Goal: Contribute content: Contribute content

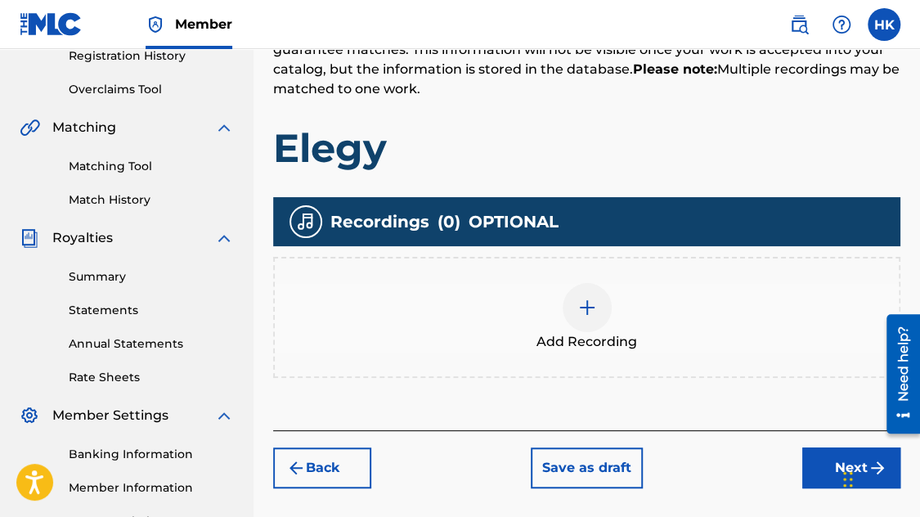
click at [589, 298] on img at bounding box center [587, 308] width 20 height 20
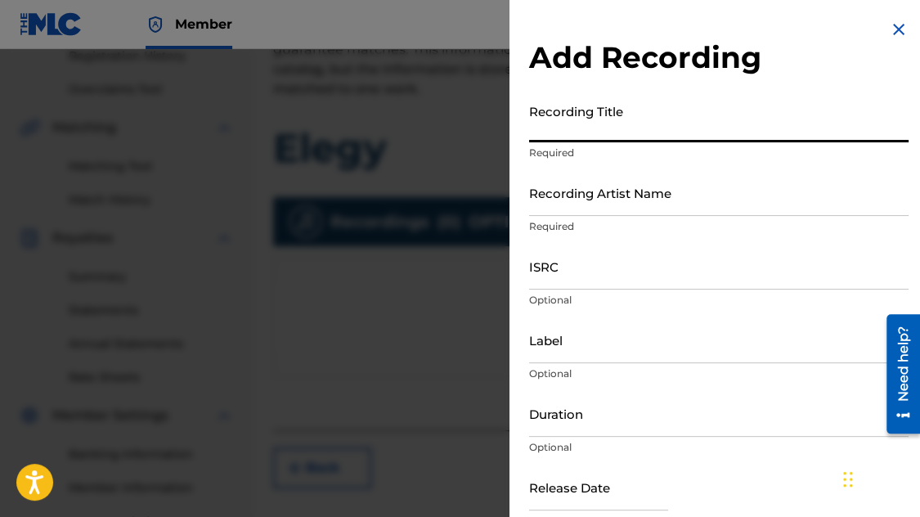
click at [582, 139] on input "Recording Title" at bounding box center [718, 119] width 379 height 47
type input "elegy"
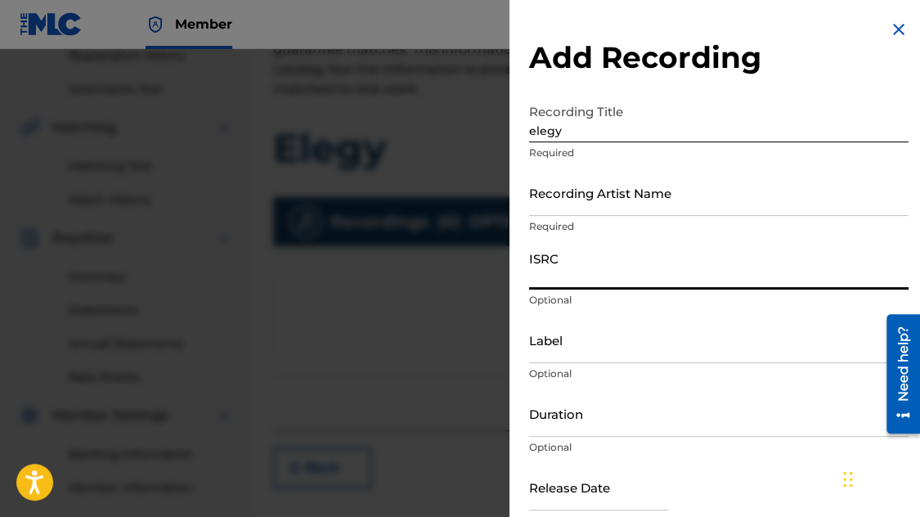
paste input "USUG12407173"
type input "USUG12407173"
click at [581, 205] on input "Recording Artist Name" at bounding box center [718, 192] width 379 height 47
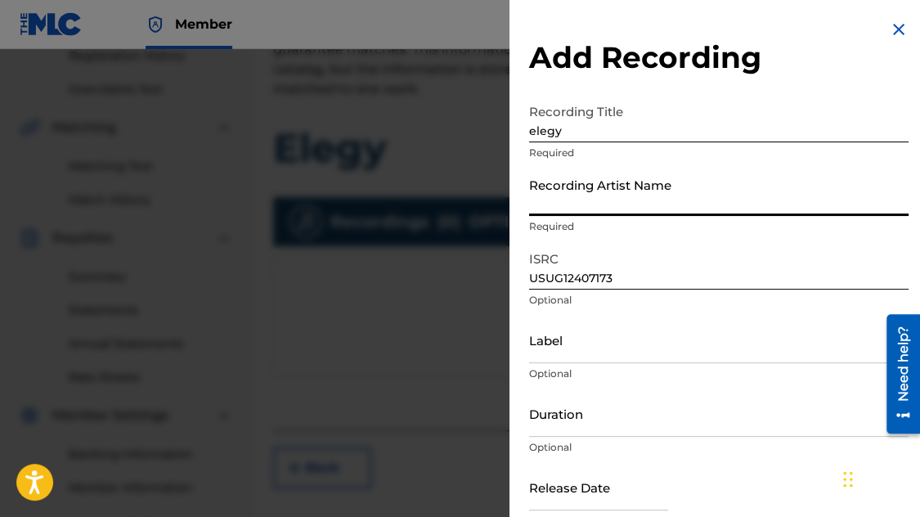
type input "[PERSON_NAME]"
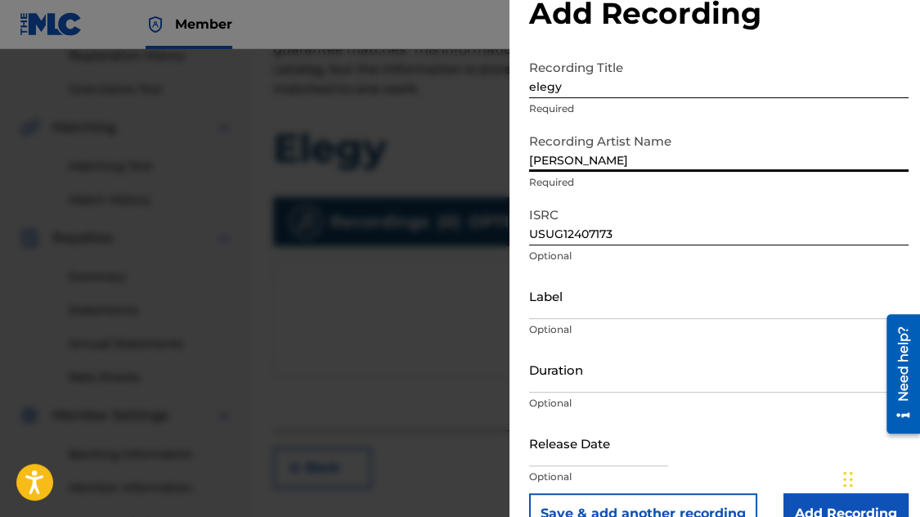
scroll to position [81, 0]
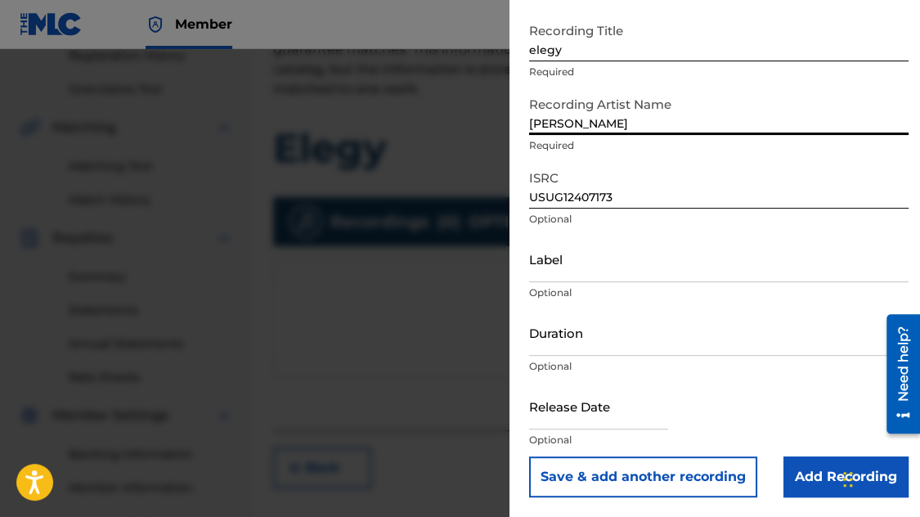
click at [826, 477] on input "Add Recording" at bounding box center [845, 476] width 125 height 41
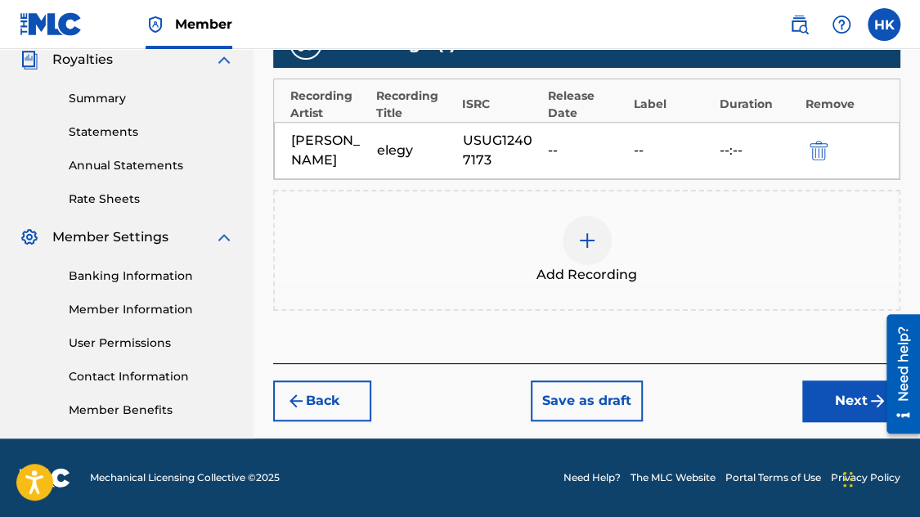
click at [814, 395] on button "Next" at bounding box center [851, 400] width 98 height 41
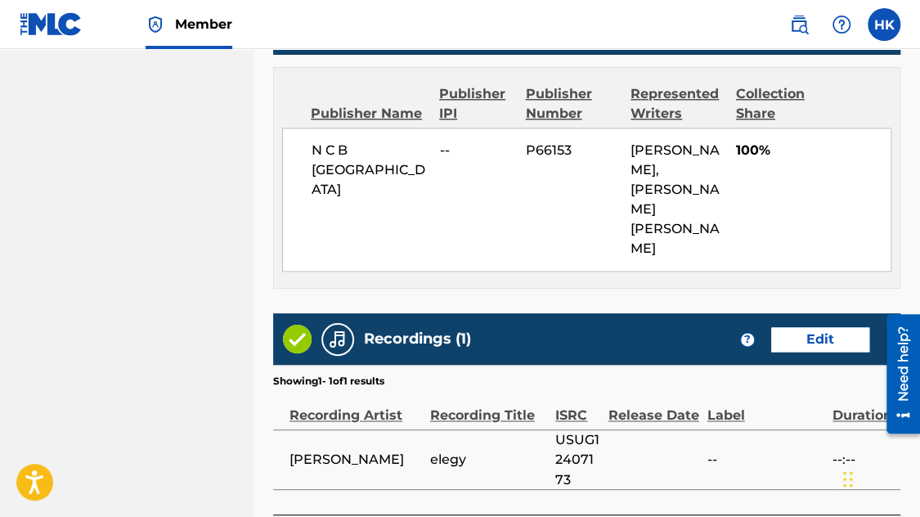
scroll to position [971, 0]
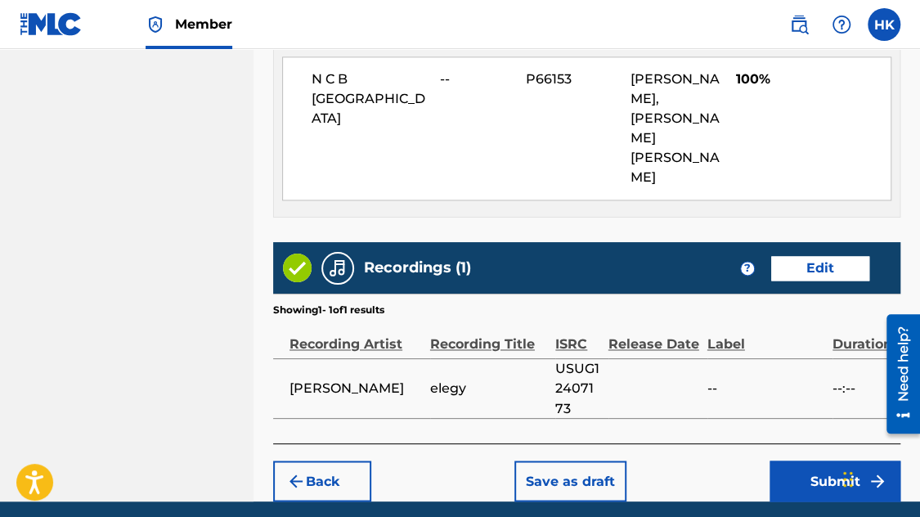
click at [838, 460] on button "Submit" at bounding box center [834, 480] width 131 height 41
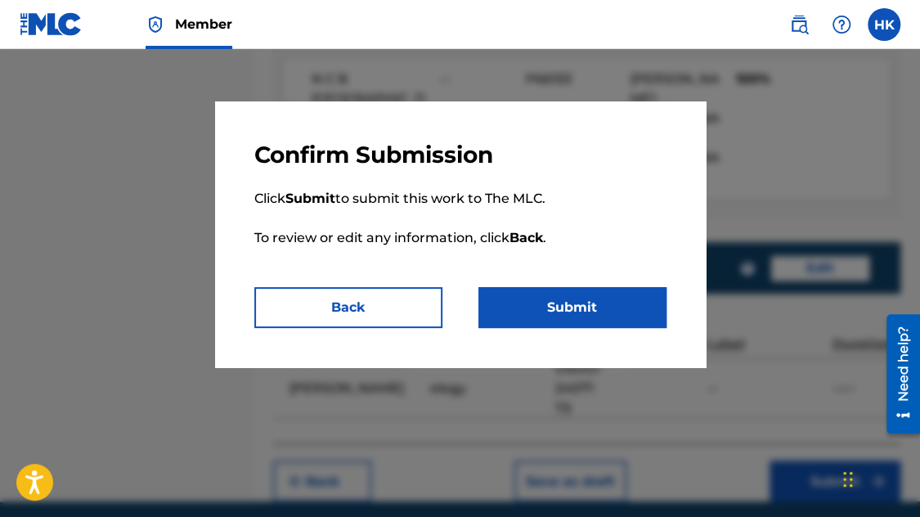
click at [636, 305] on button "Submit" at bounding box center [572, 307] width 188 height 41
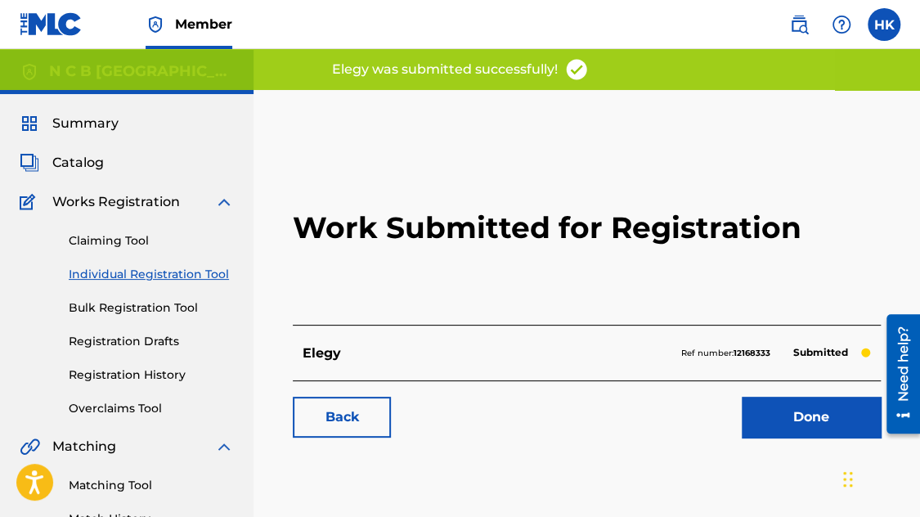
click at [760, 413] on link "Done" at bounding box center [811, 417] width 139 height 41
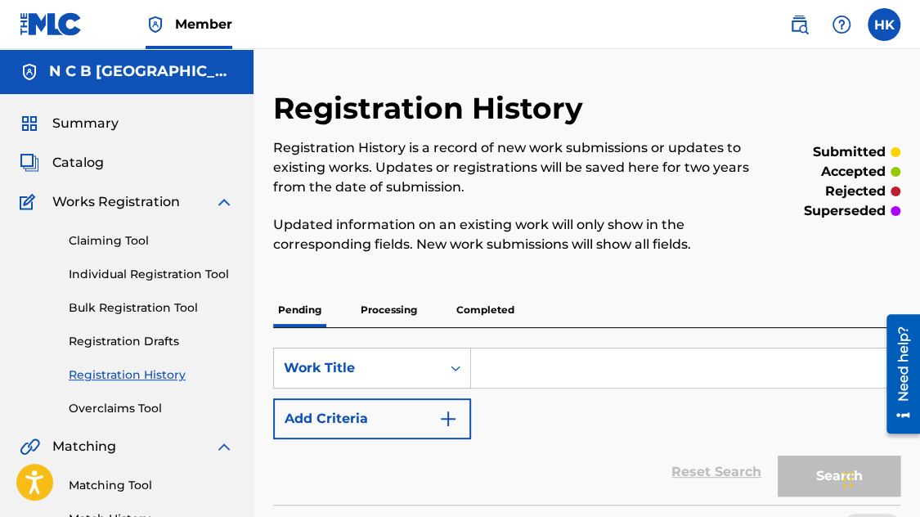
click at [78, 157] on span "Catalog" at bounding box center [78, 163] width 52 height 20
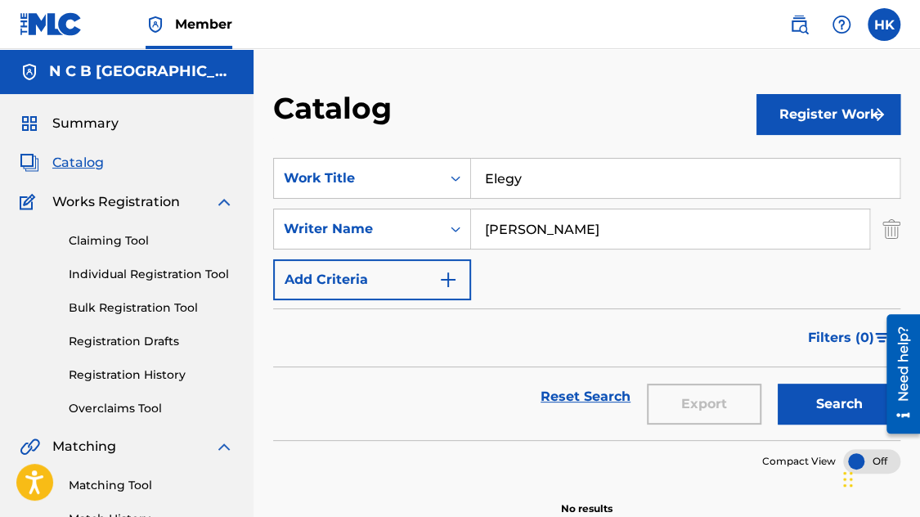
click at [558, 177] on input "Elegy" at bounding box center [685, 178] width 428 height 39
type input "E"
paste input "THE TRUE MEANING OF FOREVER"
type input "THE TRUE MEANING OF FOREVER"
click at [778, 383] on button "Search" at bounding box center [839, 403] width 123 height 41
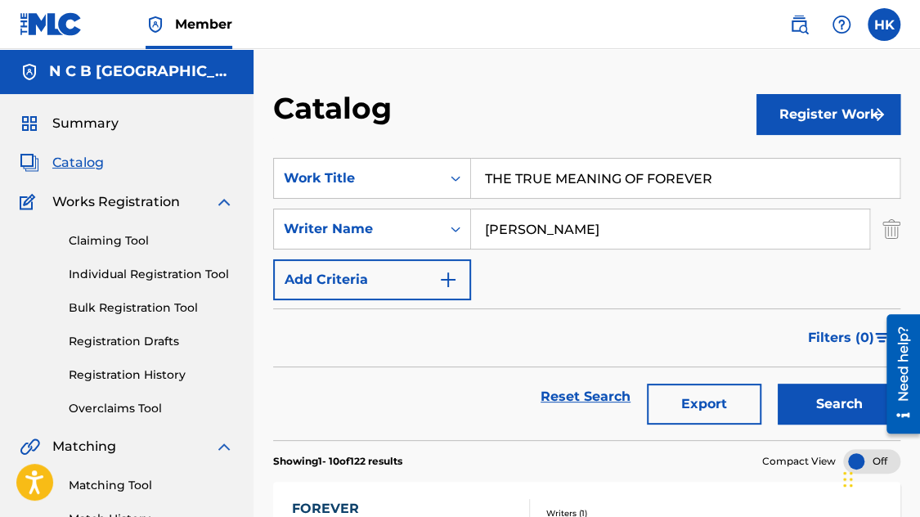
click at [123, 239] on link "Claiming Tool" at bounding box center [151, 240] width 165 height 17
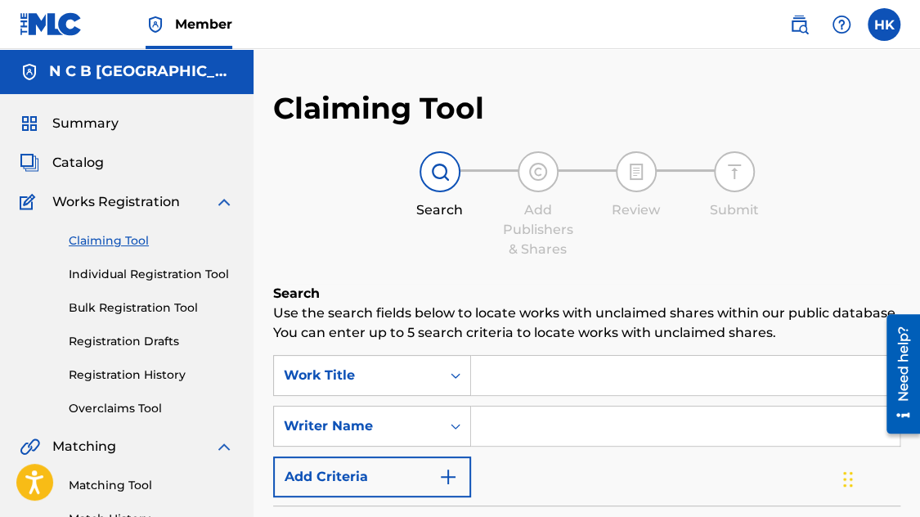
click at [522, 362] on input "Search Form" at bounding box center [685, 375] width 428 height 39
paste input "THE TRUE MEANING OF FOREVER"
type input "THE TRUE MEANING OF FOREVER"
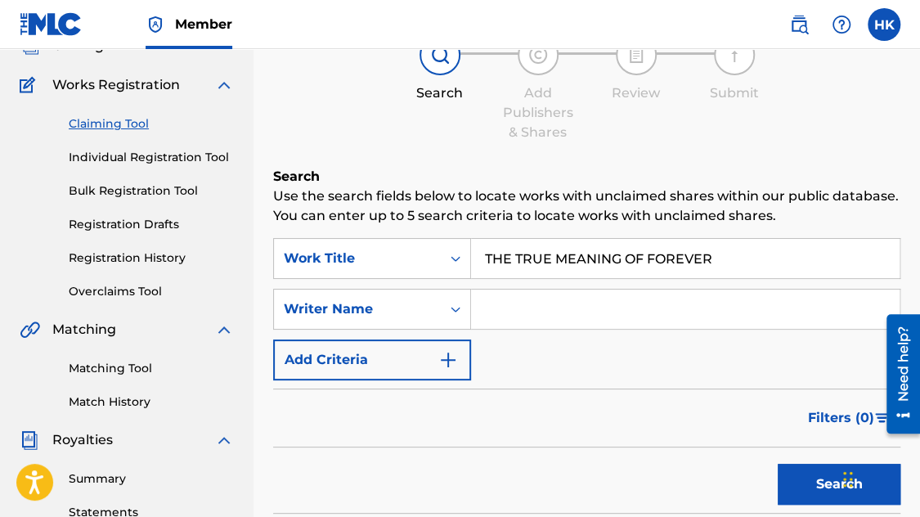
scroll to position [327, 0]
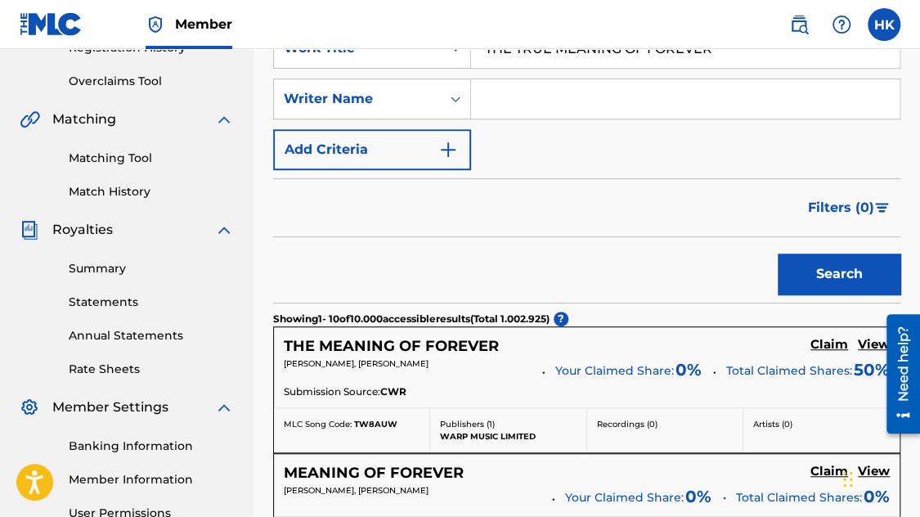
click at [815, 274] on button "Search" at bounding box center [839, 273] width 123 height 41
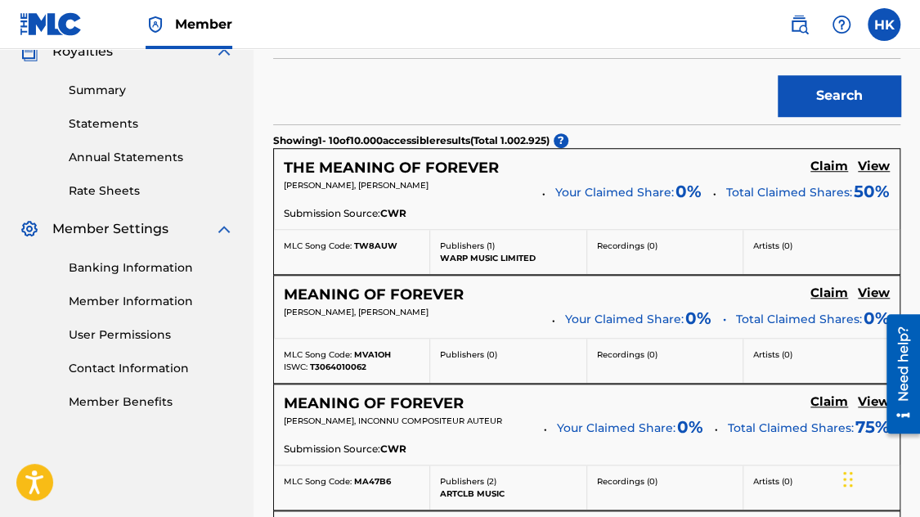
scroll to position [245, 0]
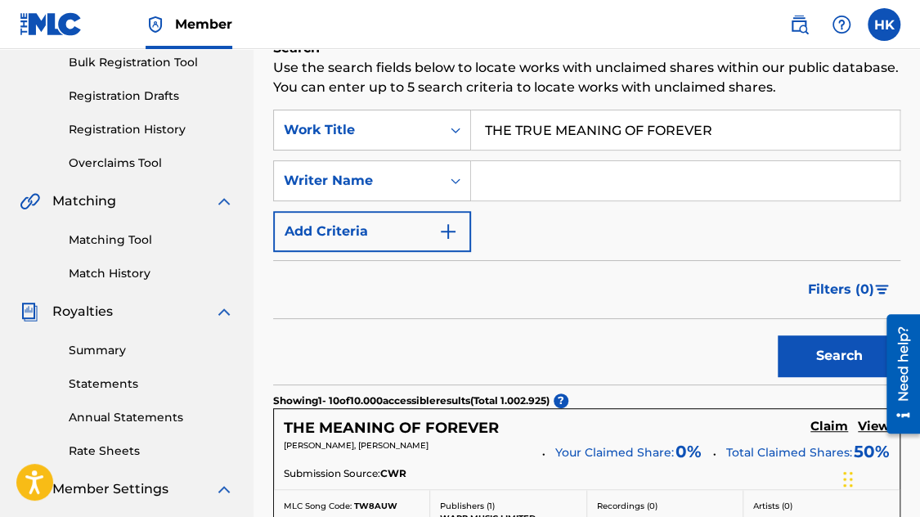
click at [137, 119] on div "Claiming Tool Individual Registration Tool Bulk Registration Tool Registration …" at bounding box center [127, 68] width 214 height 205
click at [180, 132] on link "Registration History" at bounding box center [151, 129] width 165 height 17
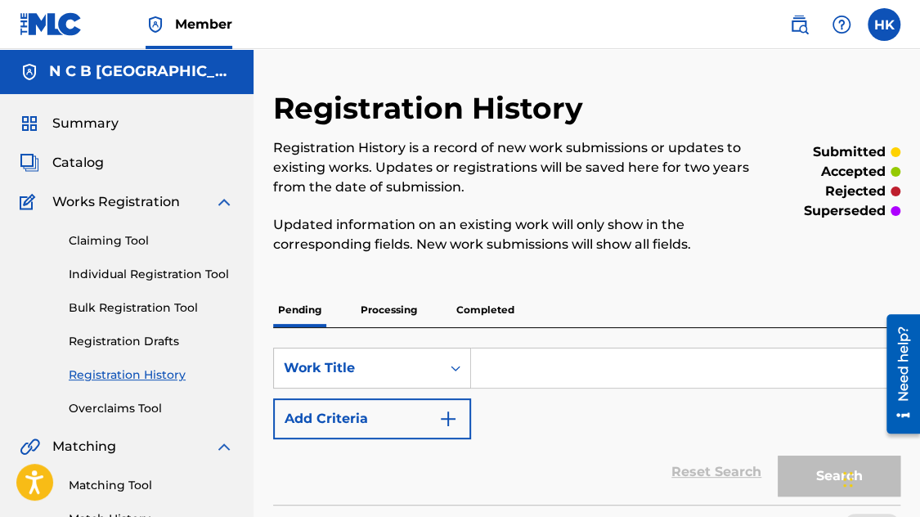
click at [495, 373] on input "Search Form" at bounding box center [685, 367] width 428 height 39
paste input "THE TRUE MEANING OF FOREVER"
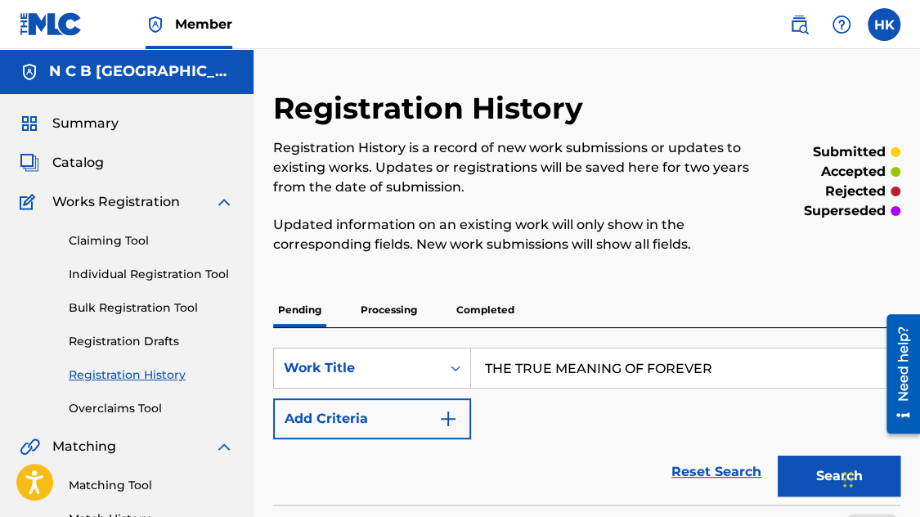
type input "THE TRUE MEANING OF FOREVER"
click at [778, 455] on button "Search" at bounding box center [839, 475] width 123 height 41
click at [800, 475] on button "Search" at bounding box center [839, 475] width 123 height 41
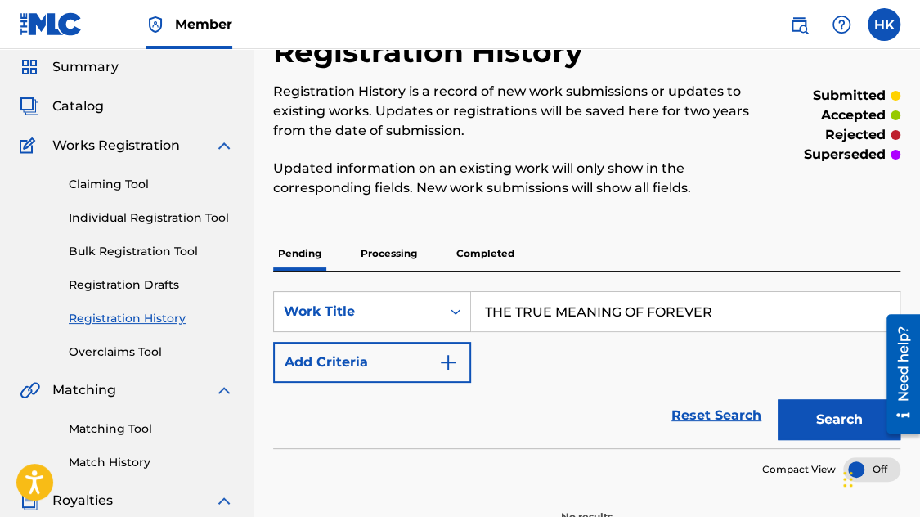
scroll to position [82, 0]
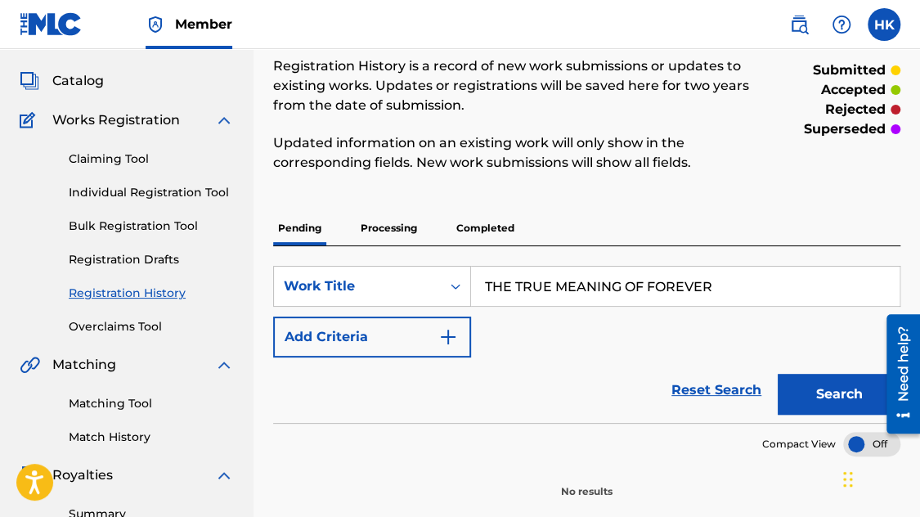
click at [386, 231] on p "Processing" at bounding box center [389, 228] width 66 height 34
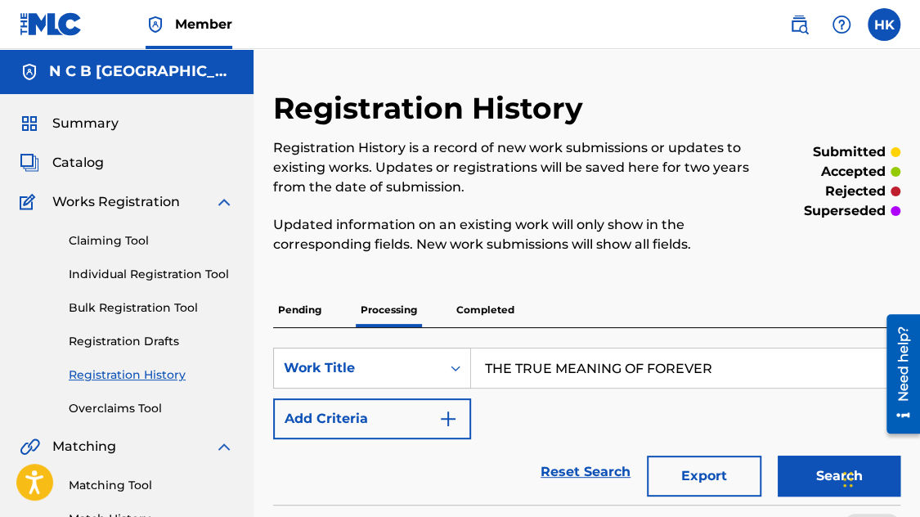
click at [733, 375] on input "THE TRUE MEANING OF FOREVER" at bounding box center [685, 367] width 428 height 39
click at [810, 471] on button "Search" at bounding box center [839, 475] width 123 height 41
click at [92, 159] on span "Catalog" at bounding box center [78, 163] width 52 height 20
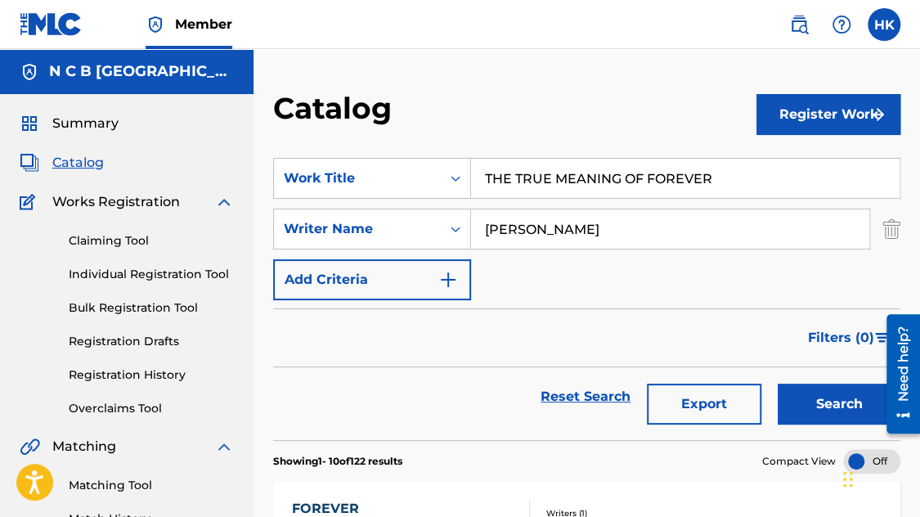
click at [123, 238] on link "Claiming Tool" at bounding box center [151, 240] width 165 height 17
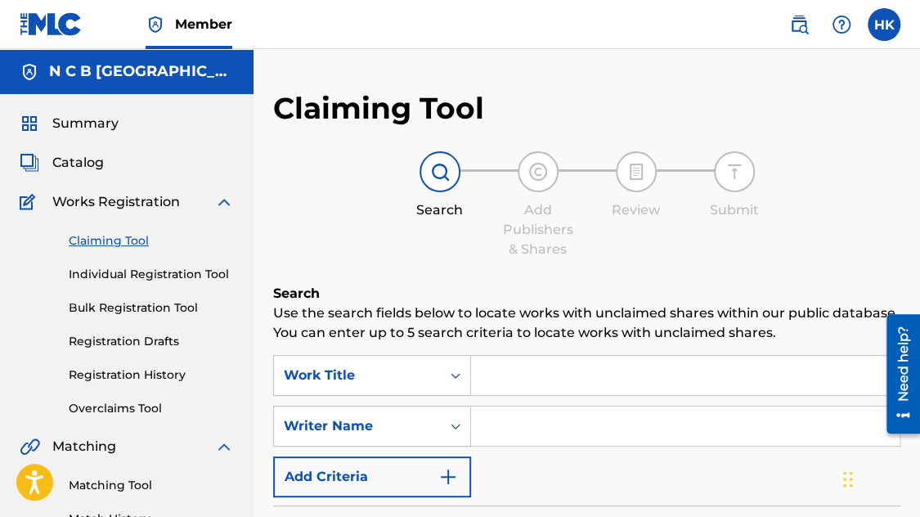
click at [588, 379] on input "Search Form" at bounding box center [685, 375] width 428 height 39
paste input "THE TRUE MEANING OF FOREVER"
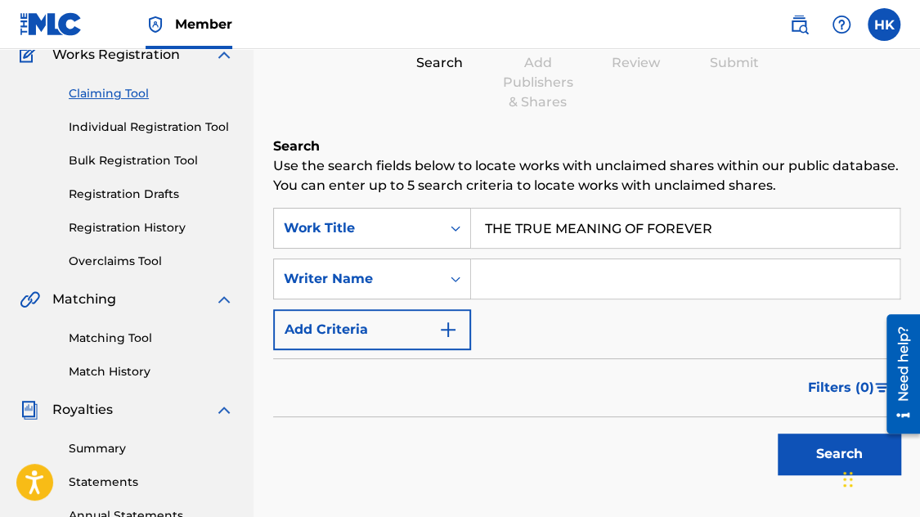
scroll to position [245, 0]
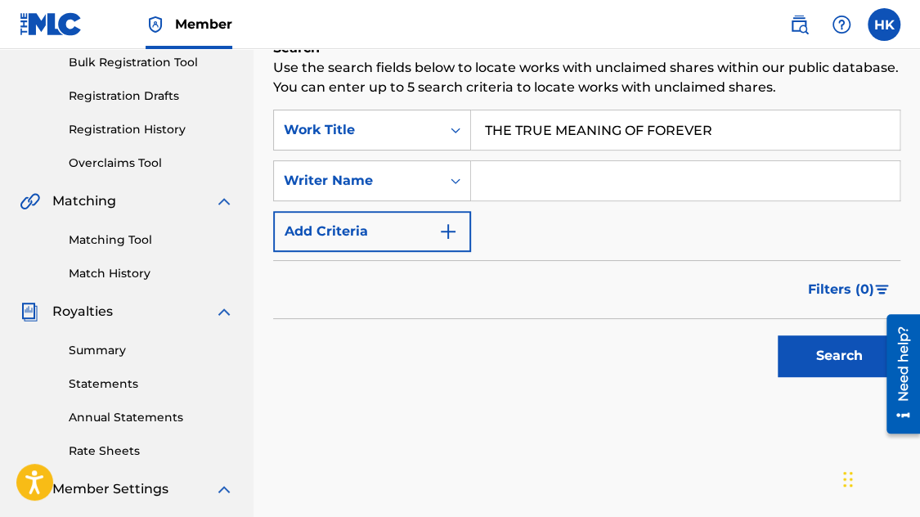
type input "THE TRUE MEANING OF FOREVER"
click at [808, 357] on button "Search" at bounding box center [839, 355] width 123 height 41
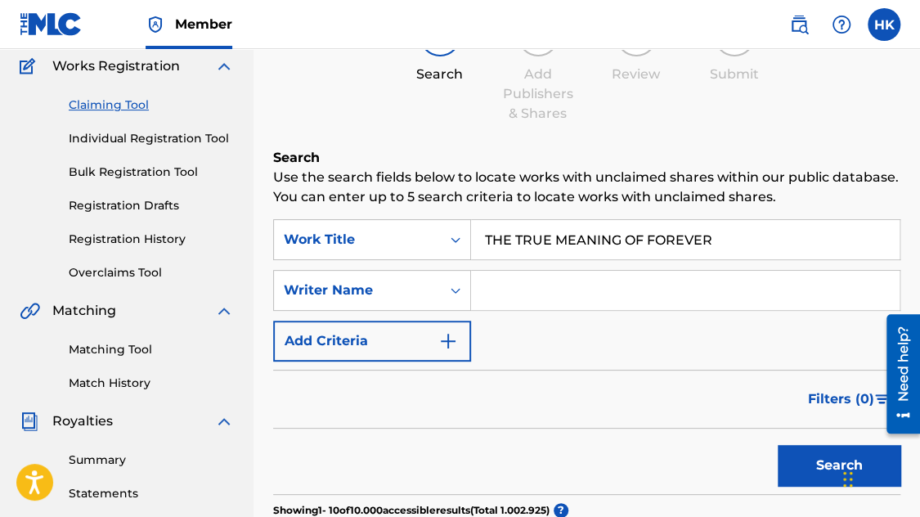
scroll to position [0, 0]
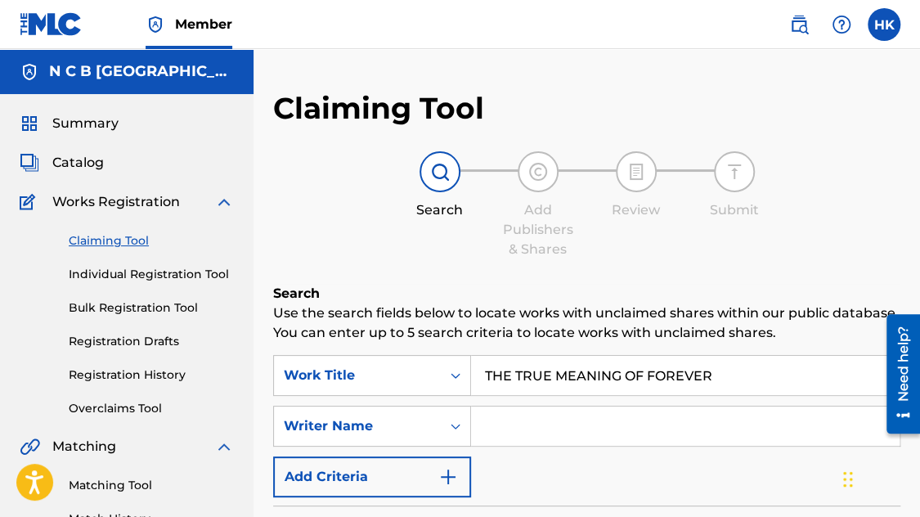
drag, startPoint x: 529, startPoint y: 437, endPoint x: 529, endPoint y: 426, distance: 11.4
click at [529, 437] on input "Search Form" at bounding box center [685, 425] width 428 height 39
type input "[PERSON_NAME]"
click at [69, 166] on span "Catalog" at bounding box center [78, 163] width 52 height 20
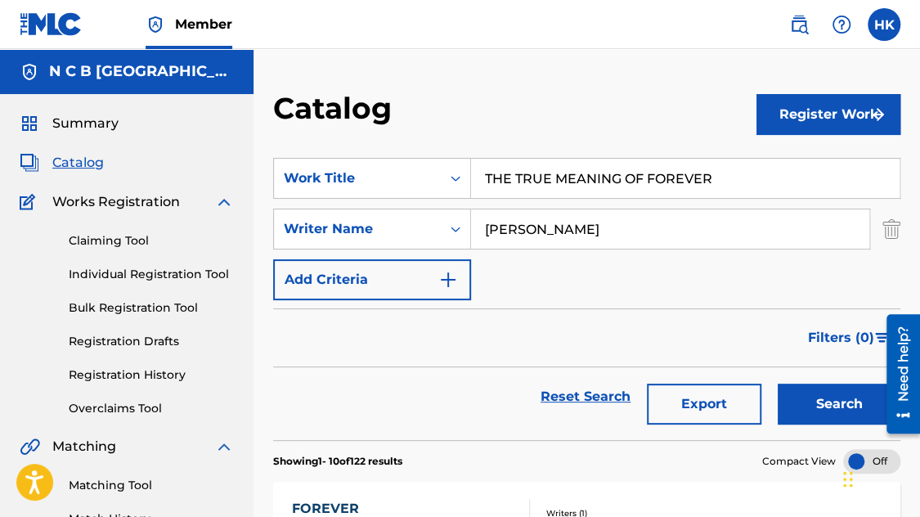
click at [801, 128] on button "Register Work" at bounding box center [828, 114] width 144 height 41
click at [800, 164] on link "Individual" at bounding box center [828, 167] width 144 height 39
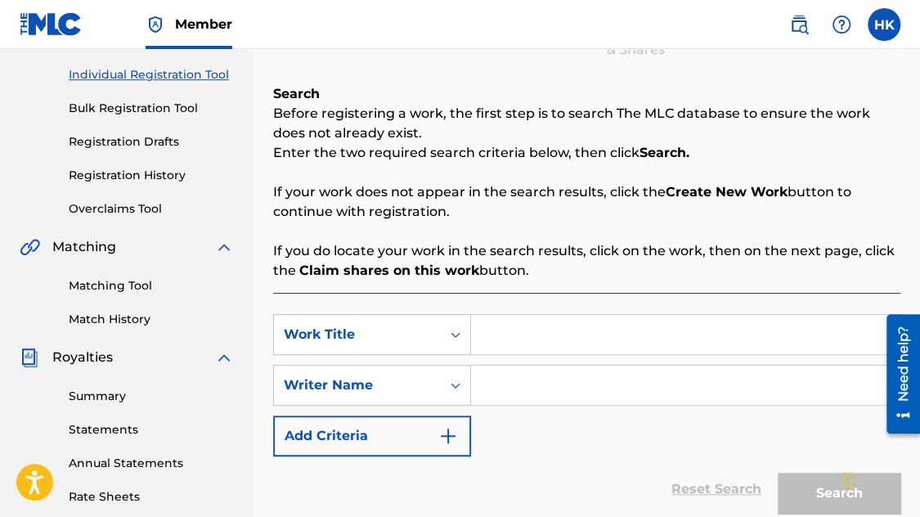
scroll to position [245, 0]
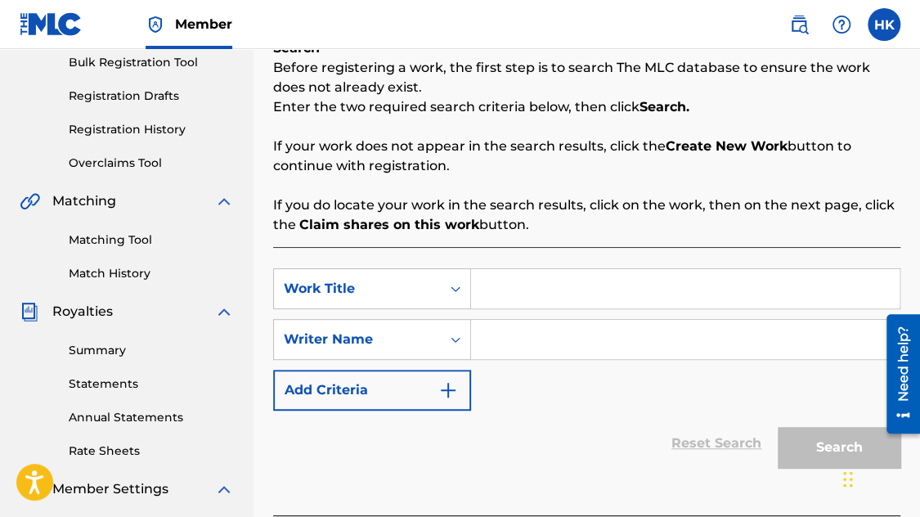
click at [586, 285] on input "Search Form" at bounding box center [685, 288] width 428 height 39
paste input "THE TRUE MEANING OF FOREVER"
type input "THE TRUE MEANING OF FOREVER"
click at [564, 337] on input "Search Form" at bounding box center [685, 339] width 428 height 39
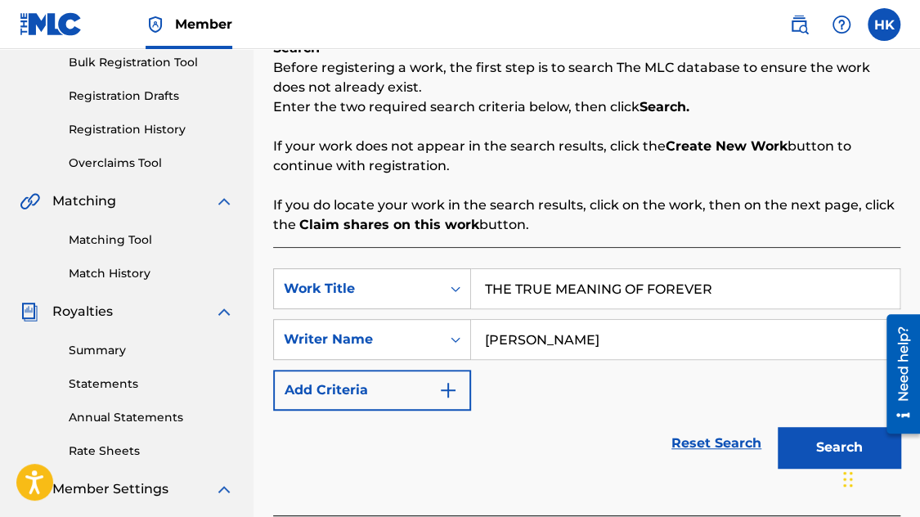
type input "[PERSON_NAME]"
click at [778, 427] on button "Search" at bounding box center [839, 447] width 123 height 41
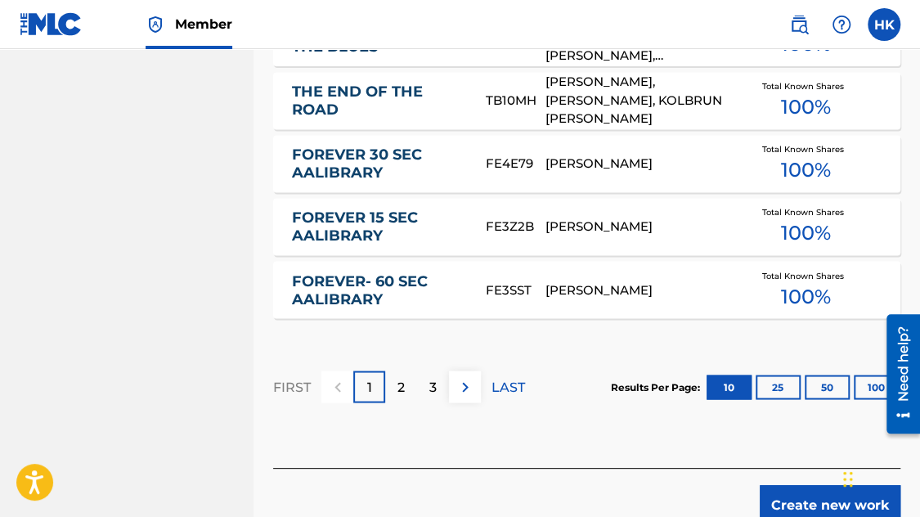
scroll to position [1225, 0]
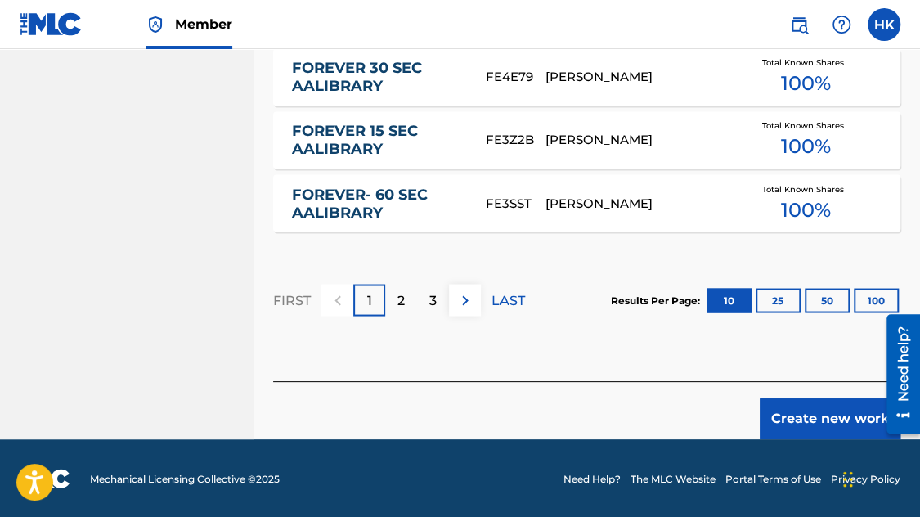
click at [820, 413] on button "Create new work" at bounding box center [830, 418] width 141 height 41
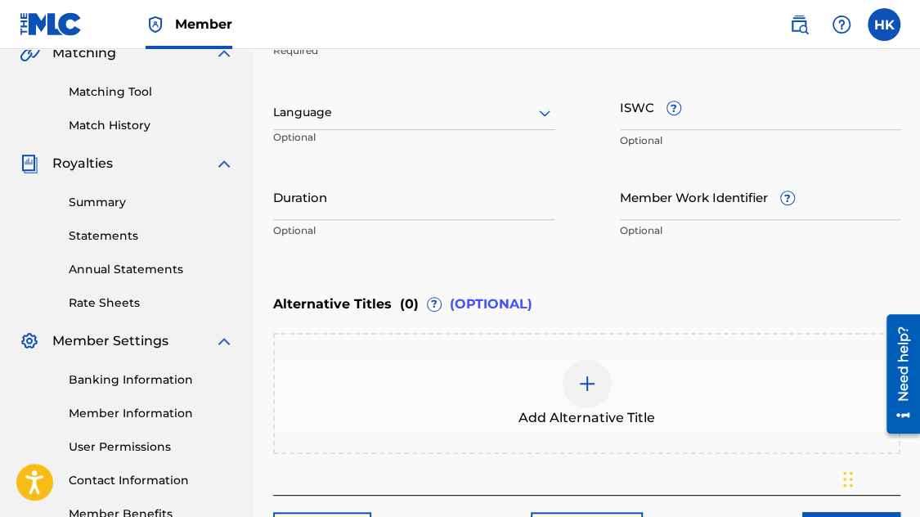
scroll to position [343, 0]
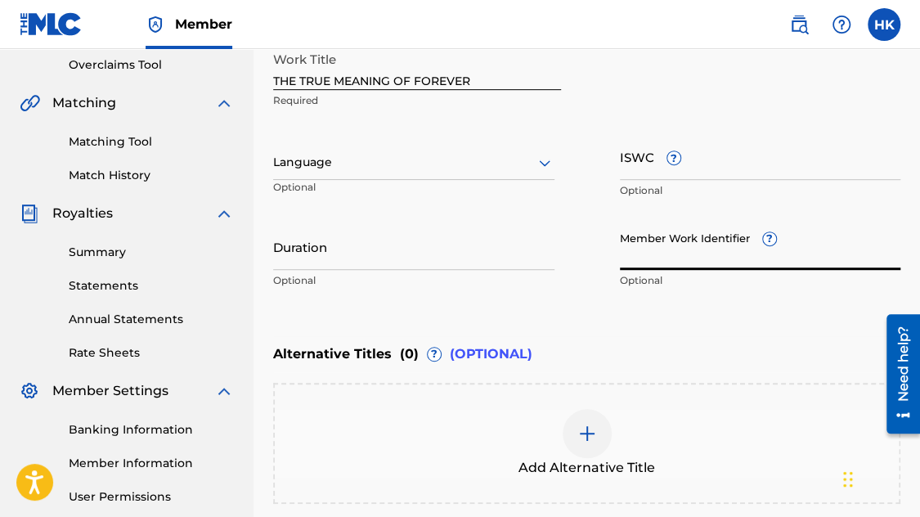
click at [649, 251] on input "Member Work Identifier ?" at bounding box center [760, 246] width 281 height 47
paste input "84438447"
type input "84438447"
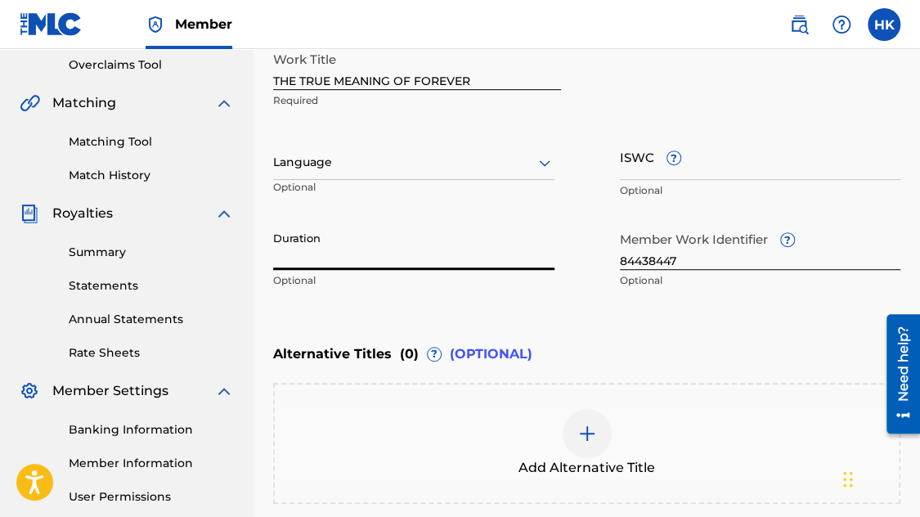
click at [440, 261] on input "Duration" at bounding box center [413, 246] width 281 height 47
type input "02:51"
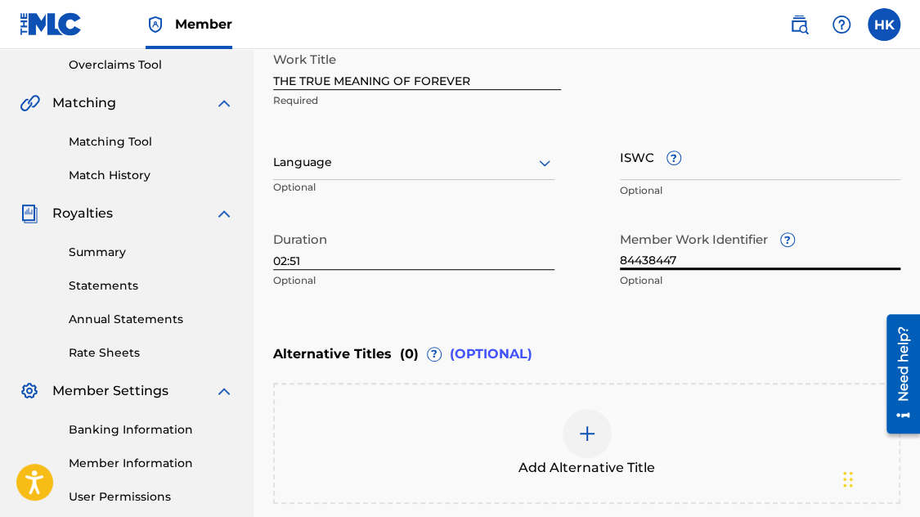
click at [628, 173] on input "ISWC ?" at bounding box center [760, 156] width 281 height 47
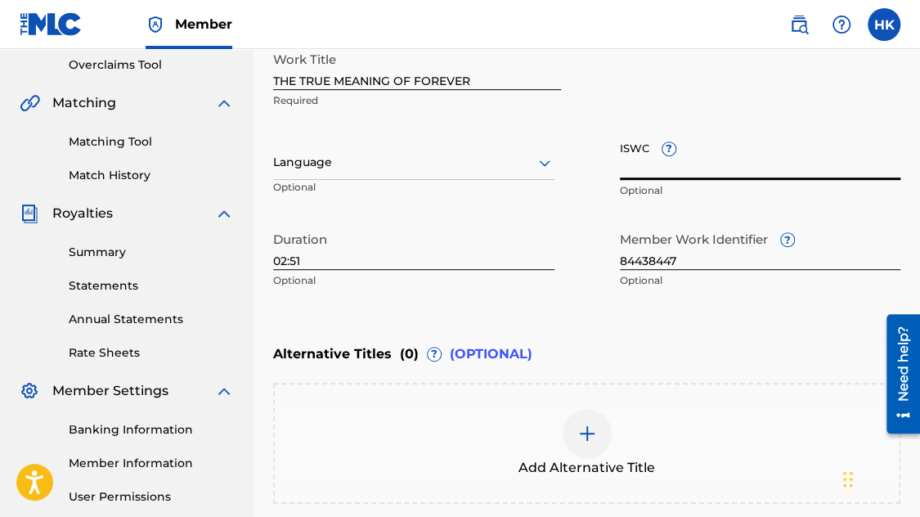
paste input "T-332.329.168-1"
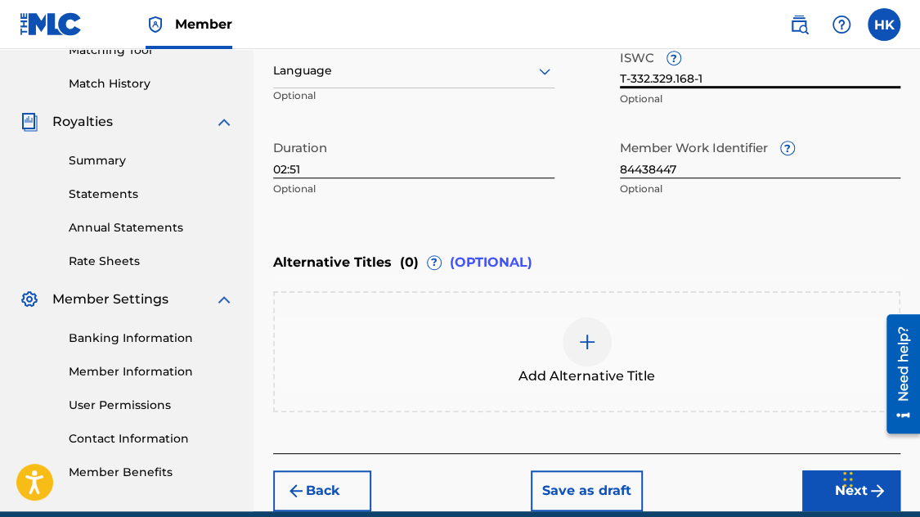
scroll to position [507, 0]
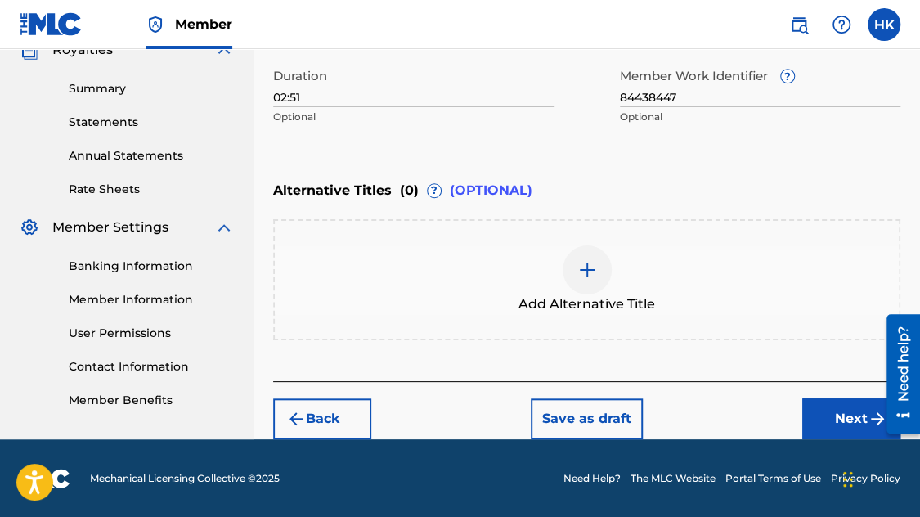
type input "T-332.329.168-1"
drag, startPoint x: 848, startPoint y: 422, endPoint x: 827, endPoint y: 410, distance: 24.5
click at [846, 421] on button "Next" at bounding box center [851, 418] width 98 height 41
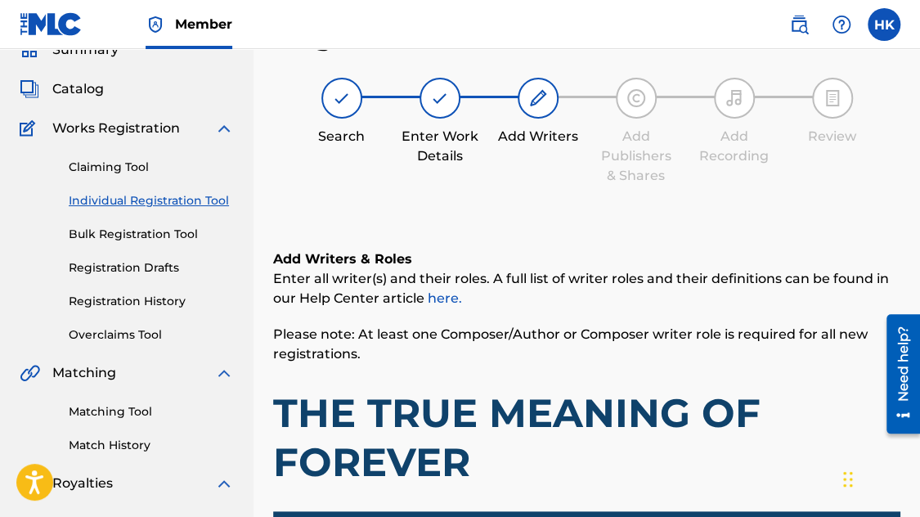
scroll to position [401, 0]
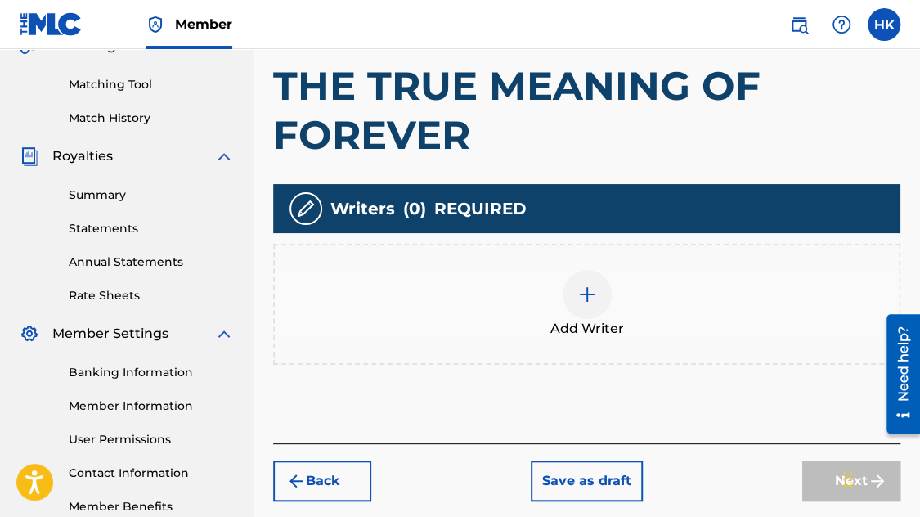
click at [568, 276] on div "Add Writer" at bounding box center [587, 304] width 624 height 69
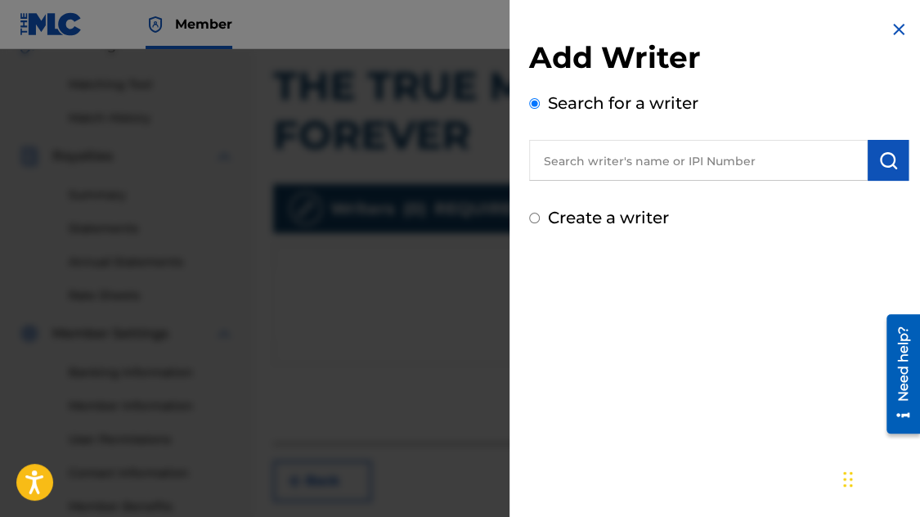
click at [596, 165] on input "text" at bounding box center [698, 160] width 338 height 41
type input "[PERSON_NAME]"
click at [869, 160] on button "submit" at bounding box center [887, 160] width 41 height 41
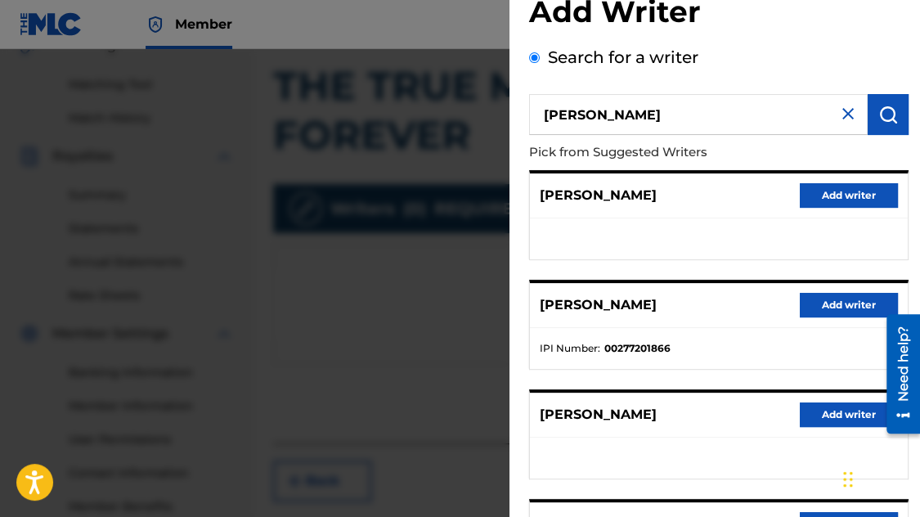
scroll to position [164, 0]
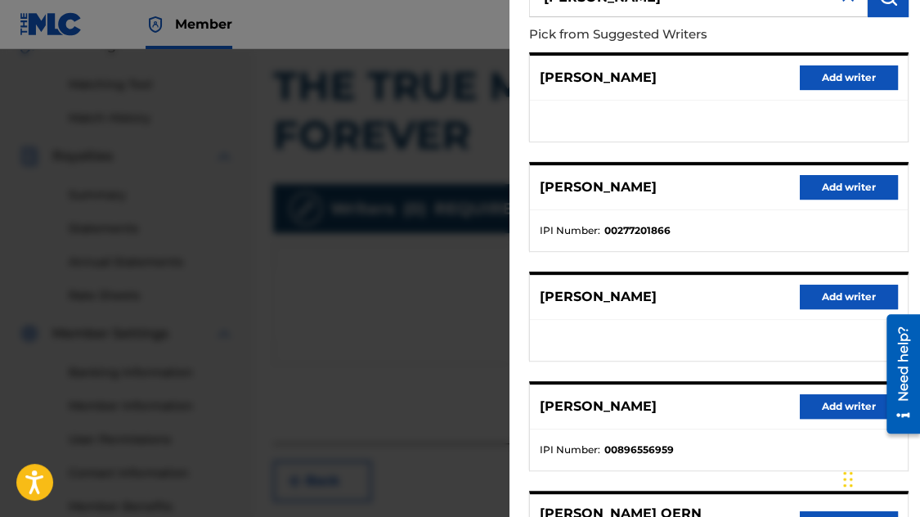
click at [827, 394] on button "Add writer" at bounding box center [849, 406] width 98 height 25
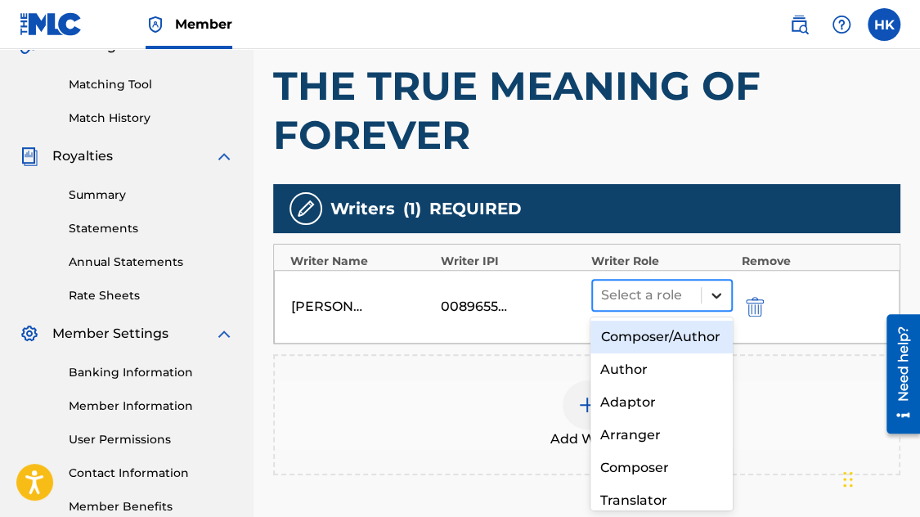
click at [712, 292] on icon at bounding box center [716, 295] width 16 height 16
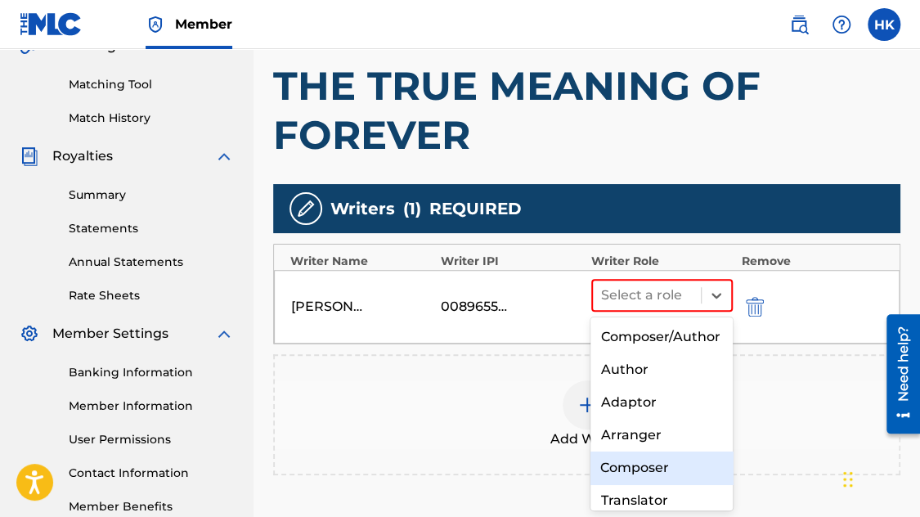
click at [688, 484] on div "Composer" at bounding box center [661, 467] width 142 height 33
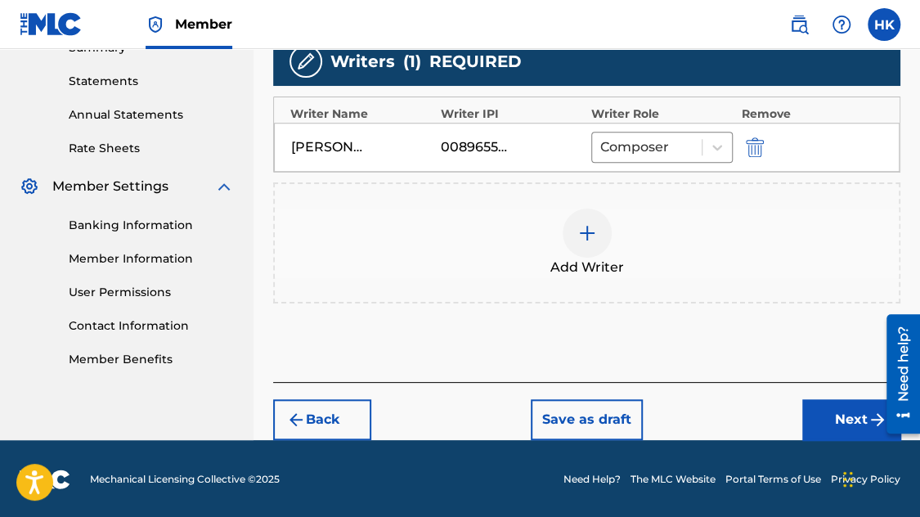
click at [833, 412] on button "Next" at bounding box center [851, 419] width 98 height 41
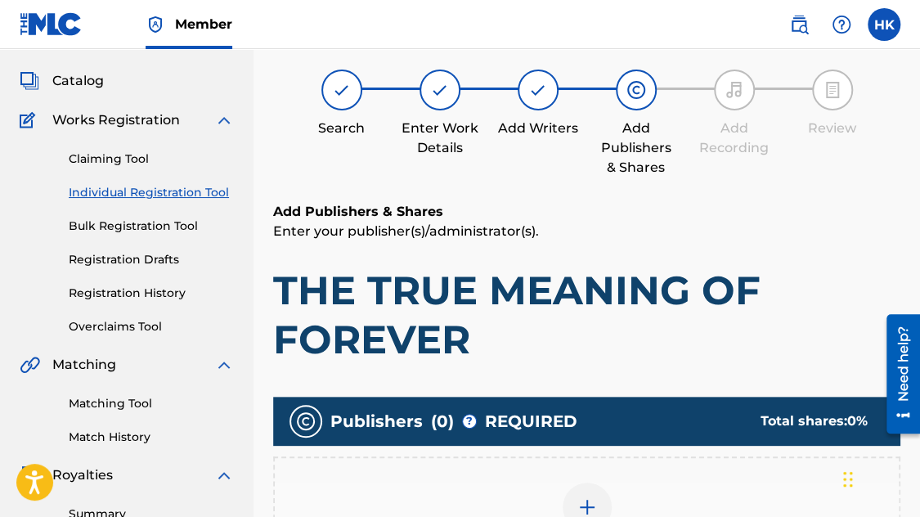
scroll to position [74, 0]
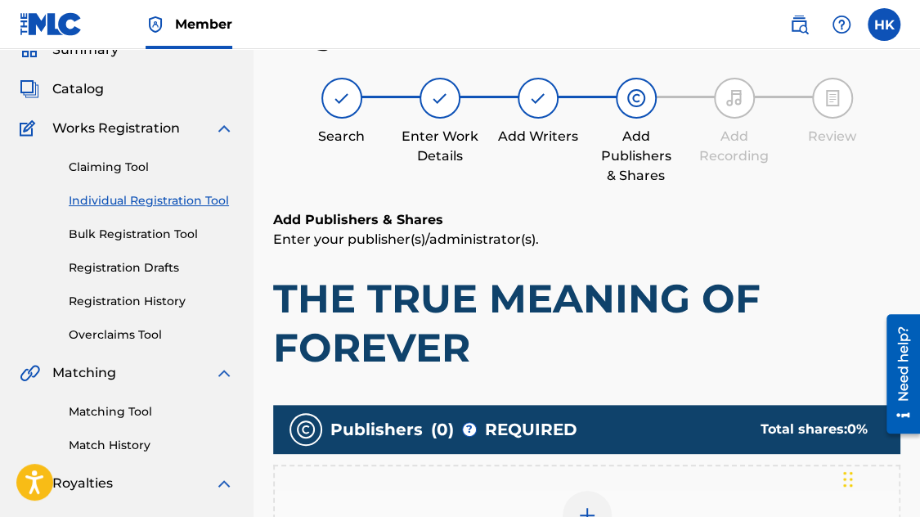
click at [605, 477] on div "Add Publisher" at bounding box center [586, 524] width 627 height 121
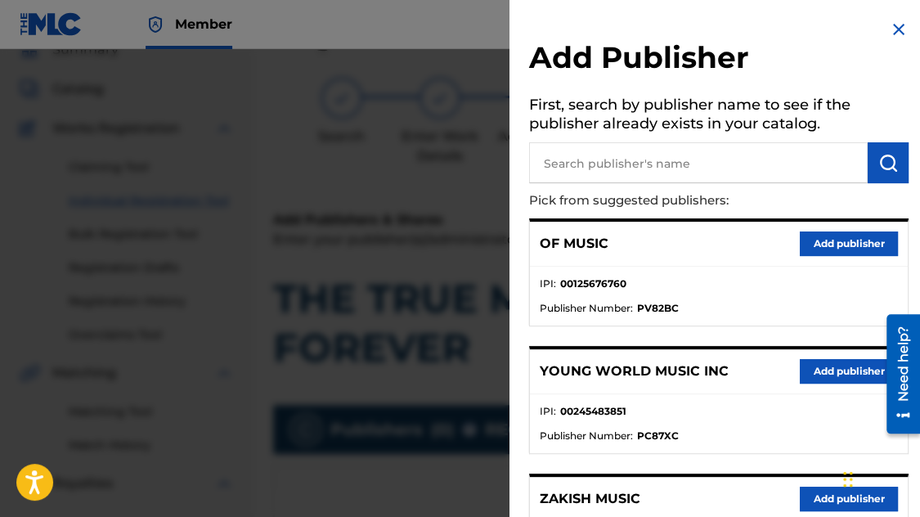
click at [609, 168] on input "text" at bounding box center [698, 162] width 338 height 41
type input "N C B"
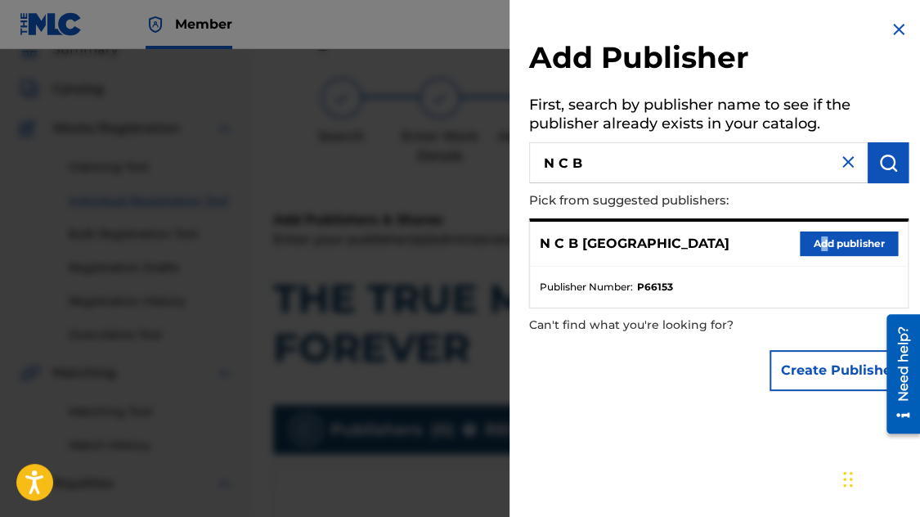
click at [818, 230] on div "N C B SCANDINAVIA Add publisher" at bounding box center [719, 244] width 378 height 45
click at [818, 238] on button "Add publisher" at bounding box center [849, 243] width 98 height 25
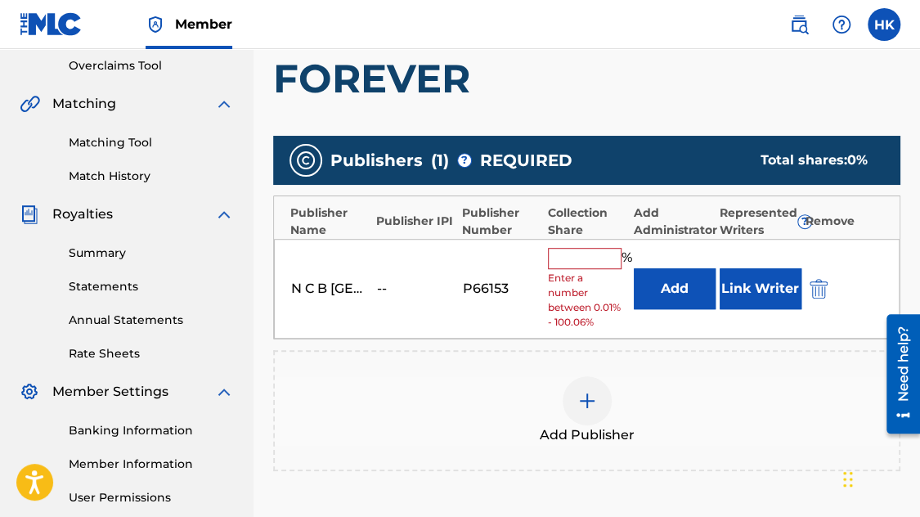
scroll to position [482, 0]
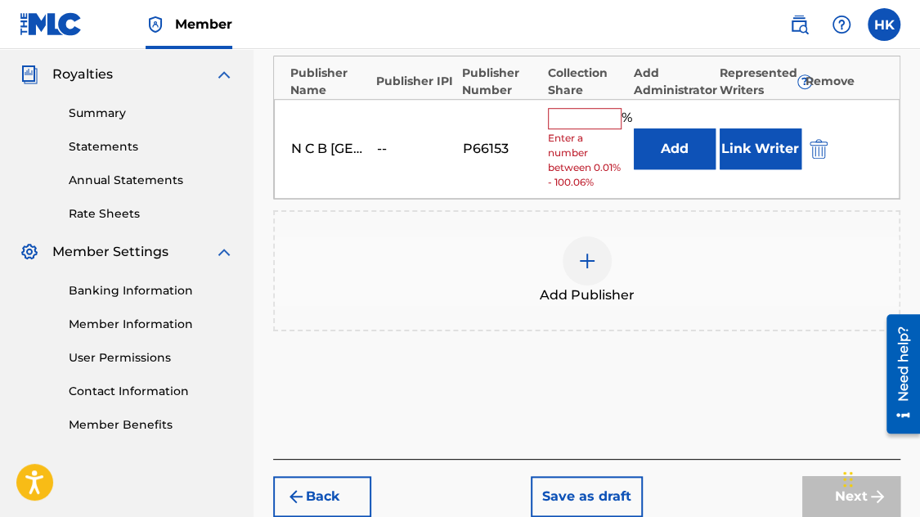
click at [585, 116] on input "text" at bounding box center [585, 118] width 74 height 21
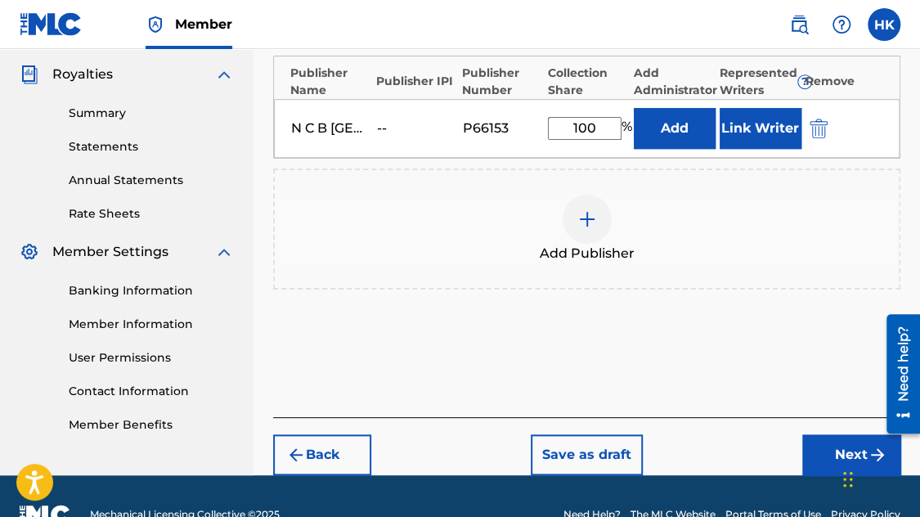
type input "100"
click at [755, 139] on button "Link Writer" at bounding box center [760, 128] width 82 height 41
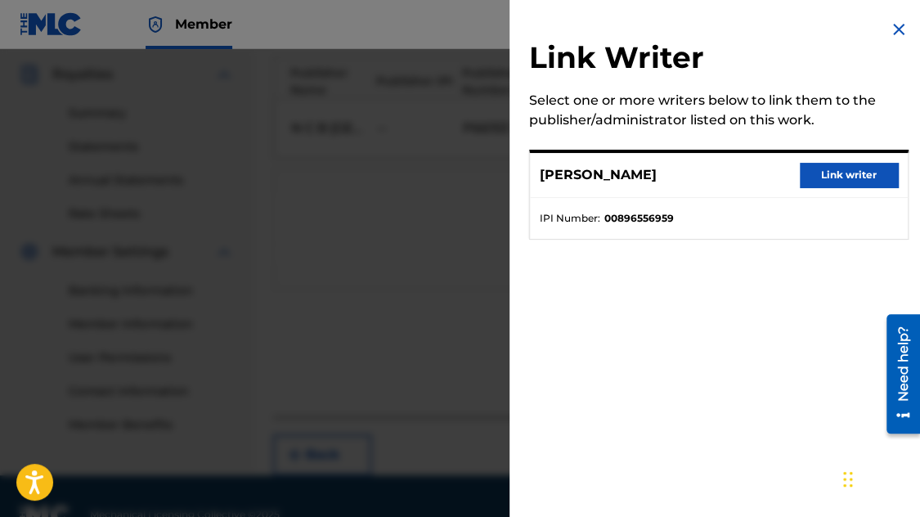
click at [828, 168] on button "Link writer" at bounding box center [849, 175] width 98 height 25
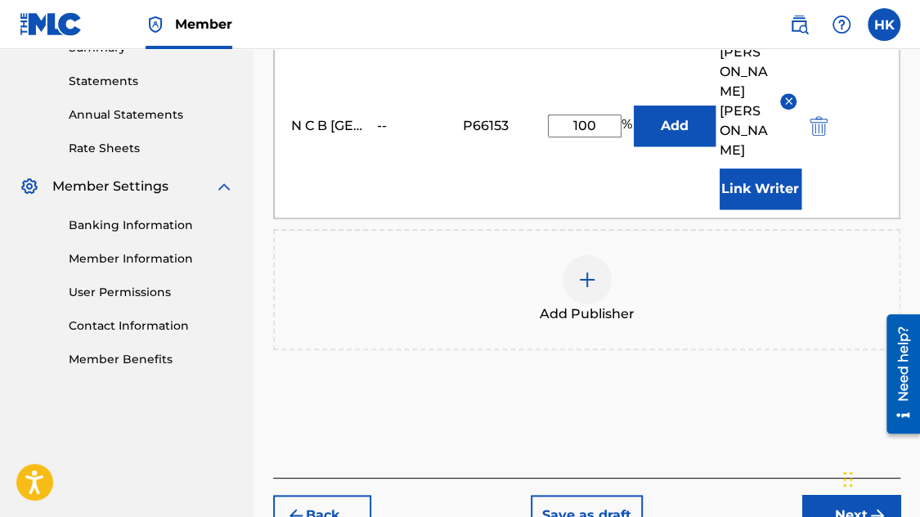
scroll to position [604, 0]
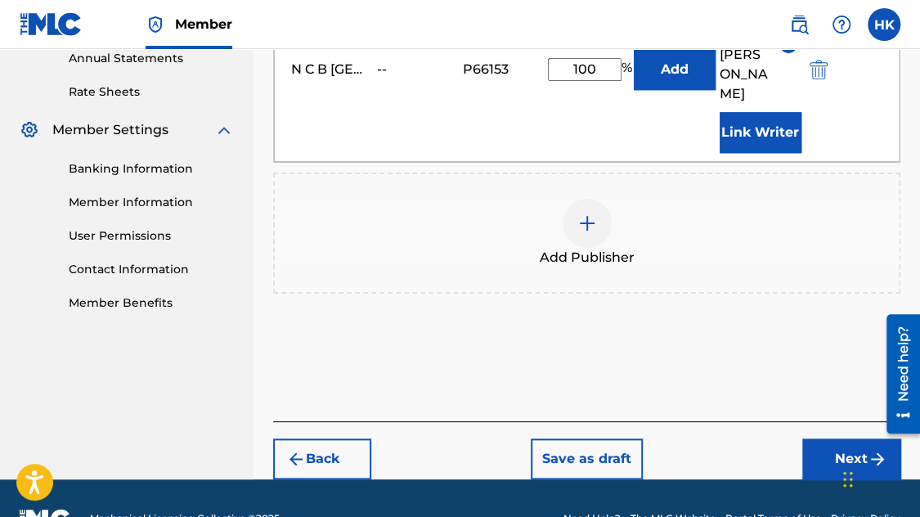
click at [849, 438] on button "Next" at bounding box center [851, 458] width 98 height 41
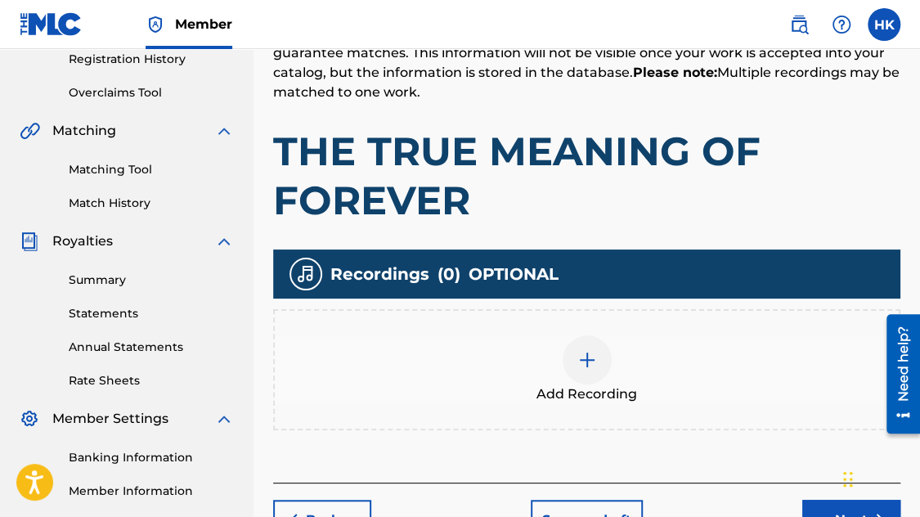
scroll to position [319, 0]
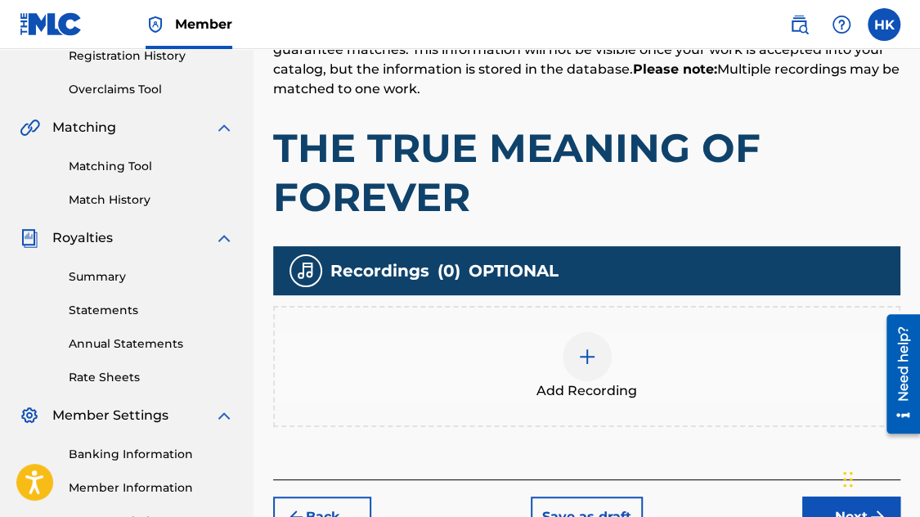
click at [587, 359] on img at bounding box center [587, 357] width 20 height 20
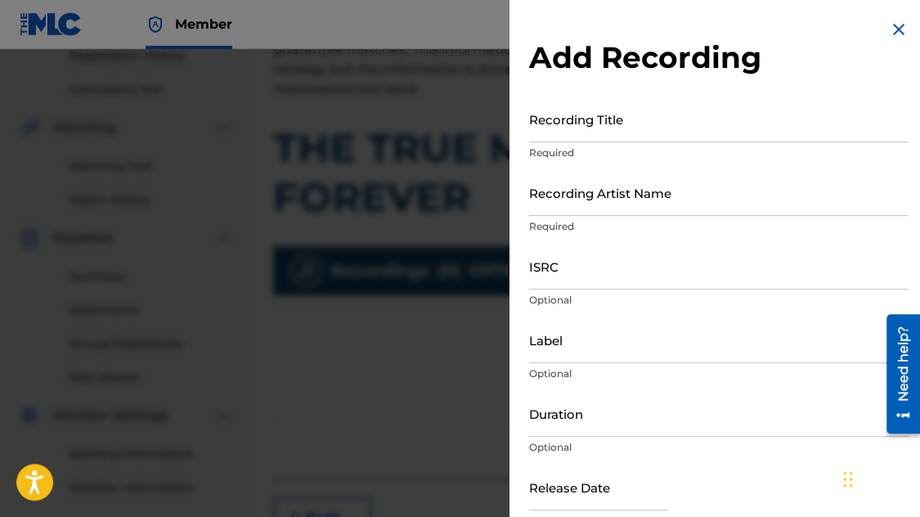
click at [551, 140] on input "Recording Title" at bounding box center [718, 119] width 379 height 47
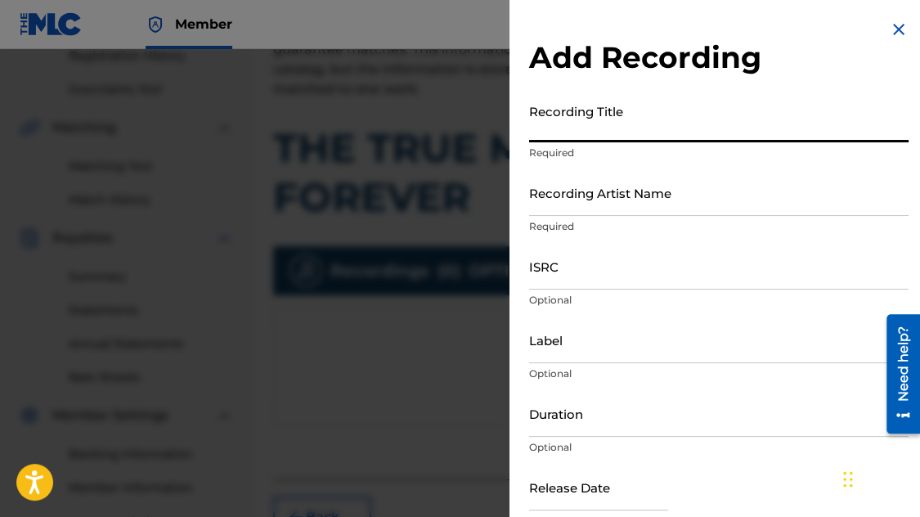
paste input "T-332.329.168-1"
type input "T"
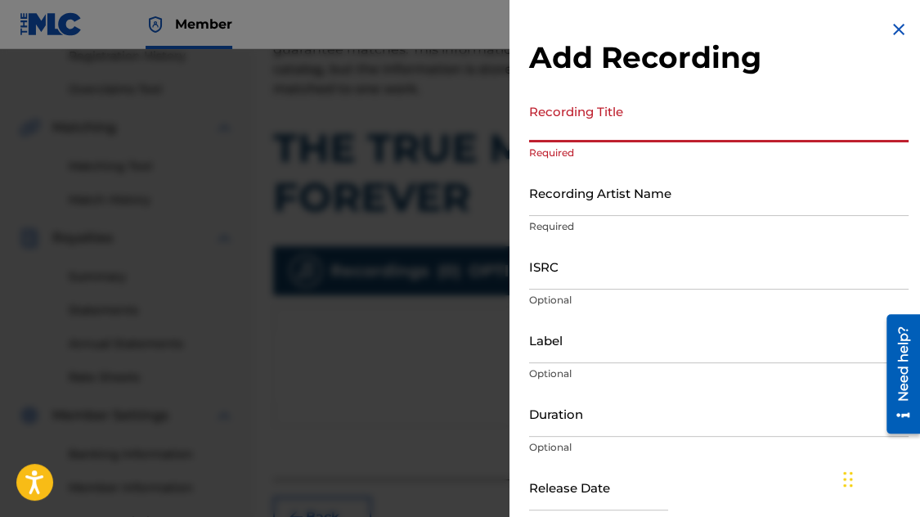
paste input "THE TRUE MEANING OF FOREVER"
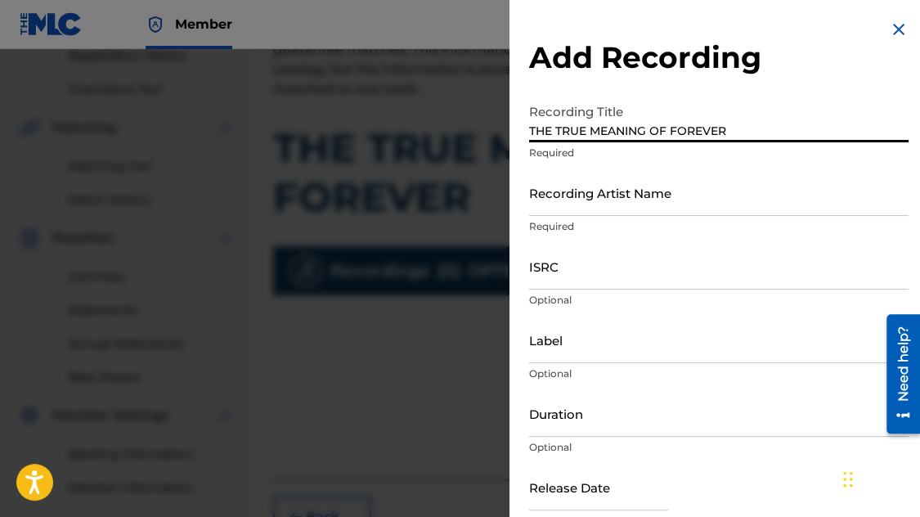
type input "THE TRUE MEANING OF FOREVER"
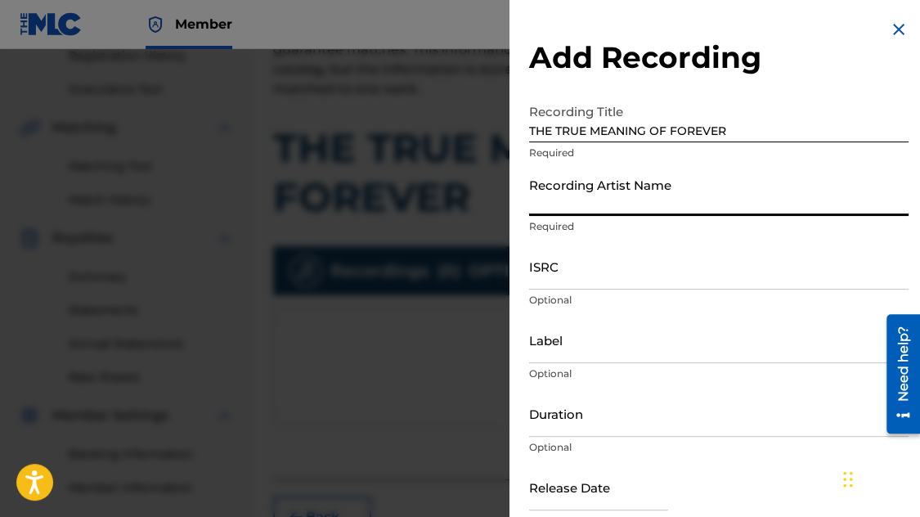
click at [624, 203] on input "Recording Artist Name" at bounding box center [718, 192] width 379 height 47
type input "[PERSON_NAME]"
click at [612, 273] on input "ISRC" at bounding box center [718, 266] width 379 height 47
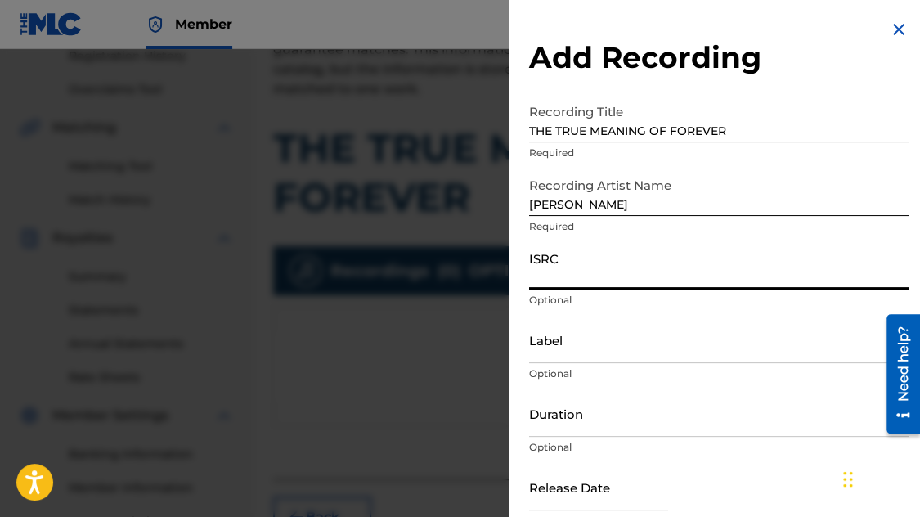
paste input "USUMV2403614"
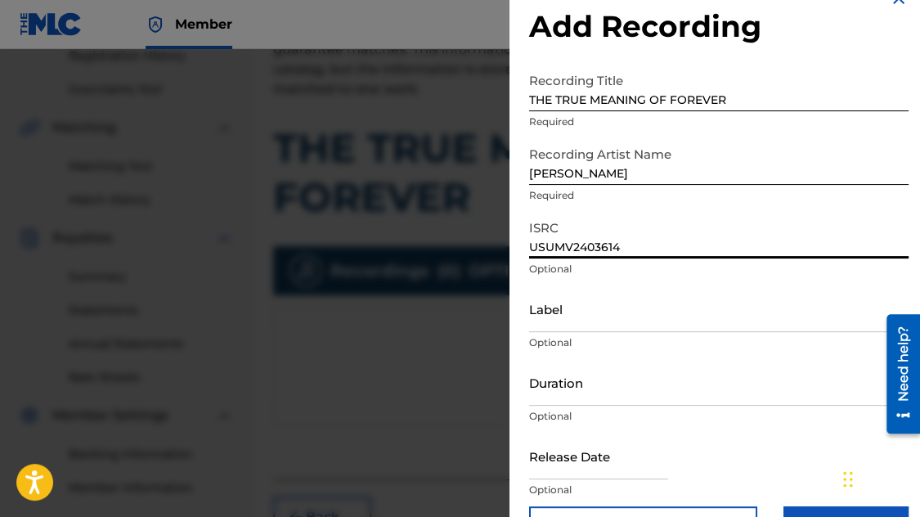
scroll to position [81, 0]
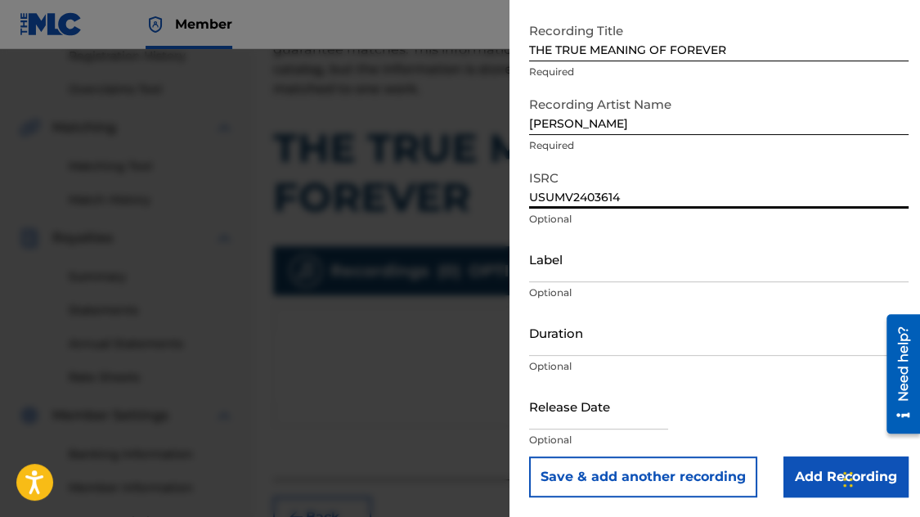
type input "USUMV2403614"
click at [812, 472] on input "Add Recording" at bounding box center [845, 476] width 125 height 41
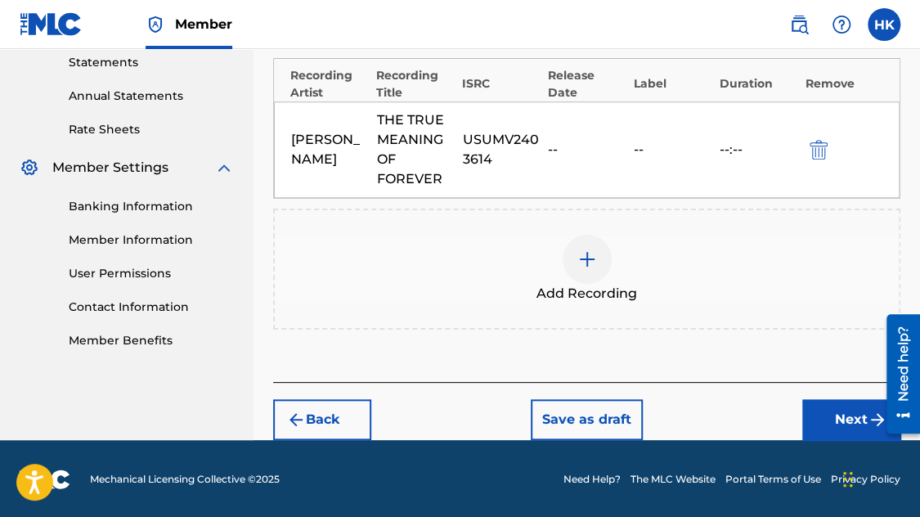
click at [825, 416] on button "Next" at bounding box center [851, 419] width 98 height 41
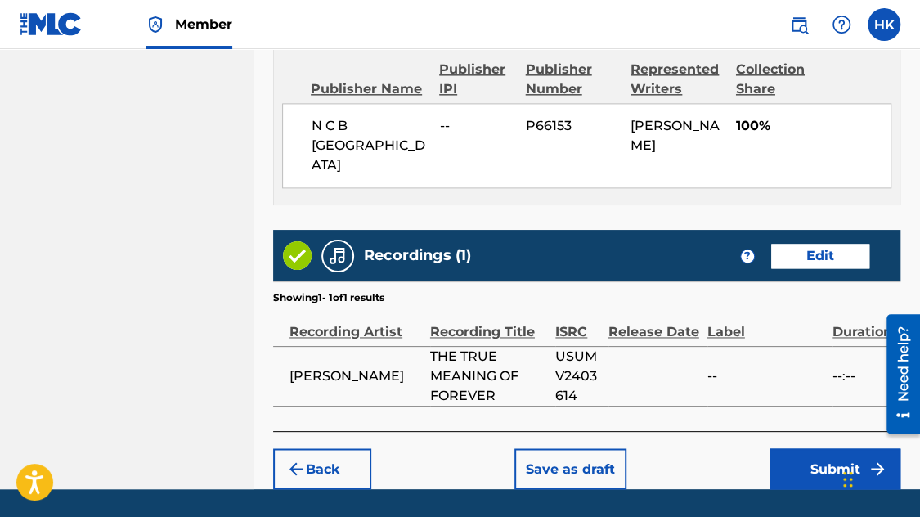
scroll to position [970, 0]
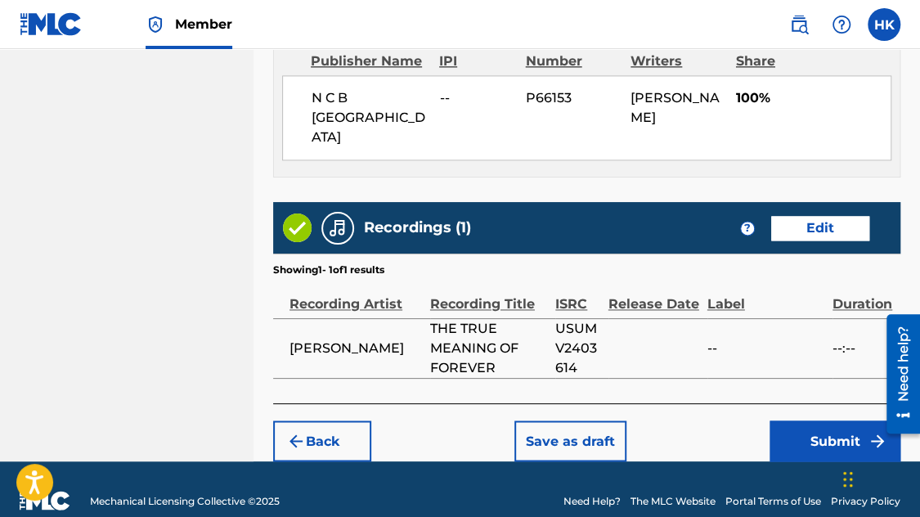
click at [827, 420] on button "Submit" at bounding box center [834, 440] width 131 height 41
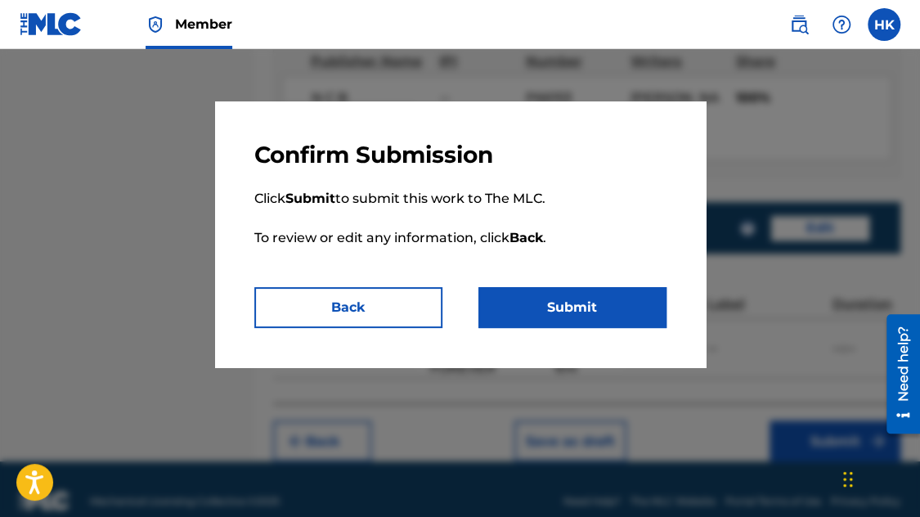
click at [593, 308] on button "Submit" at bounding box center [572, 307] width 188 height 41
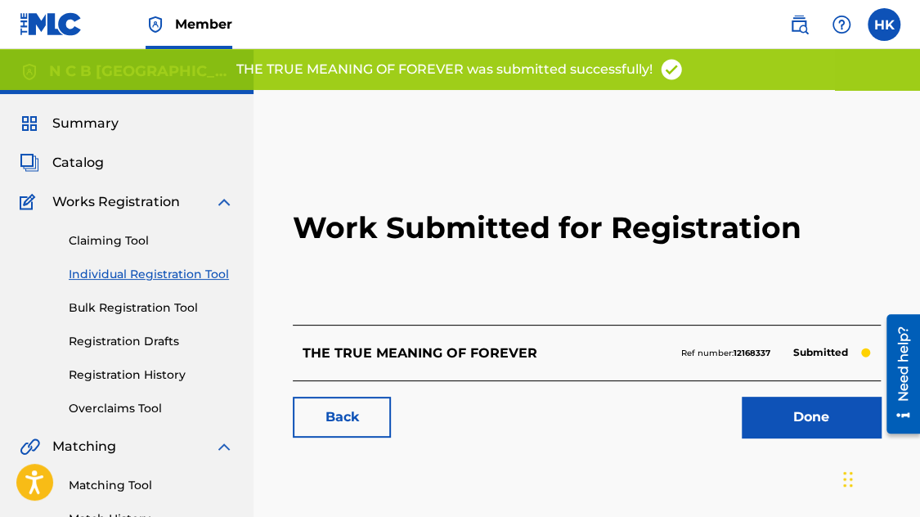
click at [764, 416] on link "Done" at bounding box center [811, 417] width 139 height 41
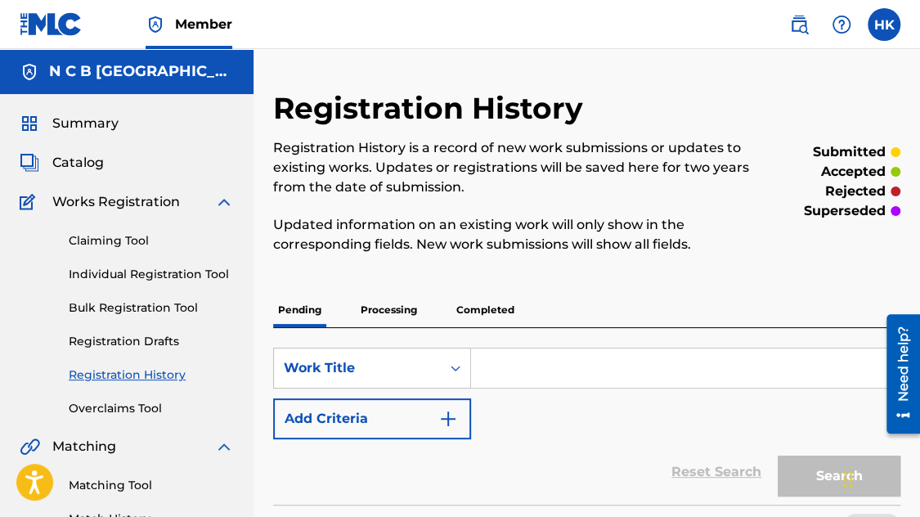
click at [108, 164] on div "Catalog" at bounding box center [127, 163] width 214 height 20
click at [92, 161] on span "Catalog" at bounding box center [78, 163] width 52 height 20
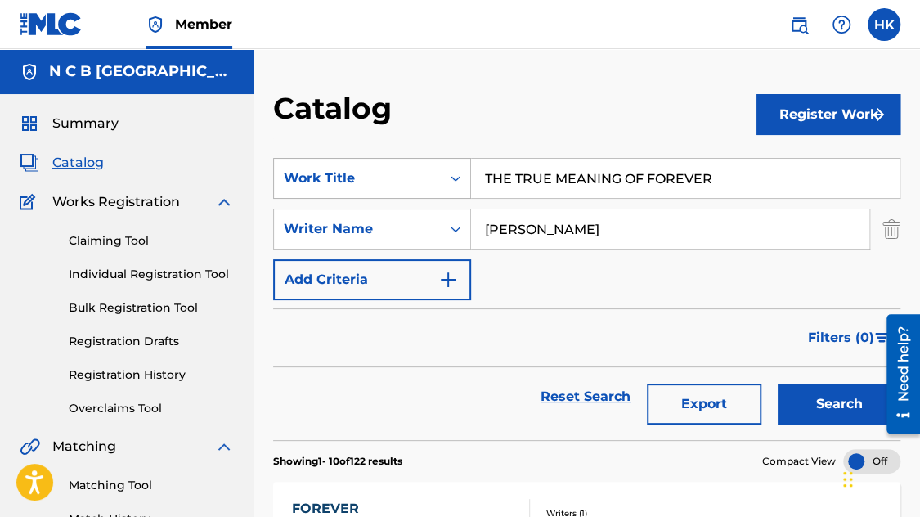
drag, startPoint x: 738, startPoint y: 181, endPoint x: 468, endPoint y: 176, distance: 269.9
click at [469, 176] on div "SearchWithCriteria22374e50-ed3a-49d4-a6a1-d840ac136cd0 Work Title THE TRUE MEAN…" at bounding box center [586, 178] width 627 height 41
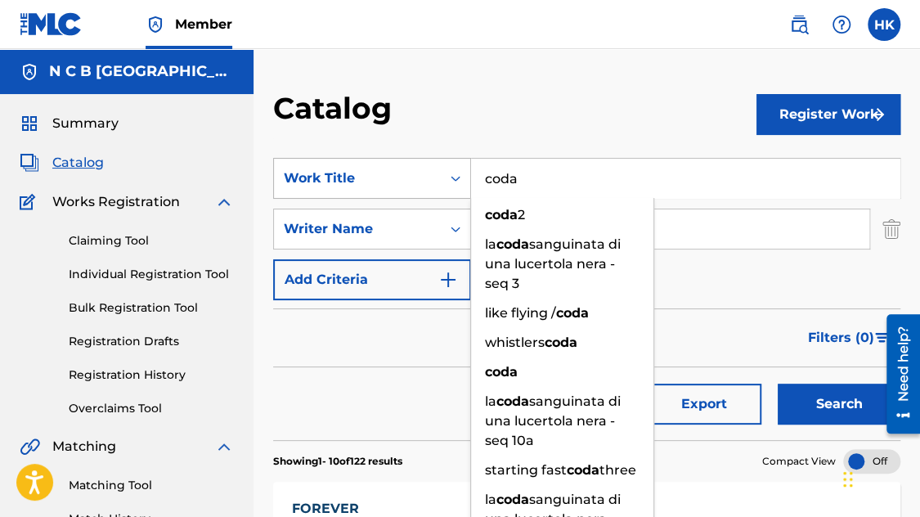
type input "coda"
click at [778, 383] on button "Search" at bounding box center [839, 403] width 123 height 41
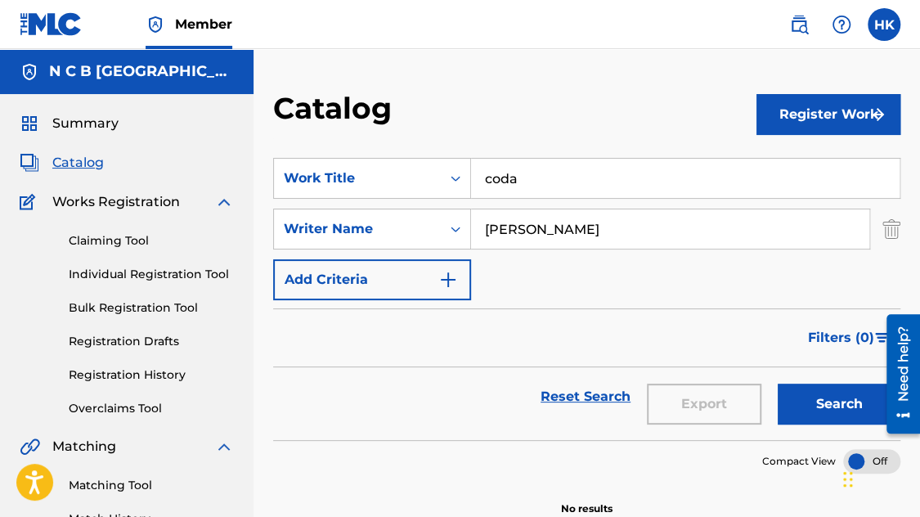
click at [828, 407] on button "Search" at bounding box center [839, 403] width 123 height 41
click at [140, 240] on link "Claiming Tool" at bounding box center [151, 240] width 165 height 17
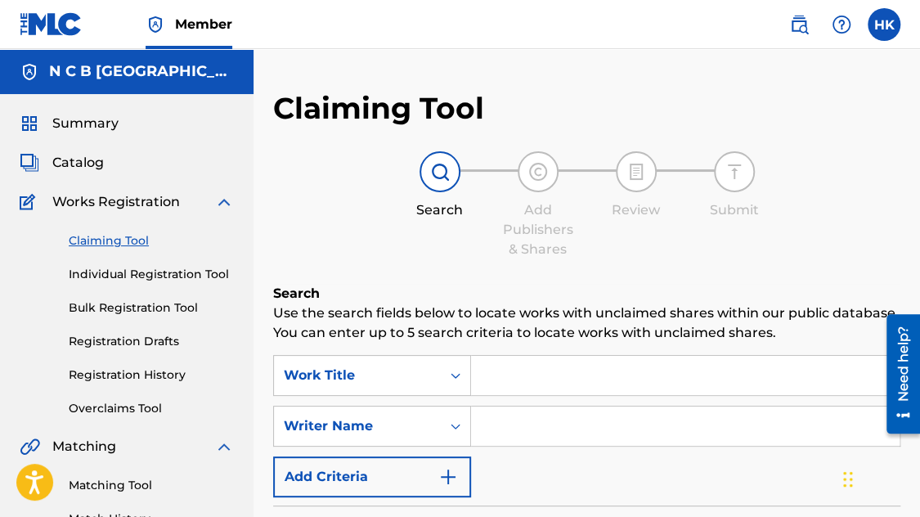
click at [494, 382] on input "Search Form" at bounding box center [685, 375] width 428 height 39
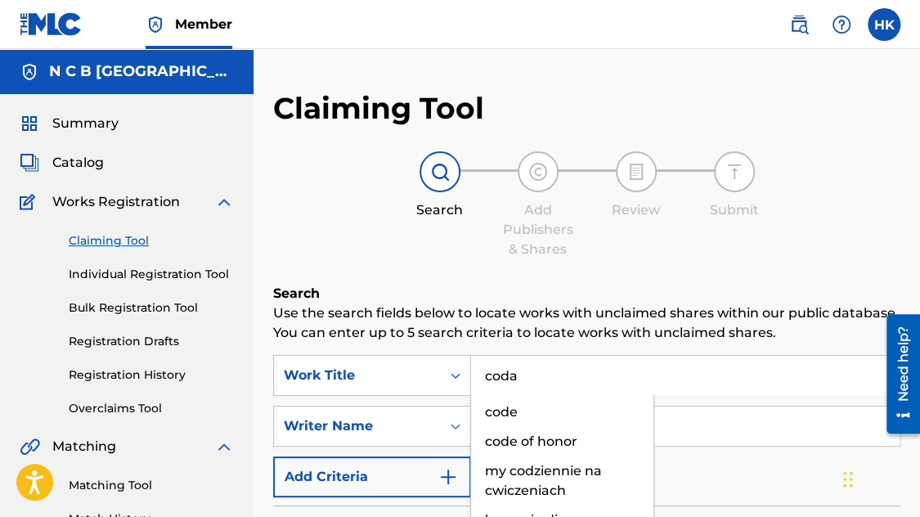
type input "coda"
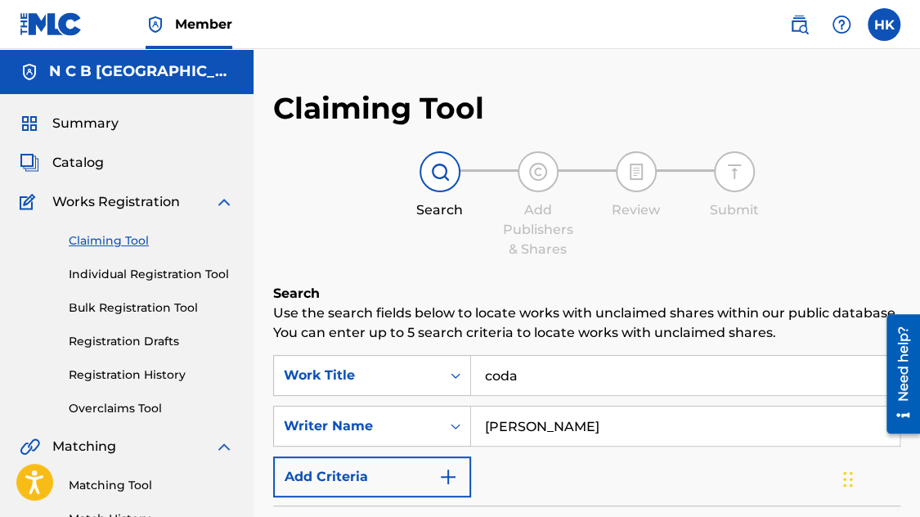
type input "[PERSON_NAME]"
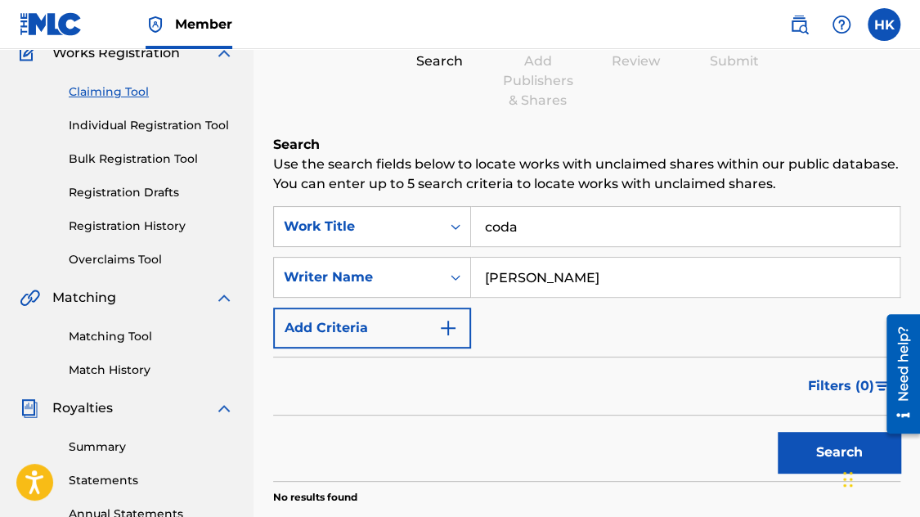
scroll to position [164, 0]
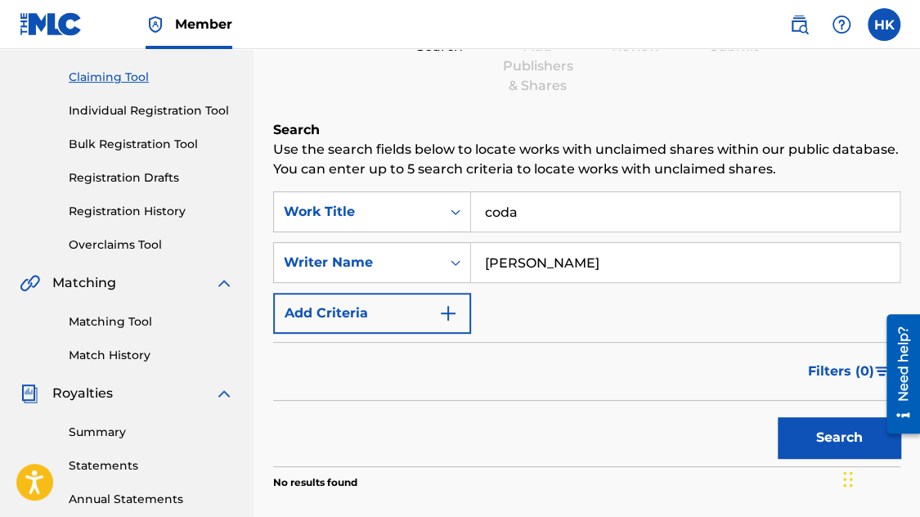
click at [807, 431] on button "Search" at bounding box center [839, 437] width 123 height 41
click at [122, 212] on link "Registration History" at bounding box center [151, 211] width 165 height 17
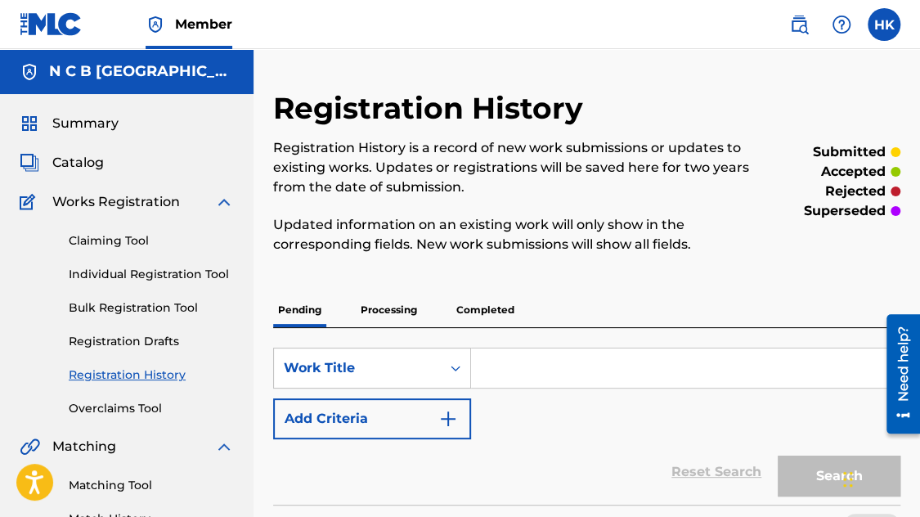
click at [531, 383] on input "Search Form" at bounding box center [685, 367] width 428 height 39
type input "o"
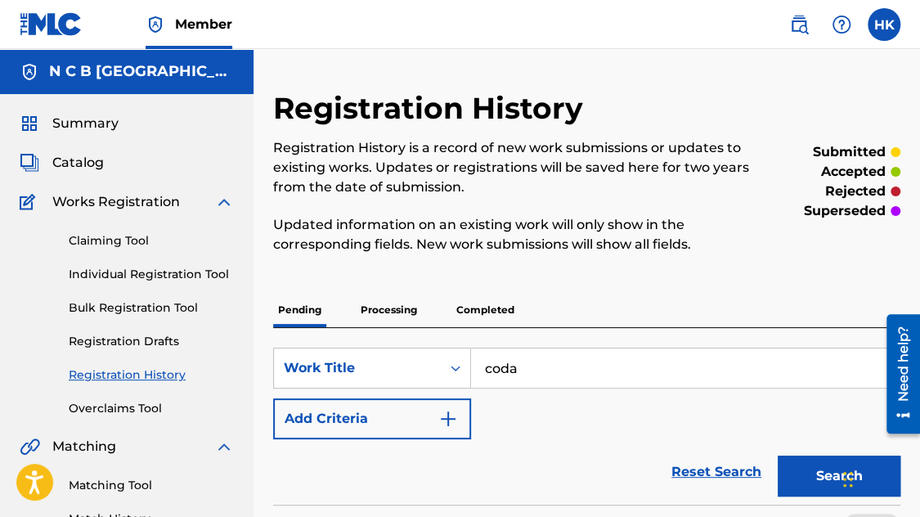
type input "coda"
click at [447, 413] on img "Search Form" at bounding box center [448, 419] width 20 height 20
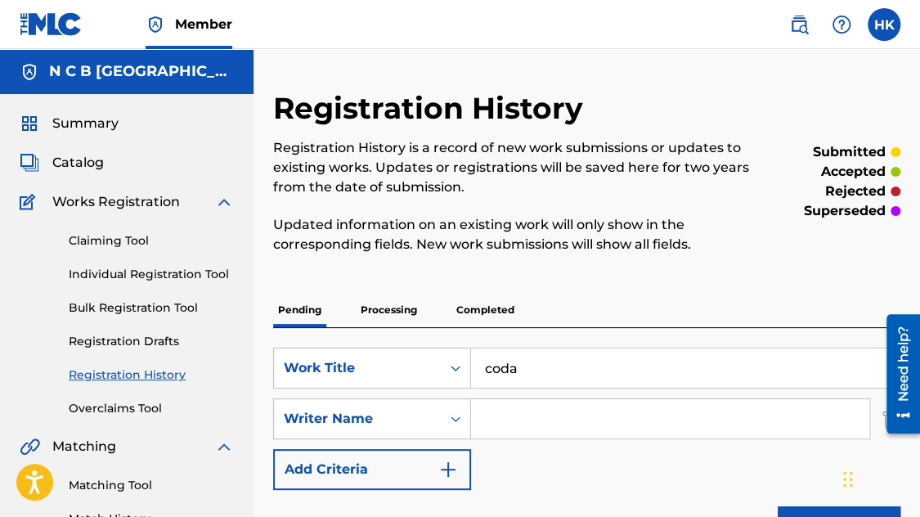
click at [511, 416] on input "Search Form" at bounding box center [670, 418] width 398 height 39
type input "[PERSON_NAME]"
click at [778, 506] on button "Search" at bounding box center [839, 526] width 123 height 41
click at [96, 159] on span "Catalog" at bounding box center [78, 163] width 52 height 20
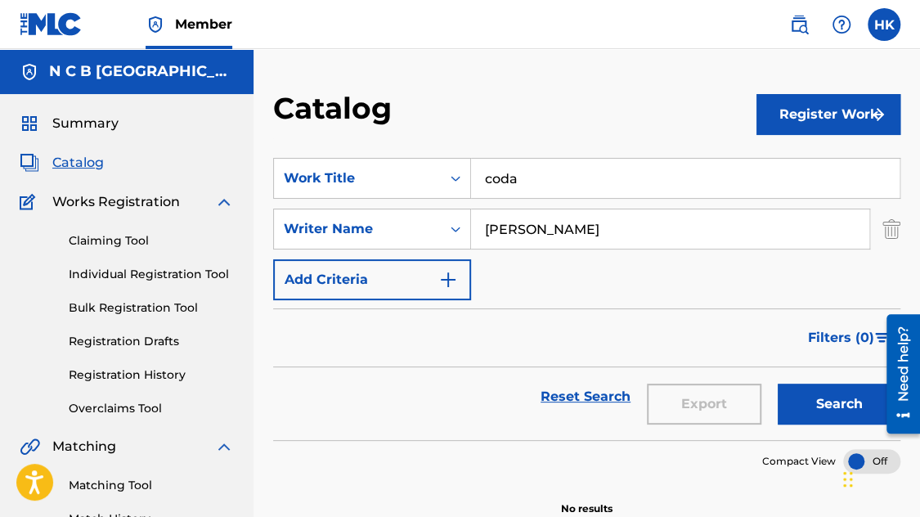
click at [810, 98] on button "Register Work" at bounding box center [828, 114] width 144 height 41
click at [799, 163] on link "Individual" at bounding box center [828, 167] width 144 height 39
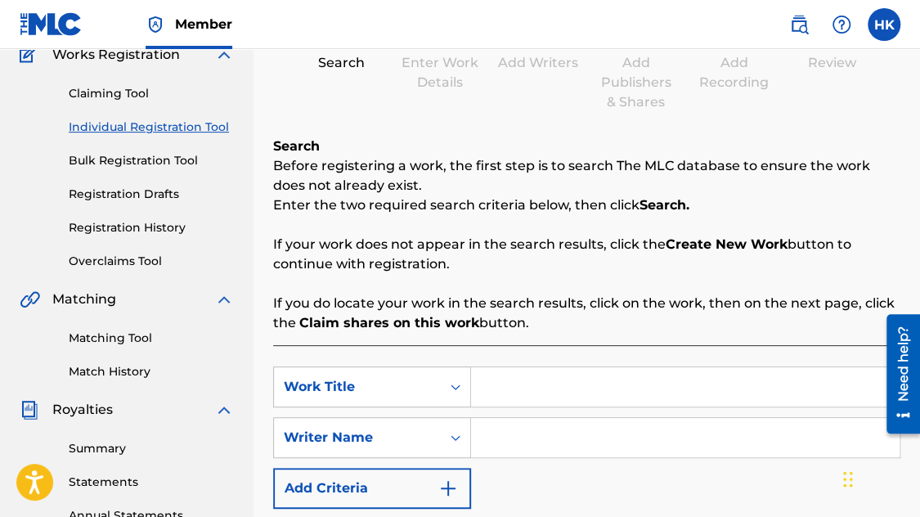
scroll to position [245, 0]
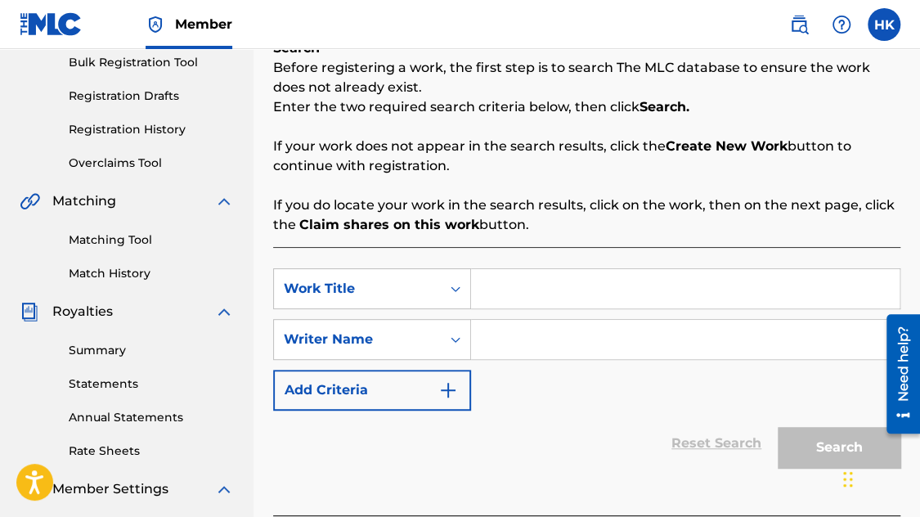
click at [583, 287] on input "Search Form" at bounding box center [685, 288] width 428 height 39
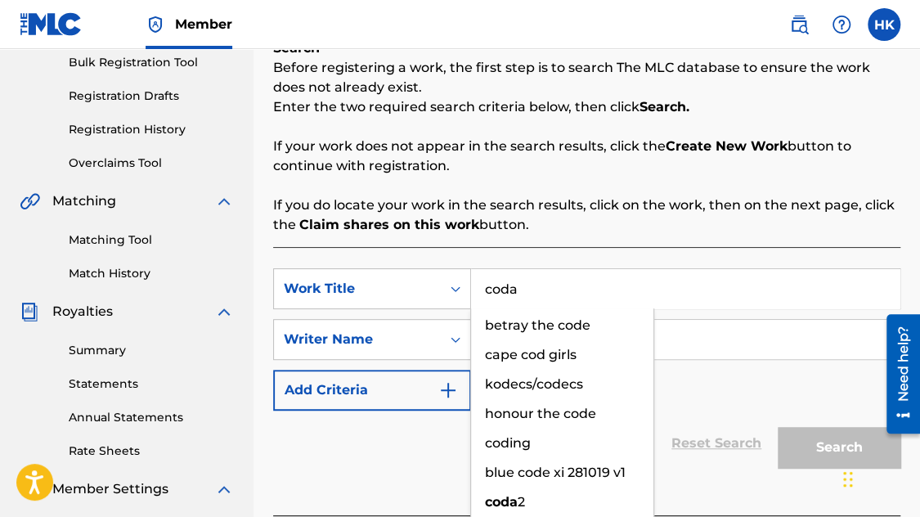
type input "coda"
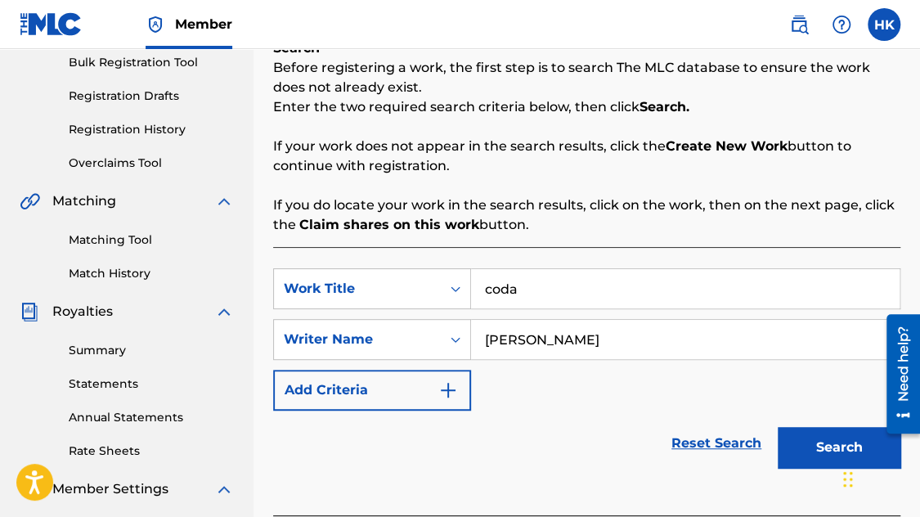
click at [778, 427] on button "Search" at bounding box center [839, 447] width 123 height 41
type input "[PERSON_NAME]"
click at [778, 427] on button "Search" at bounding box center [839, 447] width 123 height 41
click at [814, 444] on button "Search" at bounding box center [839, 447] width 123 height 41
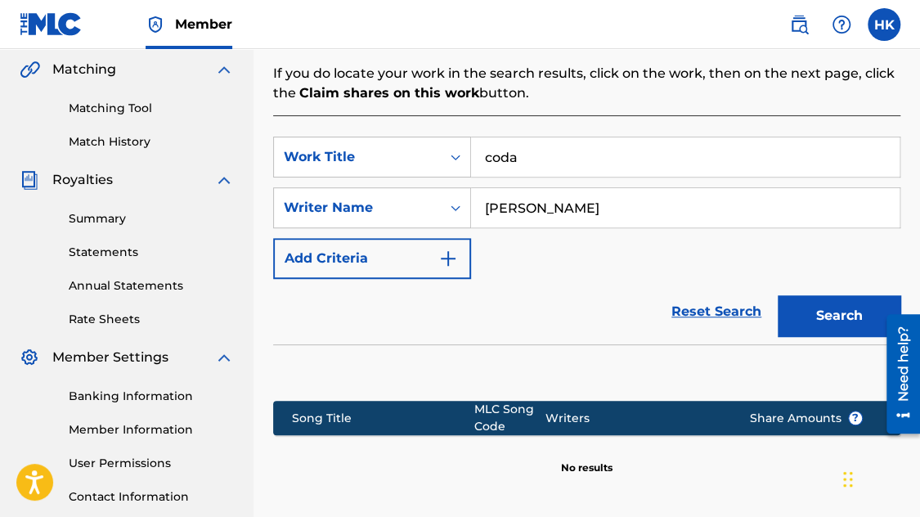
scroll to position [491, 0]
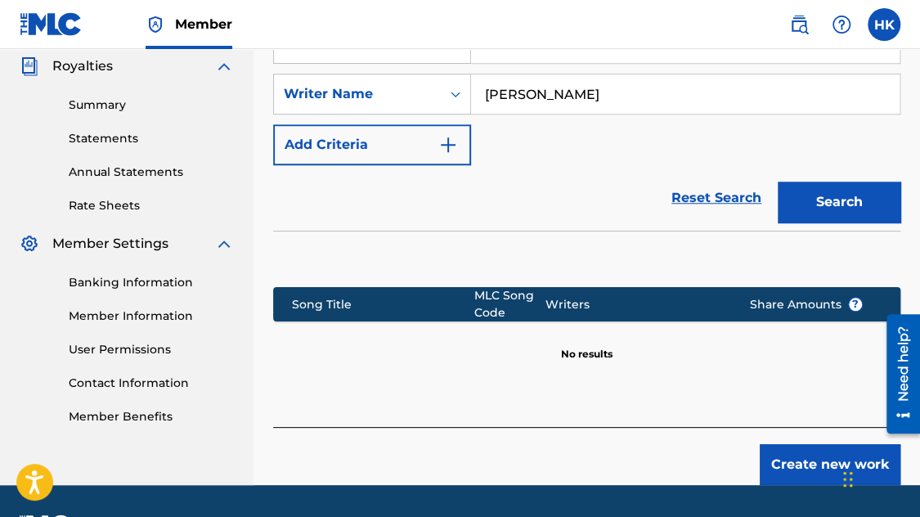
click at [784, 465] on button "Create new work" at bounding box center [830, 464] width 141 height 41
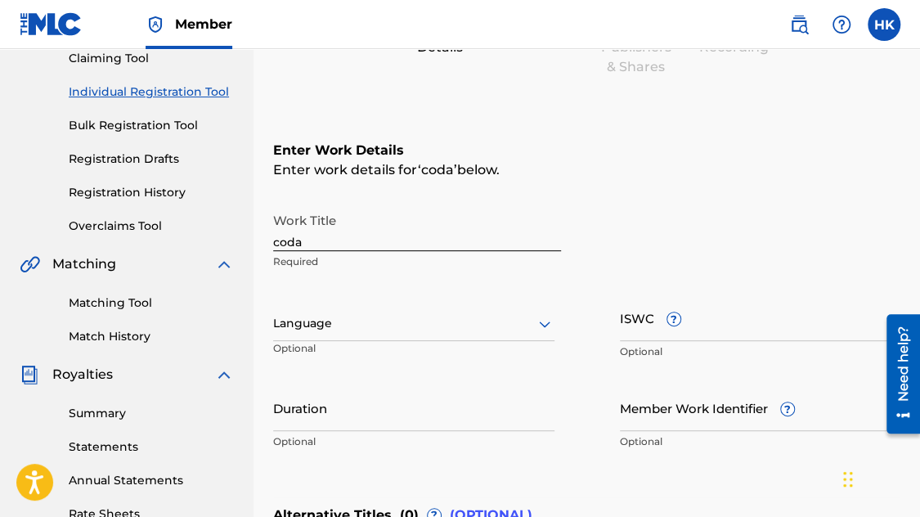
scroll to position [262, 0]
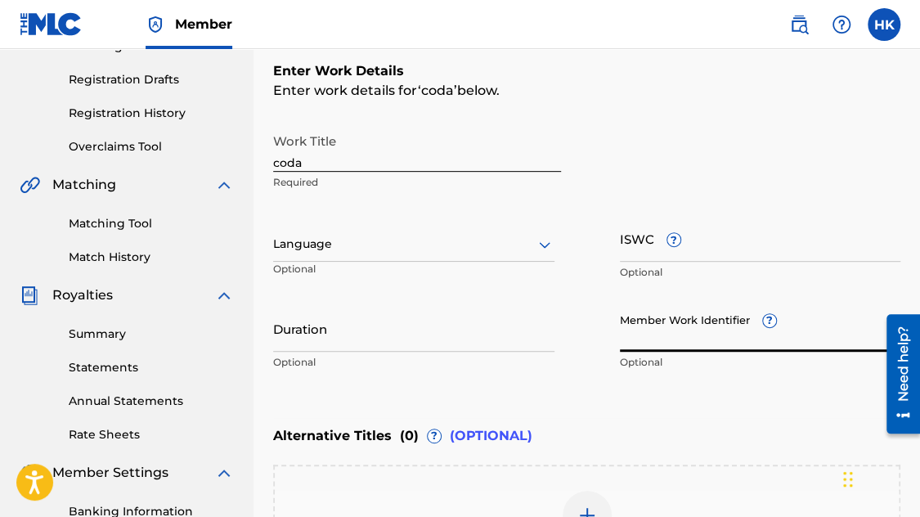
click at [663, 348] on input "Member Work Identifier ?" at bounding box center [760, 328] width 281 height 47
paste input "84438446"
type input "84438446"
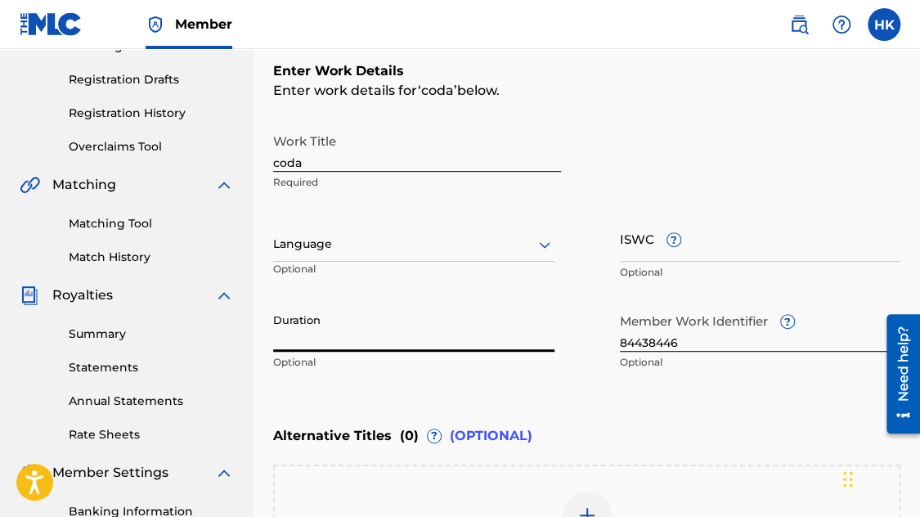
click at [490, 339] on input "Duration" at bounding box center [413, 328] width 281 height 47
type input "02:53"
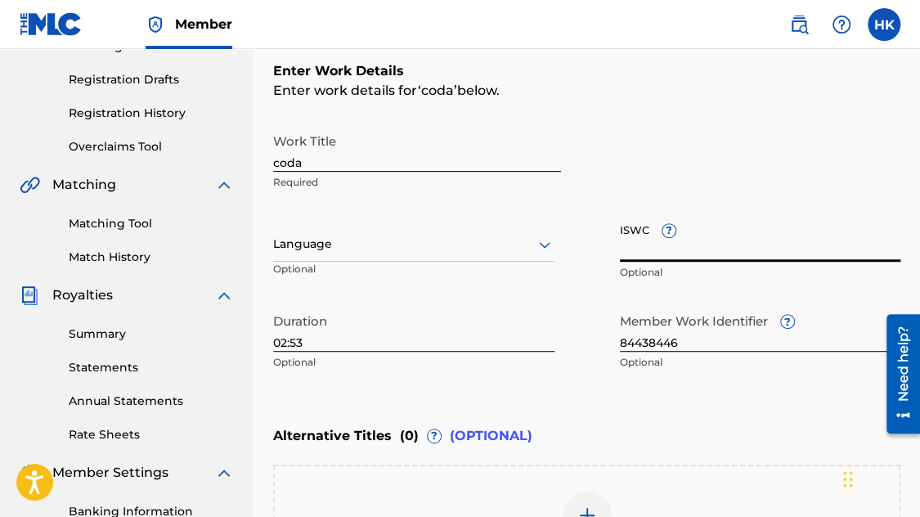
click at [728, 255] on input "ISWC ?" at bounding box center [760, 238] width 281 height 47
paste input "T-332.329.092-8"
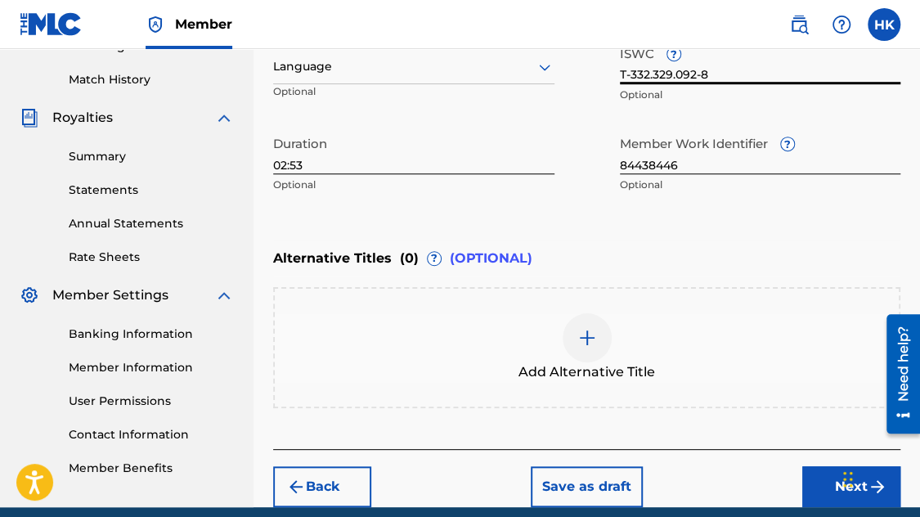
scroll to position [507, 0]
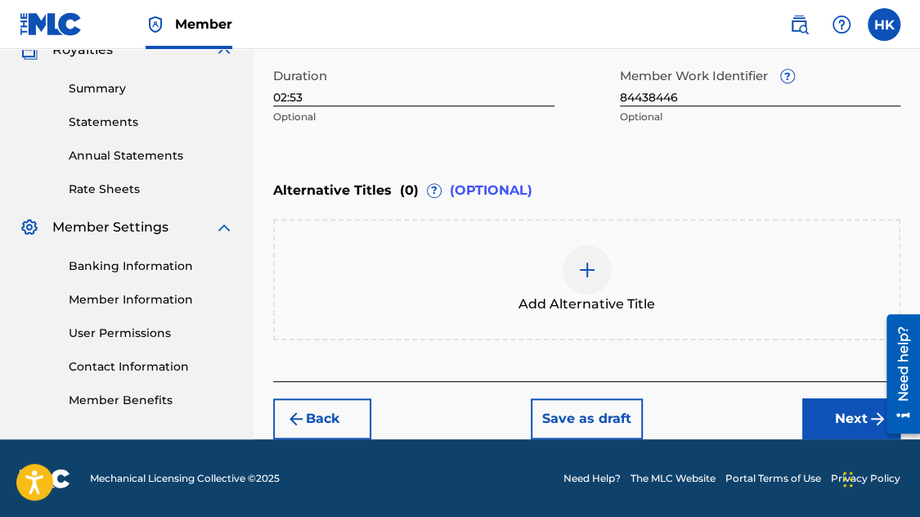
type input "T-332.329.092-8"
click at [836, 415] on button "Next" at bounding box center [851, 418] width 98 height 41
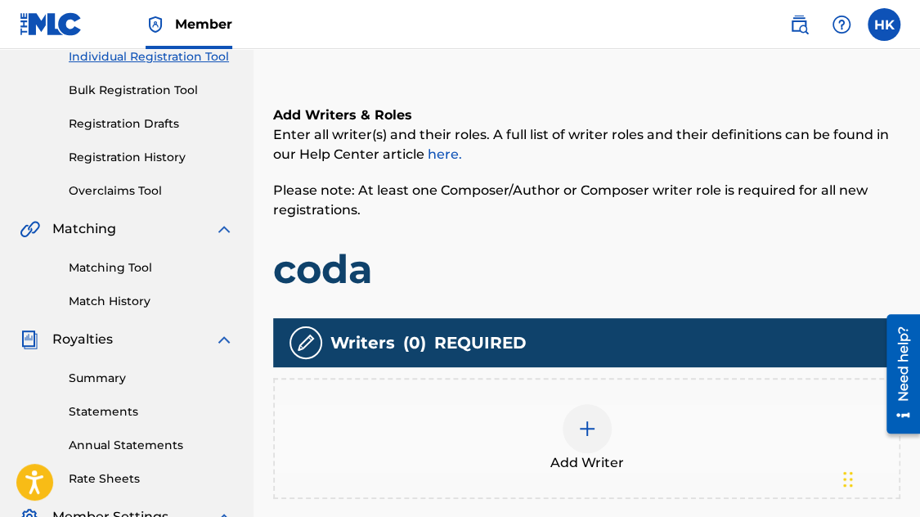
scroll to position [319, 0]
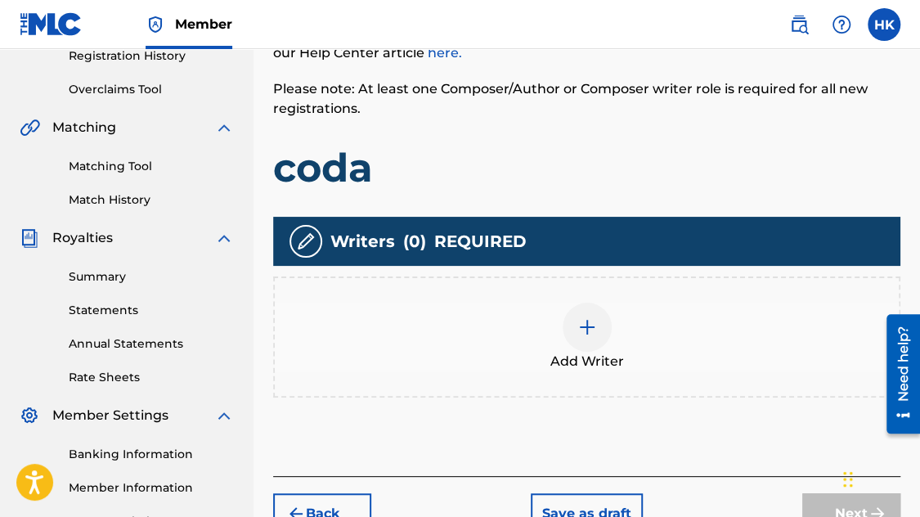
click at [594, 329] on img at bounding box center [587, 327] width 20 height 20
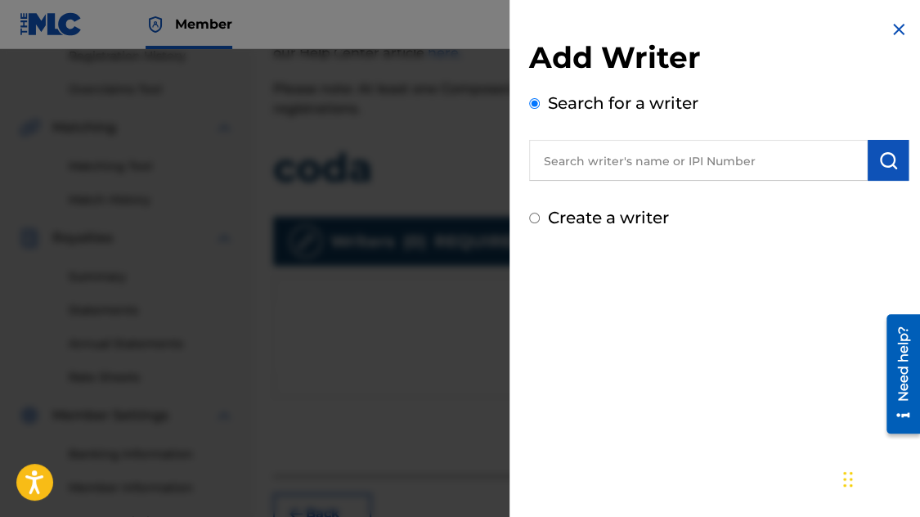
click at [619, 160] on input "text" at bounding box center [698, 160] width 338 height 41
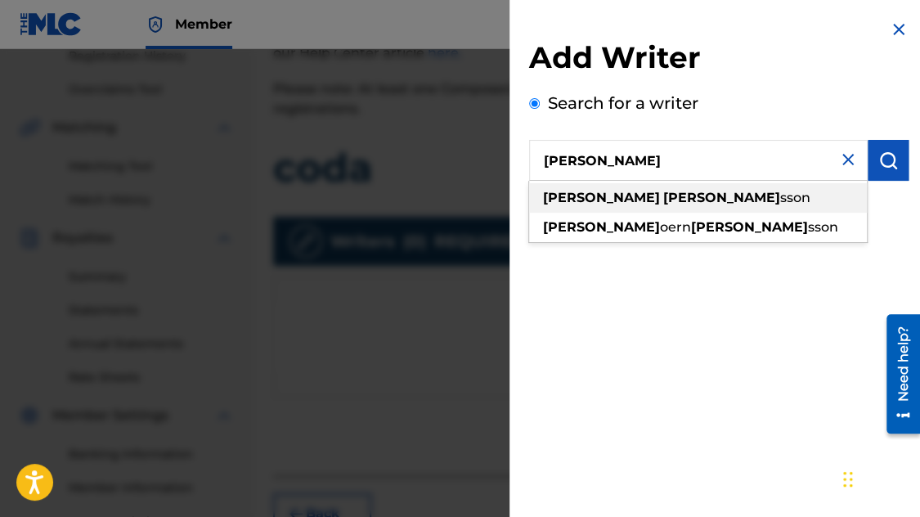
click at [663, 194] on strong "[PERSON_NAME]" at bounding box center [721, 198] width 117 height 16
type input "[PERSON_NAME]"
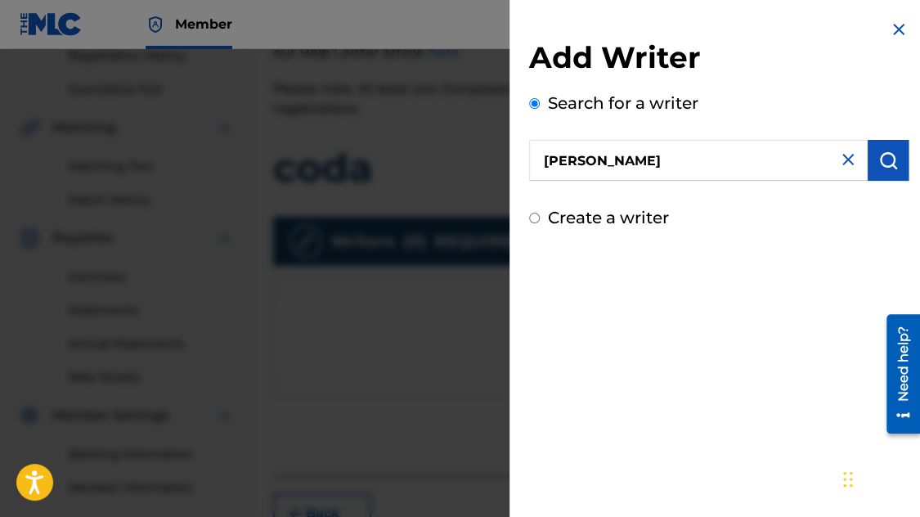
click at [872, 177] on button "submit" at bounding box center [887, 160] width 41 height 41
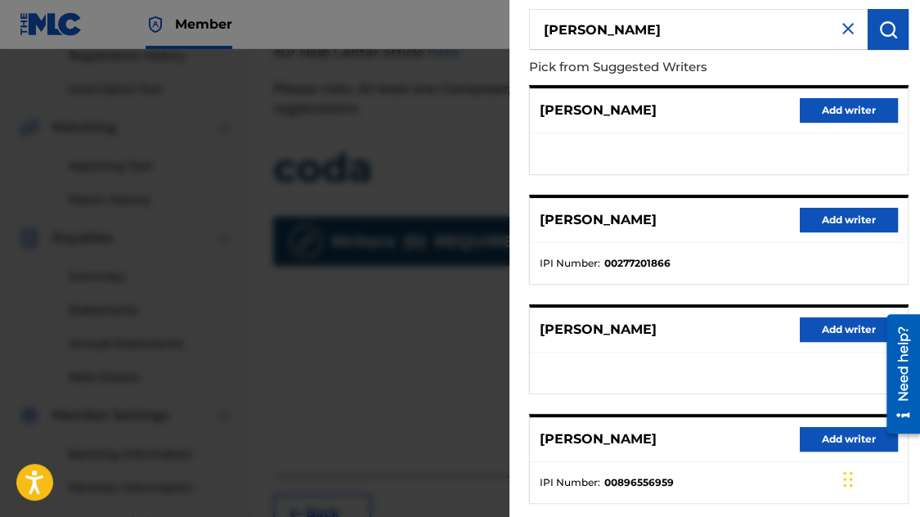
scroll to position [245, 0]
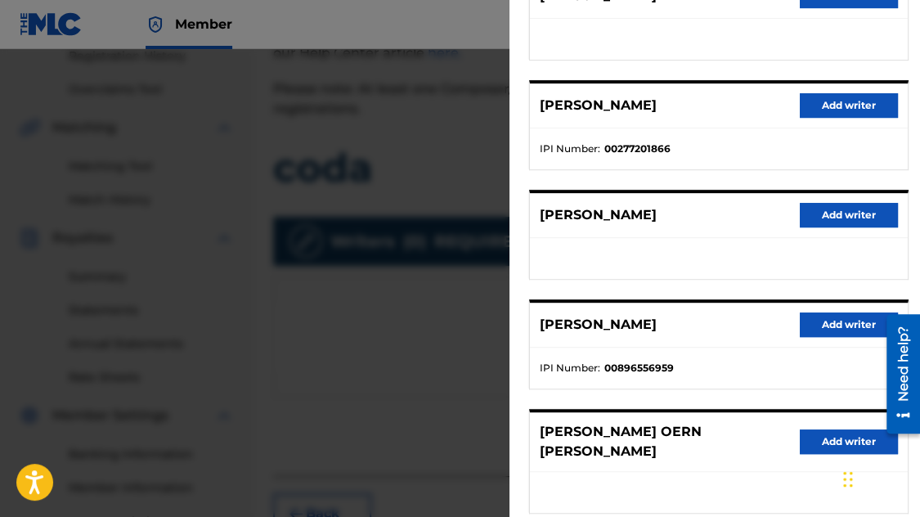
click at [830, 316] on button "Add writer" at bounding box center [849, 324] width 98 height 25
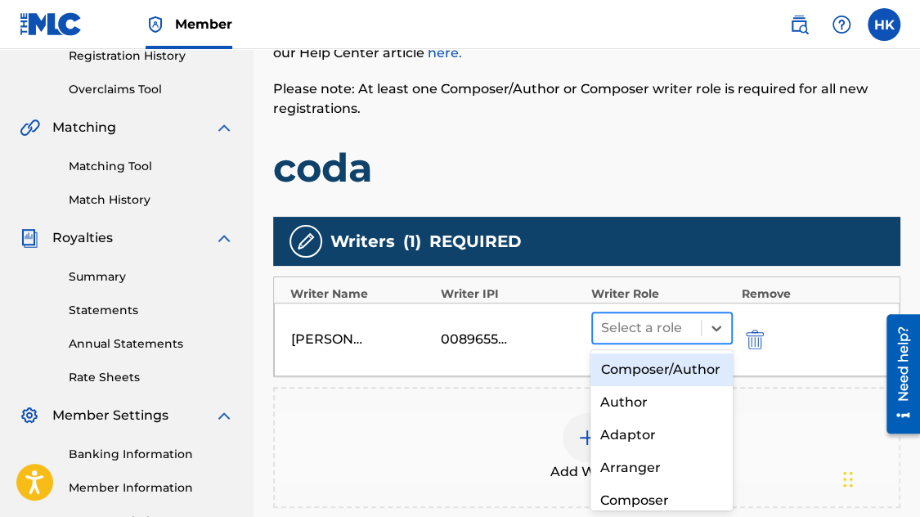
click at [649, 325] on div at bounding box center [647, 327] width 92 height 23
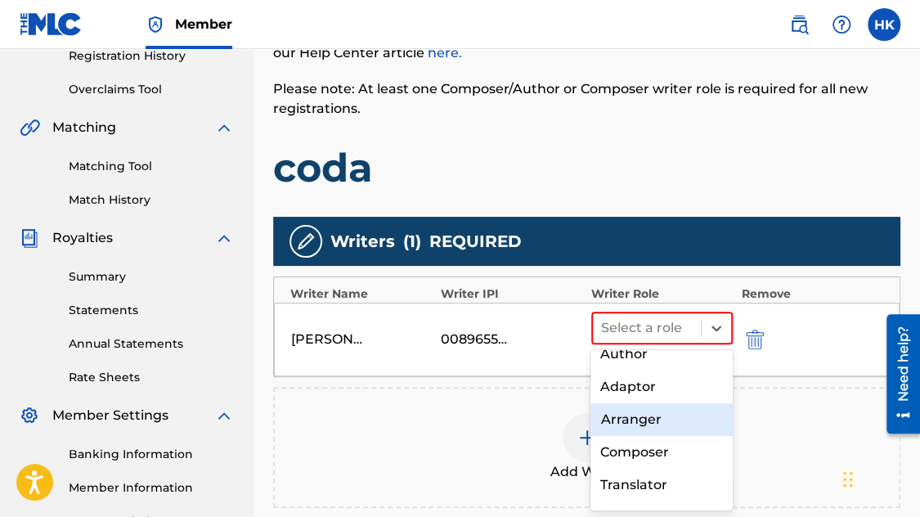
scroll to position [82, 0]
click at [656, 435] on div "Composer" at bounding box center [661, 418] width 142 height 33
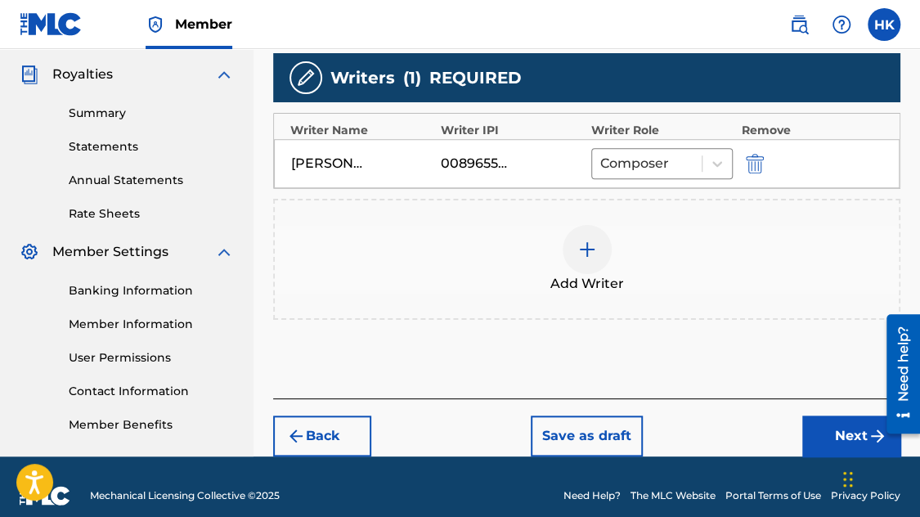
click at [818, 428] on button "Next" at bounding box center [851, 435] width 98 height 41
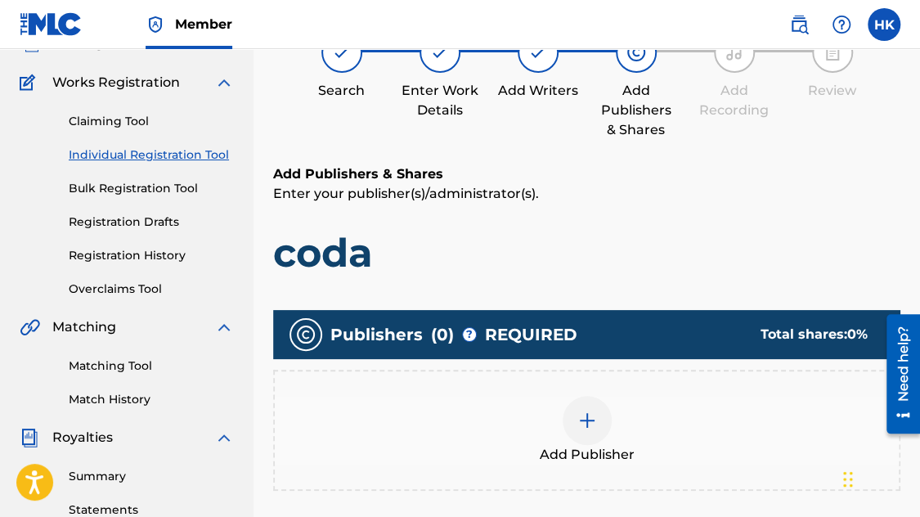
scroll to position [74, 0]
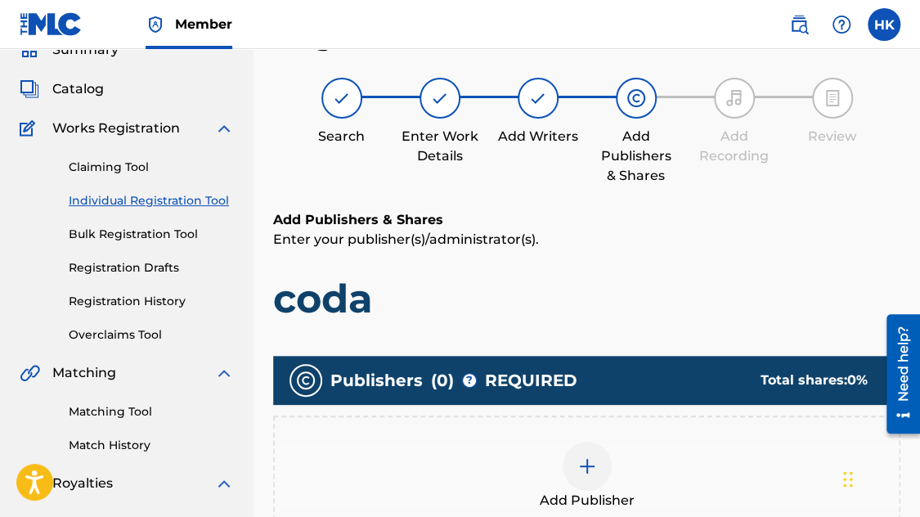
click at [601, 459] on div at bounding box center [587, 466] width 49 height 49
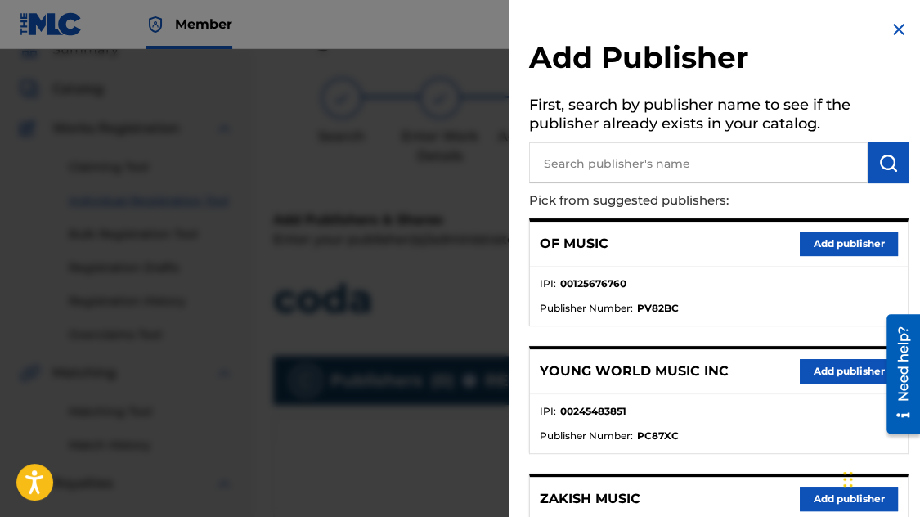
click at [719, 158] on input "text" at bounding box center [698, 162] width 338 height 41
type input "n c b"
click at [867, 166] on button "submit" at bounding box center [887, 162] width 41 height 41
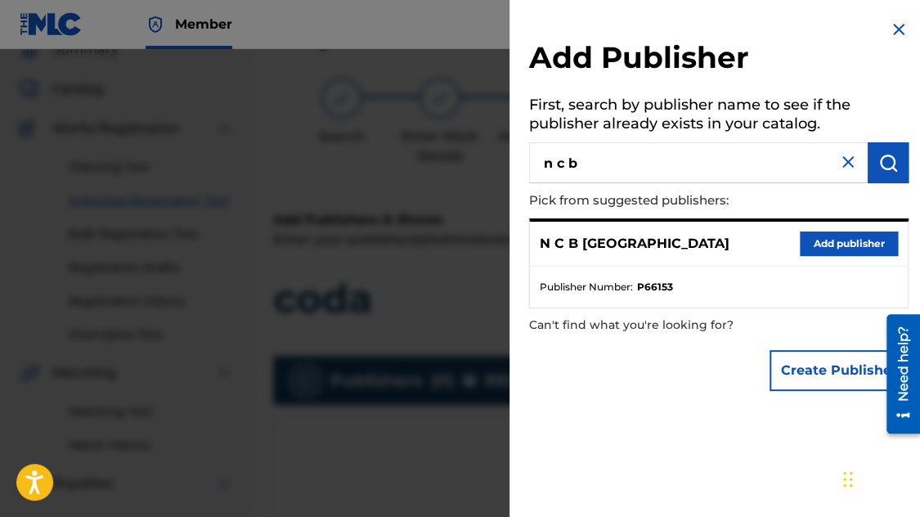
click at [820, 237] on button "Add publisher" at bounding box center [849, 243] width 98 height 25
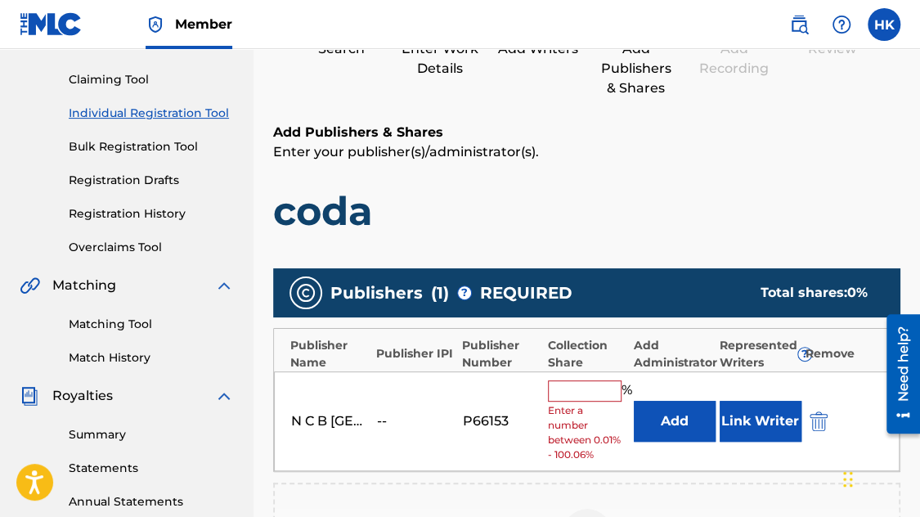
scroll to position [237, 0]
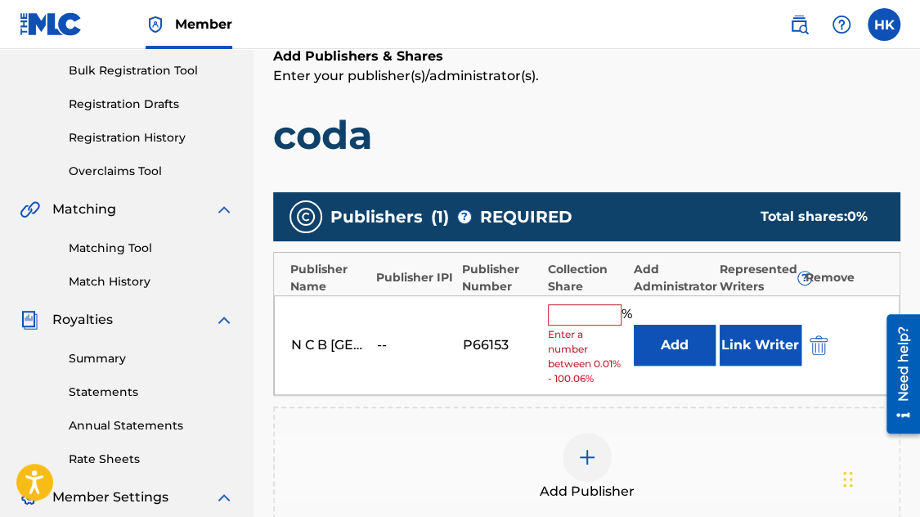
click at [612, 309] on input "text" at bounding box center [585, 314] width 74 height 21
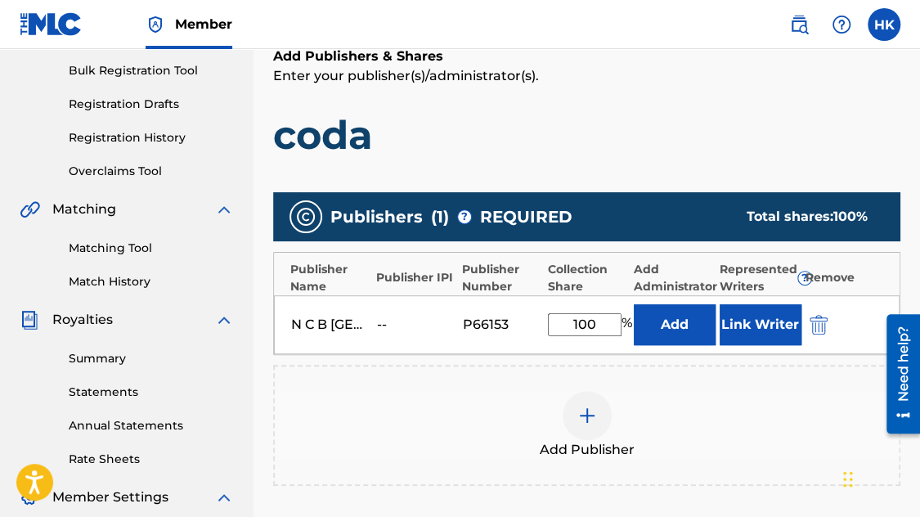
type input "100"
click at [779, 311] on button "Link Writer" at bounding box center [760, 324] width 82 height 41
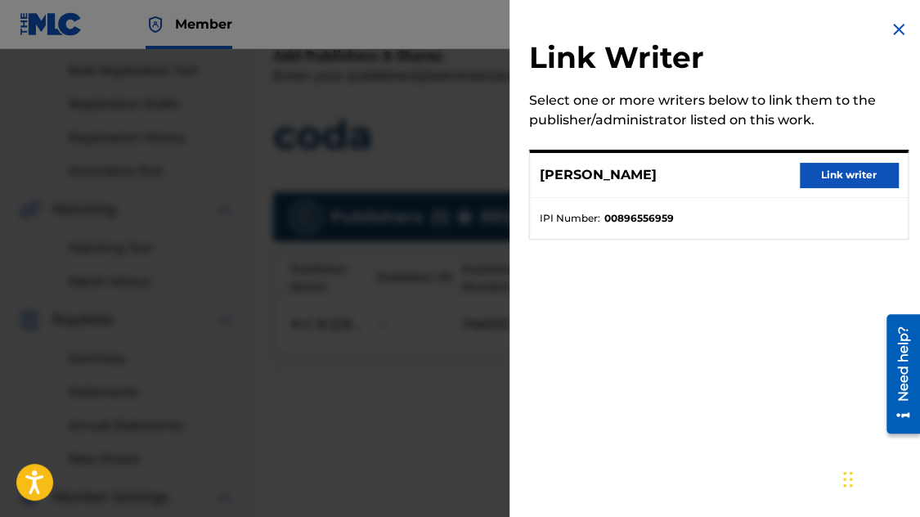
click at [832, 177] on button "Link writer" at bounding box center [849, 175] width 98 height 25
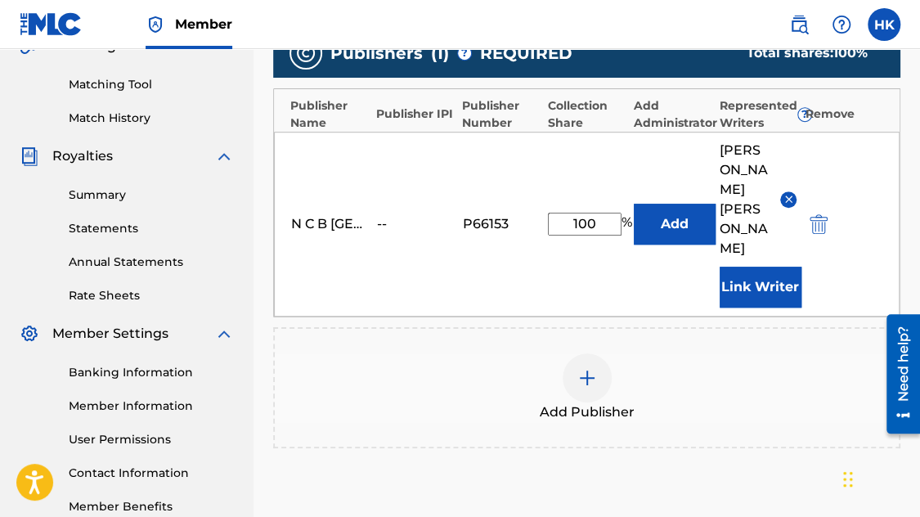
scroll to position [555, 0]
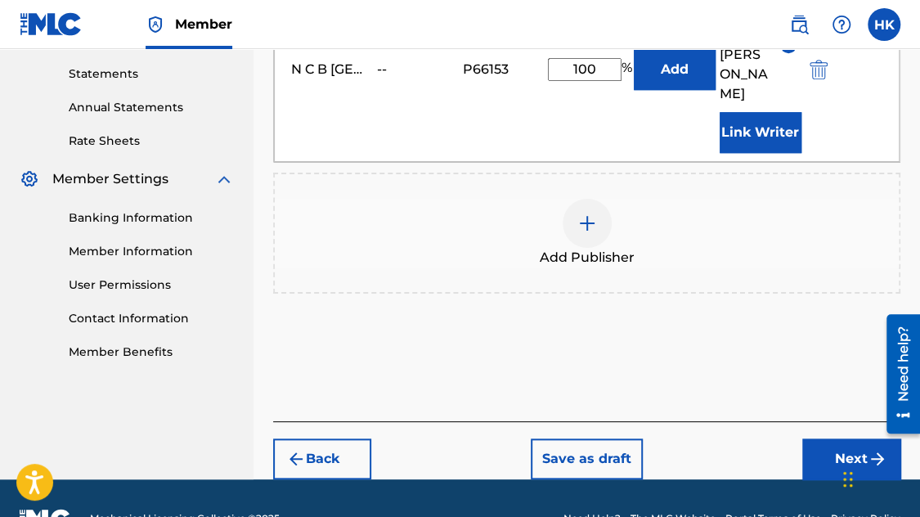
click at [845, 438] on button "Next" at bounding box center [851, 458] width 98 height 41
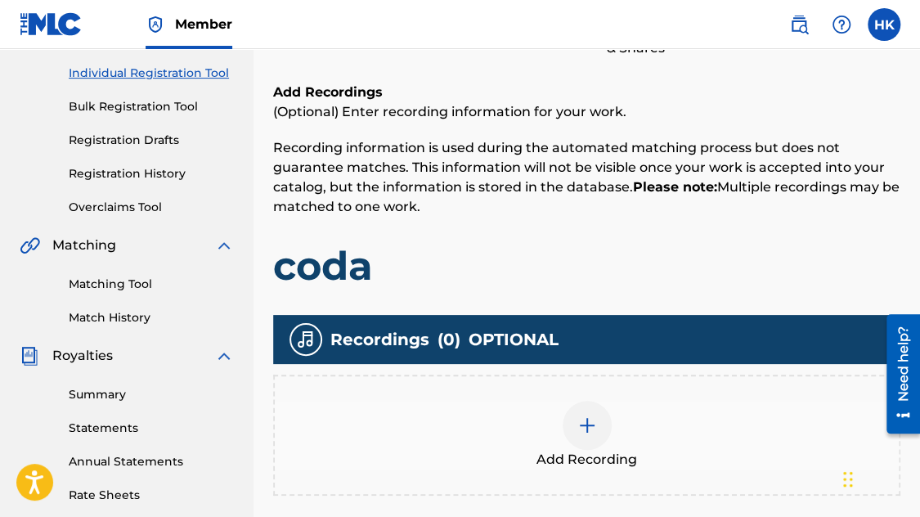
scroll to position [237, 0]
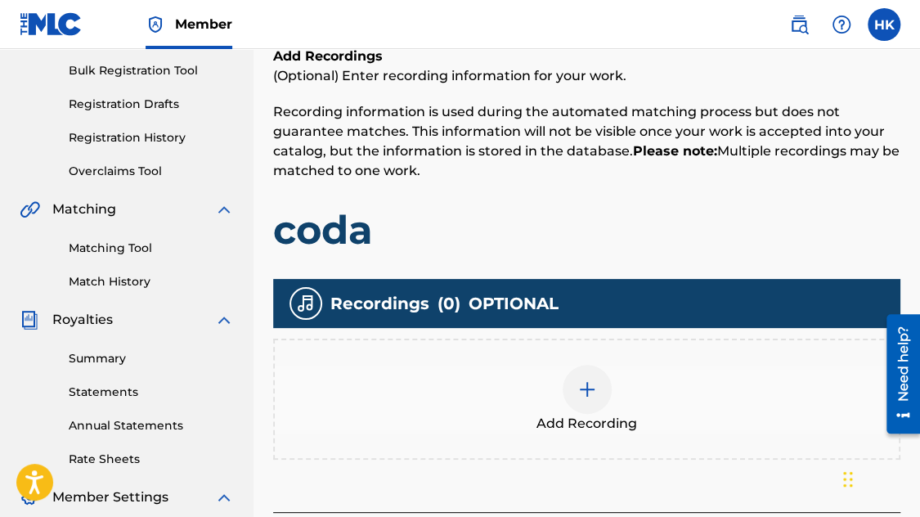
click at [589, 393] on img at bounding box center [587, 389] width 20 height 20
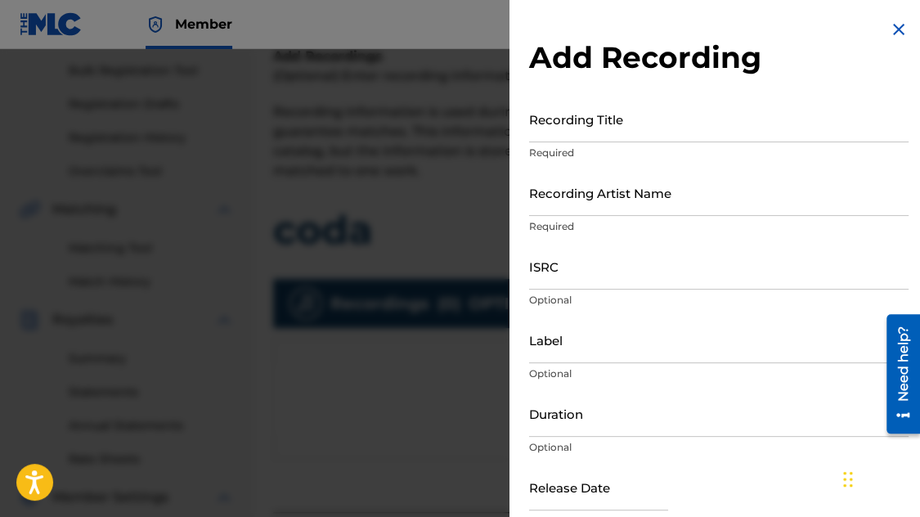
click at [567, 135] on input "Recording Title" at bounding box center [718, 119] width 379 height 47
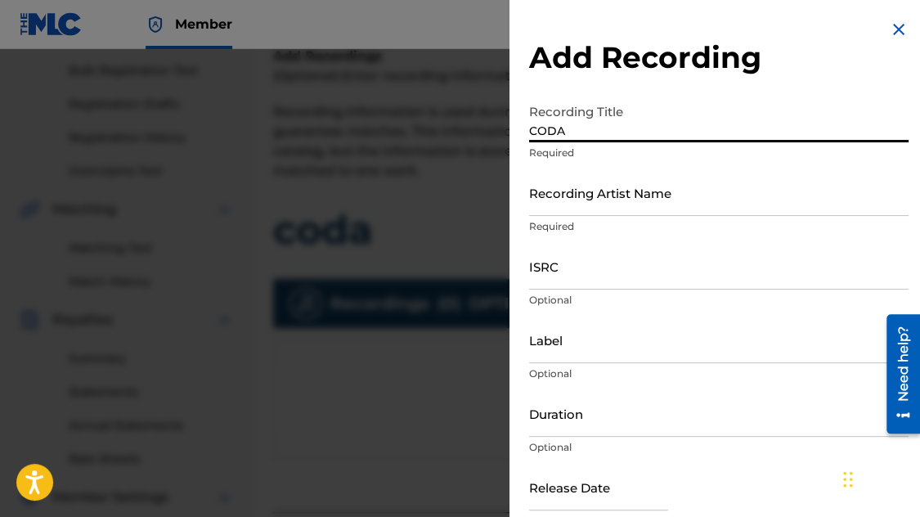
type input "CODA"
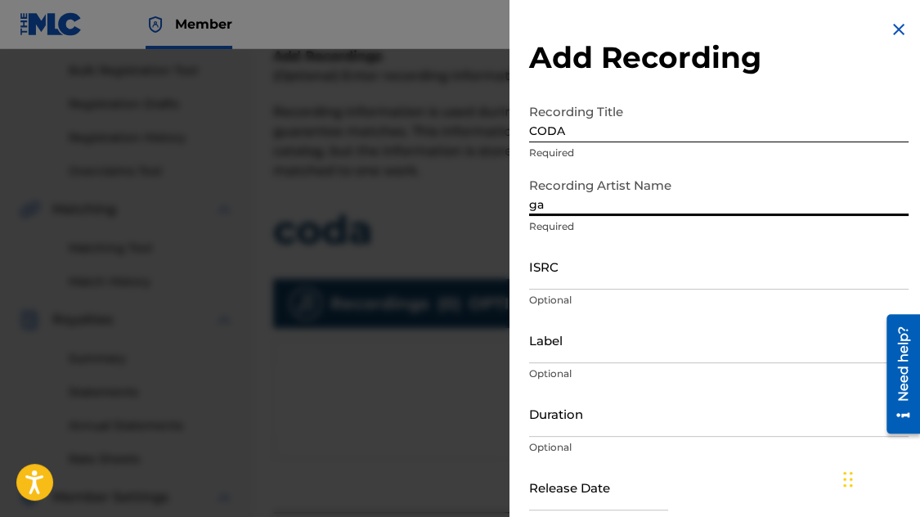
type input "ga"
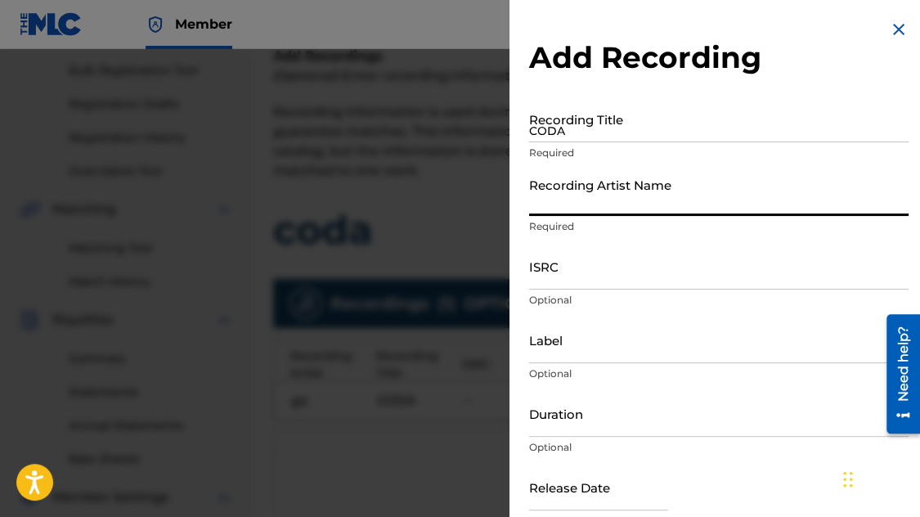
type input "[PERSON_NAME]"
click at [567, 262] on input "ISRC" at bounding box center [718, 266] width 379 height 47
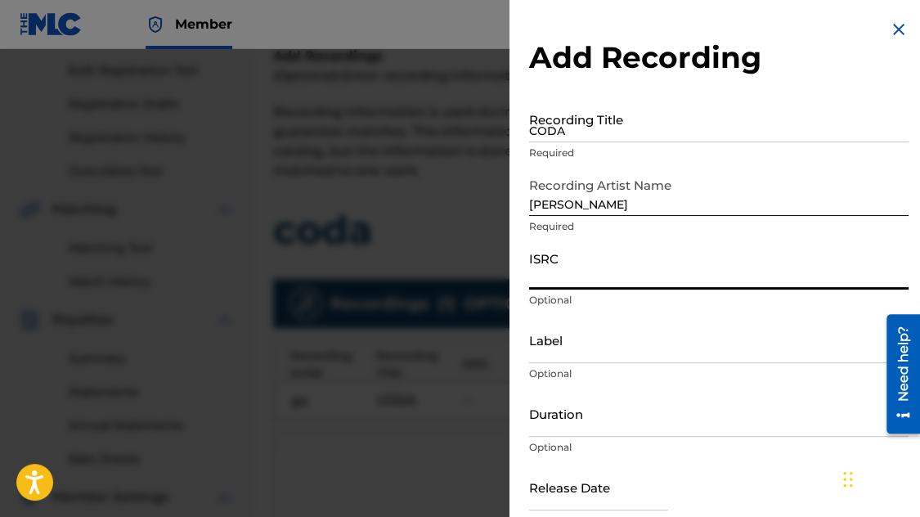
paste input "USUG12407172"
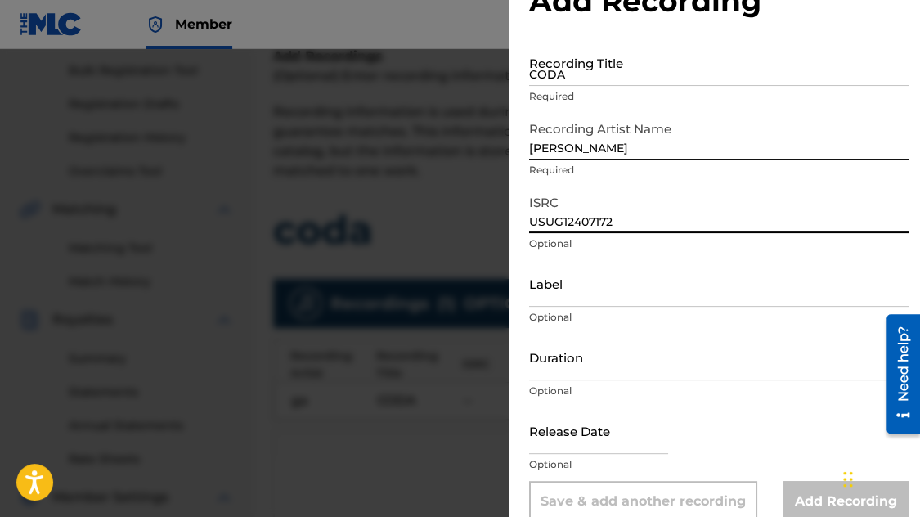
scroll to position [81, 0]
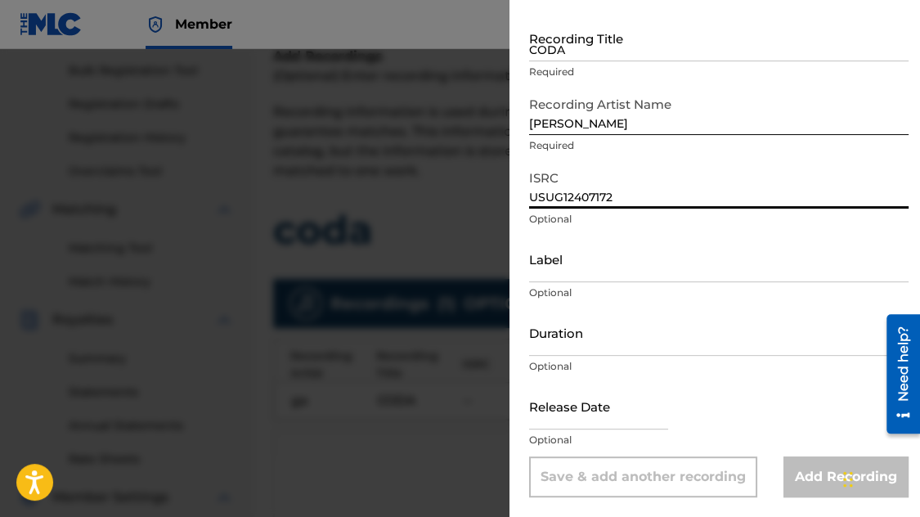
click at [739, 195] on input "USUG12407172" at bounding box center [718, 185] width 379 height 47
type input "USUG12407172"
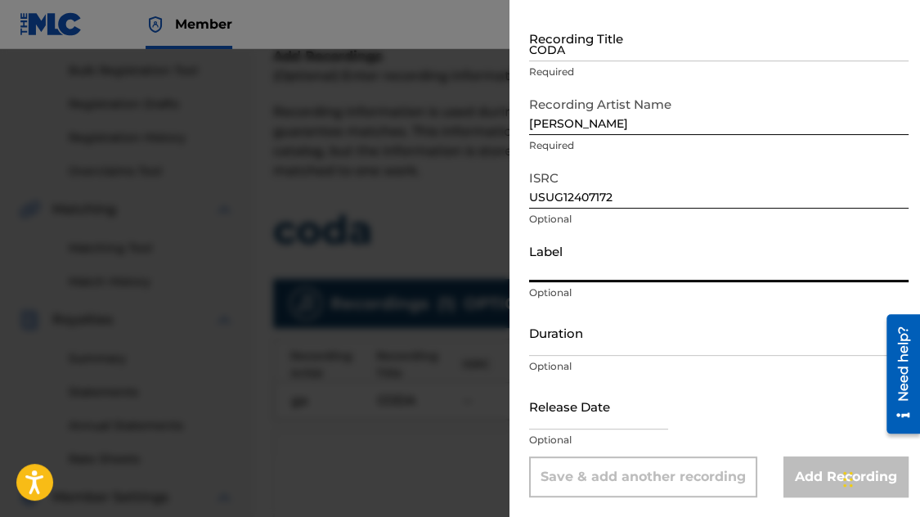
click at [722, 269] on input "Label" at bounding box center [718, 258] width 379 height 47
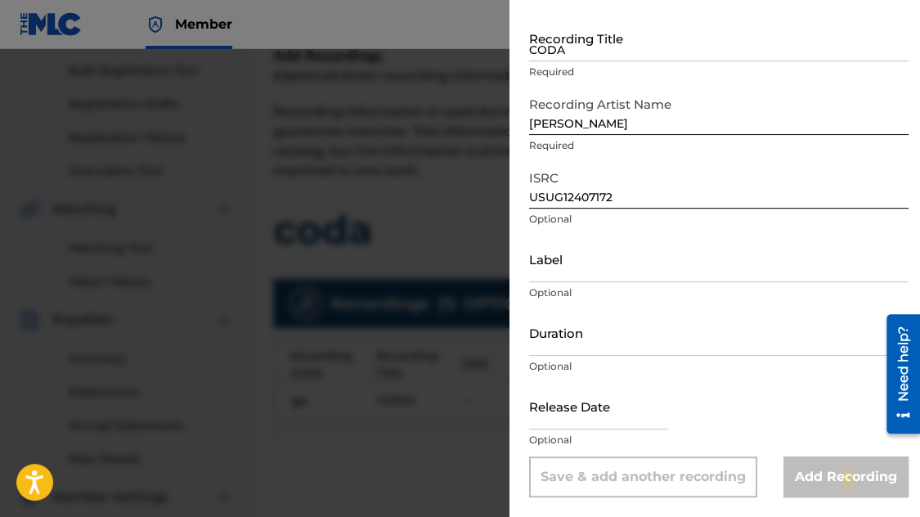
click at [771, 423] on div "Release Date Optional" at bounding box center [718, 420] width 379 height 74
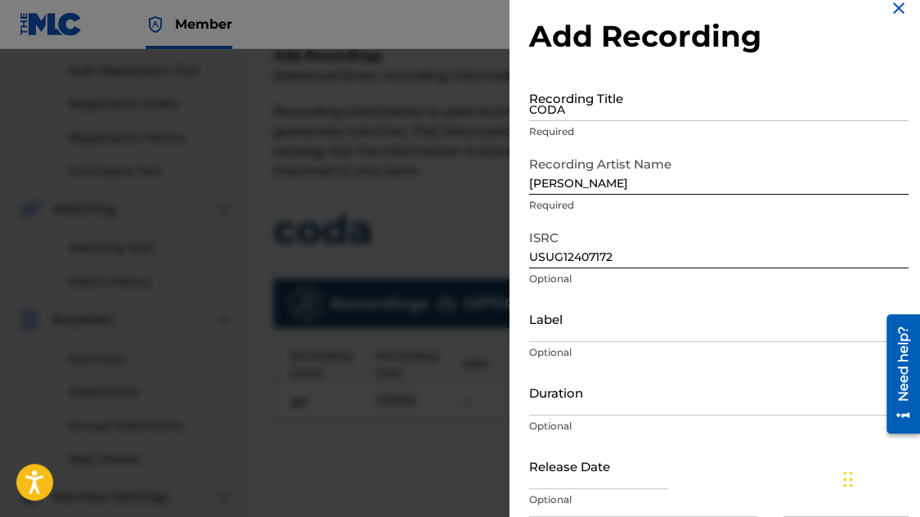
scroll to position [0, 0]
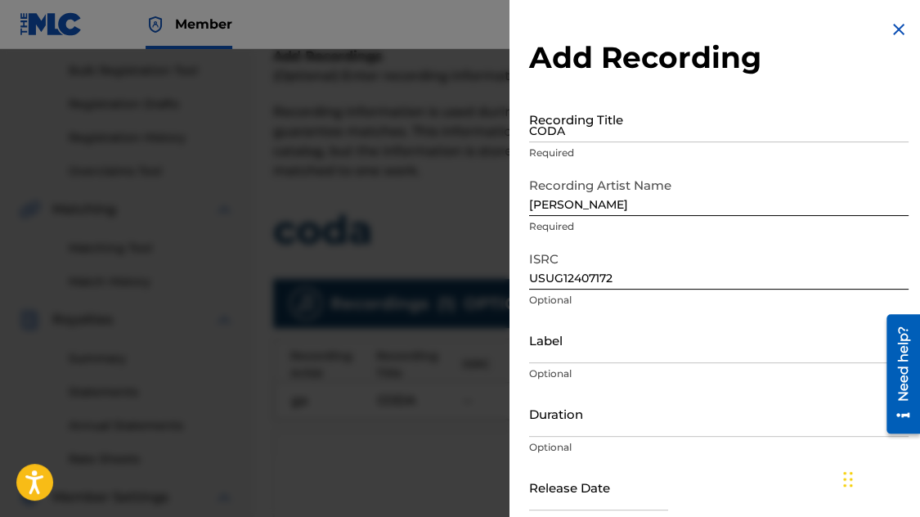
click at [673, 140] on input "CODA" at bounding box center [718, 119] width 379 height 47
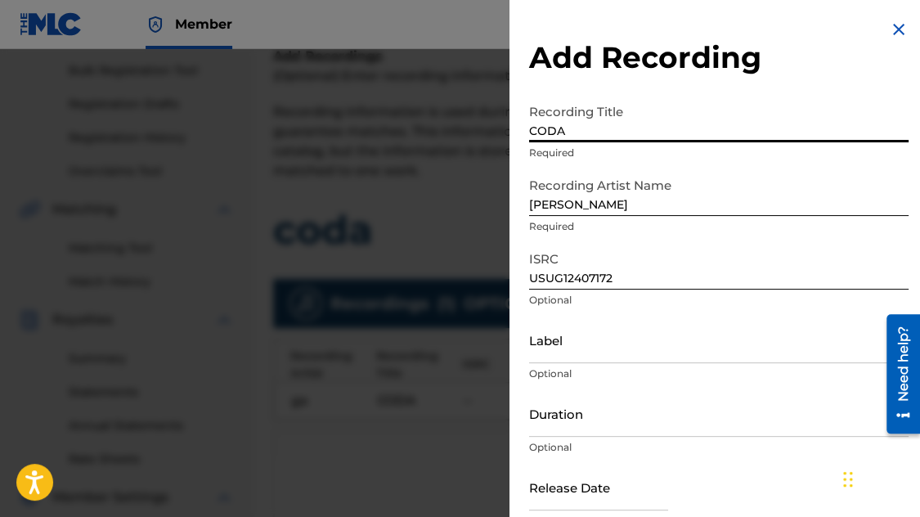
type input "CODA"
click at [704, 357] on input "Label" at bounding box center [718, 339] width 379 height 47
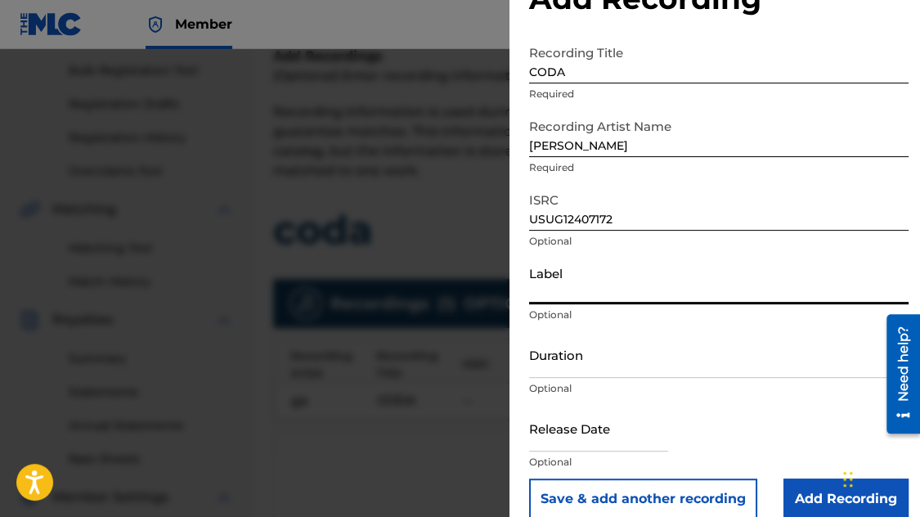
scroll to position [81, 0]
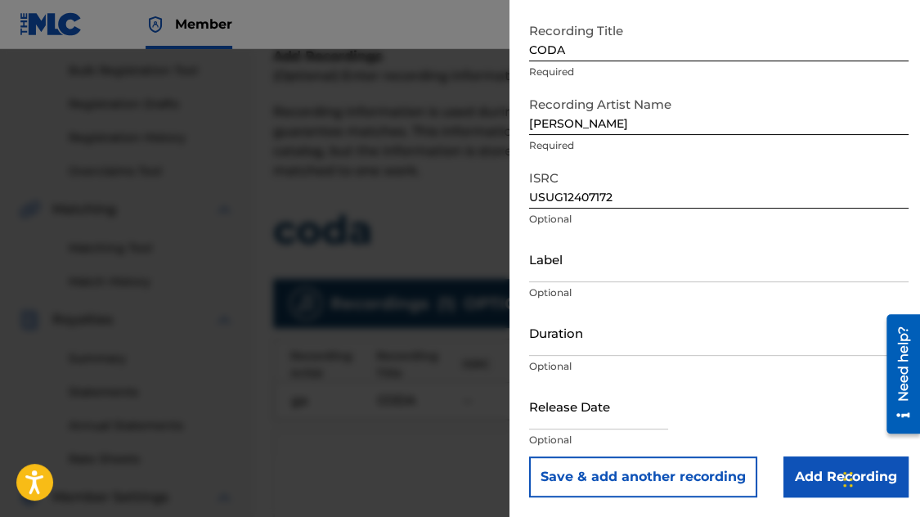
click at [822, 464] on input "Add Recording" at bounding box center [845, 476] width 125 height 41
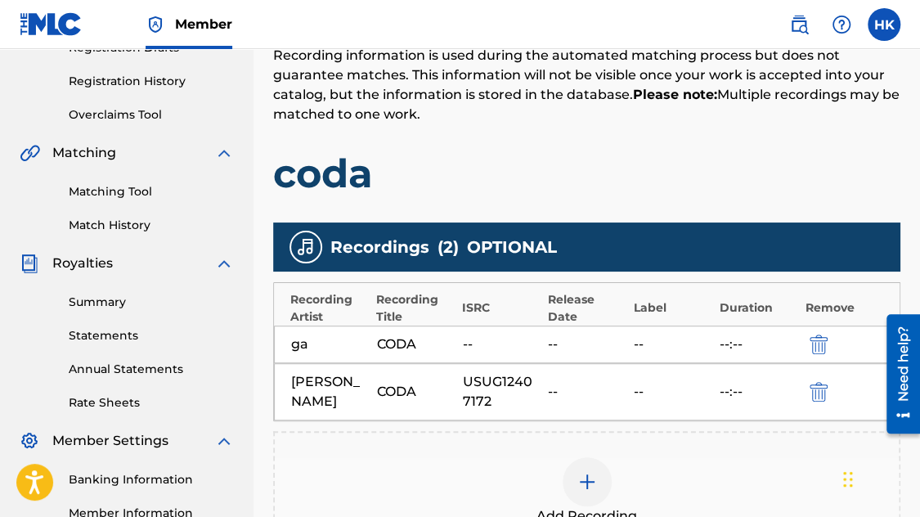
scroll to position [319, 0]
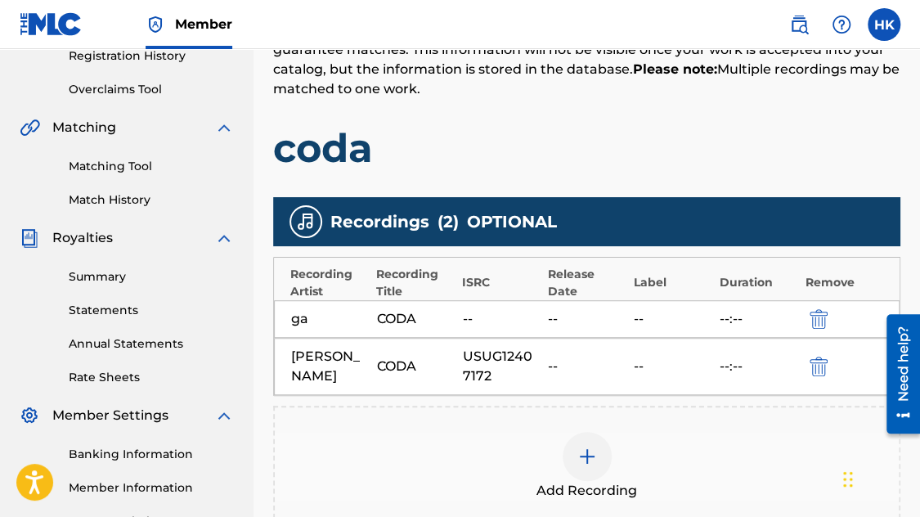
click at [818, 311] on img "submit" at bounding box center [818, 319] width 18 height 20
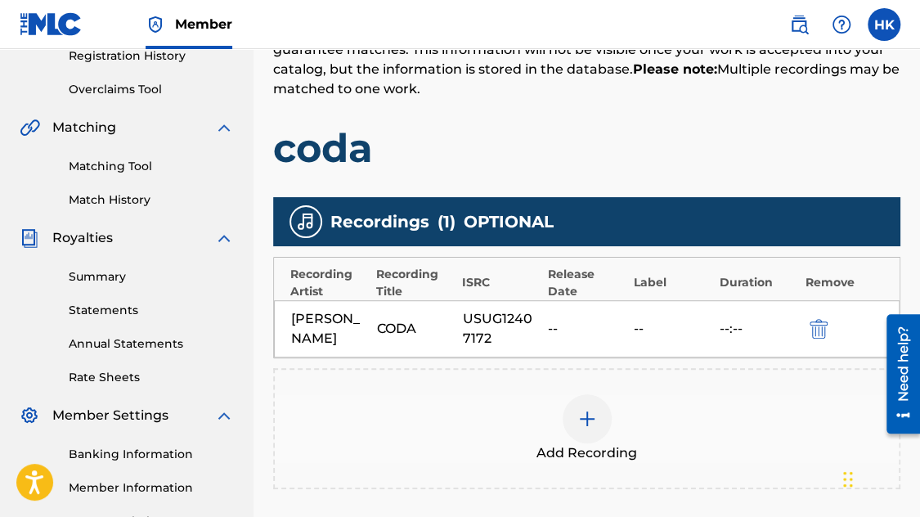
click at [591, 421] on img at bounding box center [587, 419] width 20 height 20
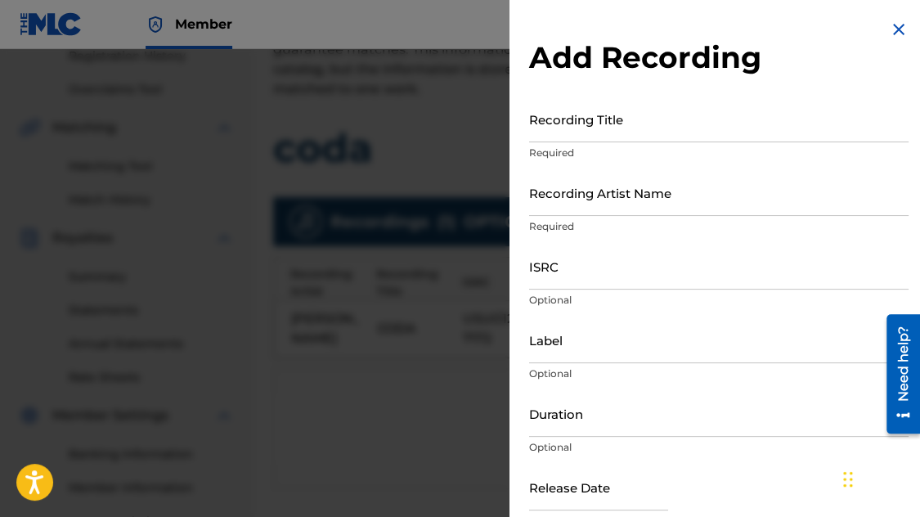
click at [591, 128] on input "Recording Title" at bounding box center [718, 119] width 379 height 47
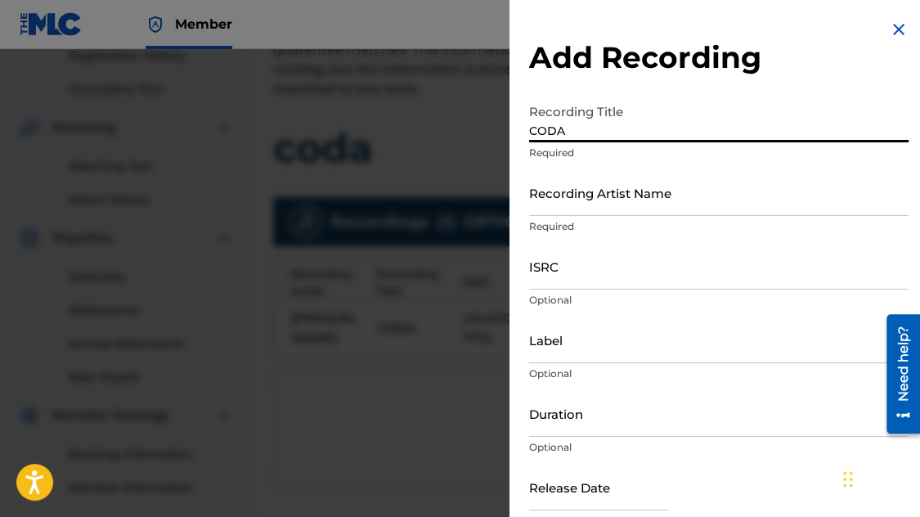
type input "CODA"
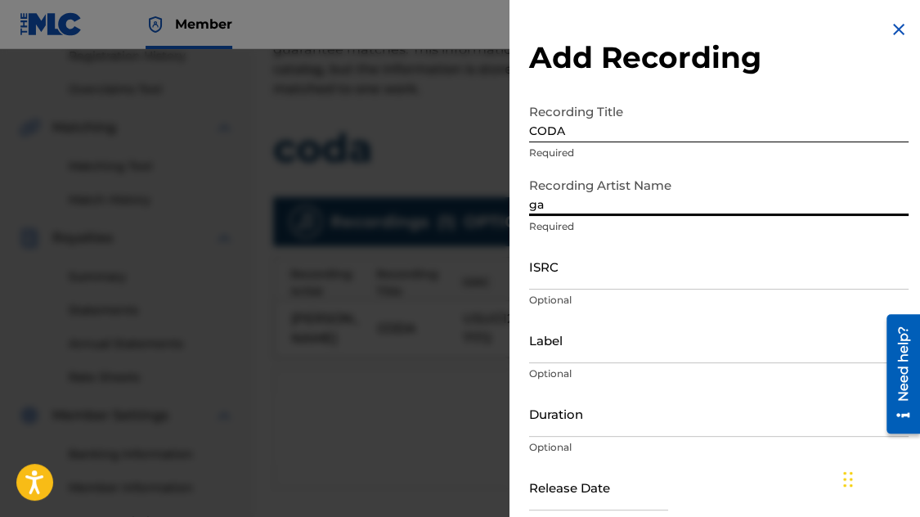
type input "ga"
type input "[PERSON_NAME]"
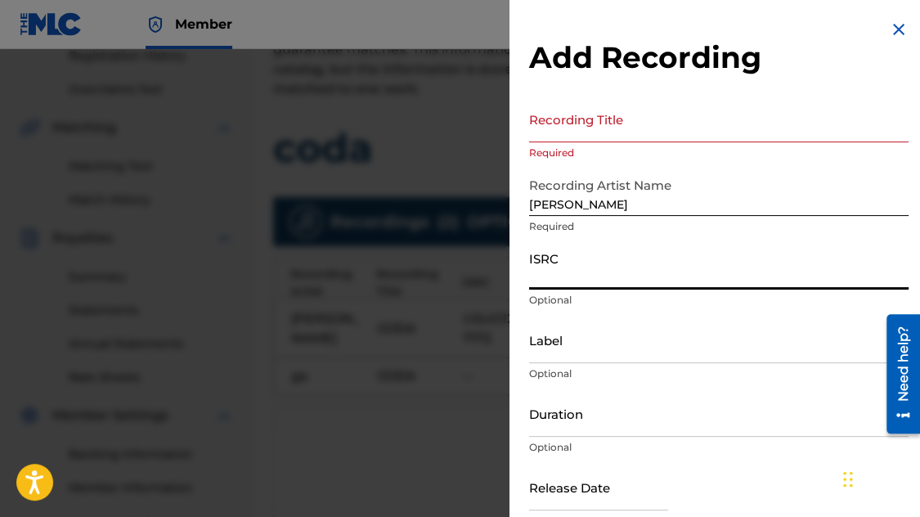
click at [596, 275] on input "ISRC" at bounding box center [718, 266] width 379 height 47
paste input "USUMV2500579"
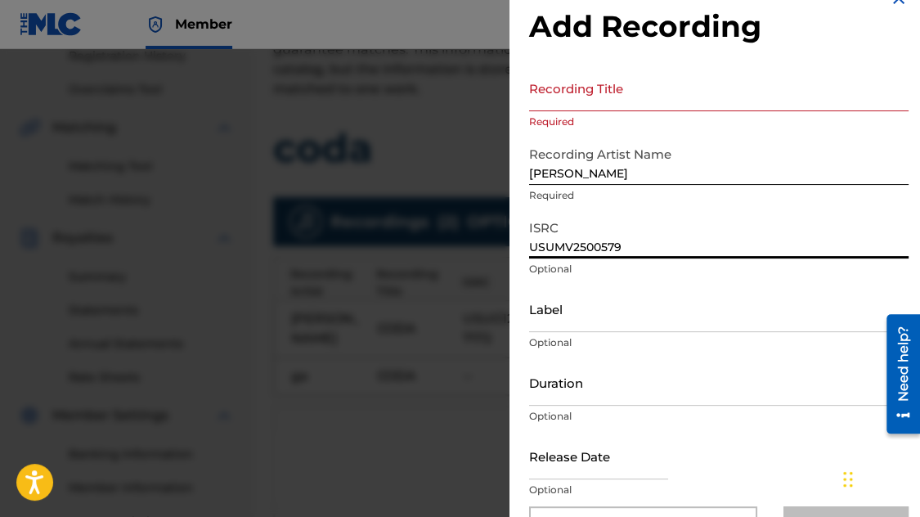
scroll to position [81, 0]
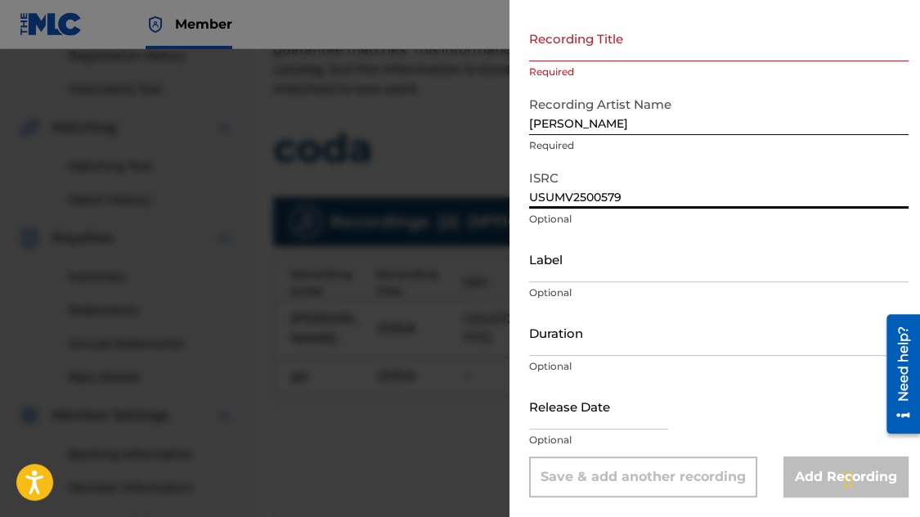
type input "USUMV2500579"
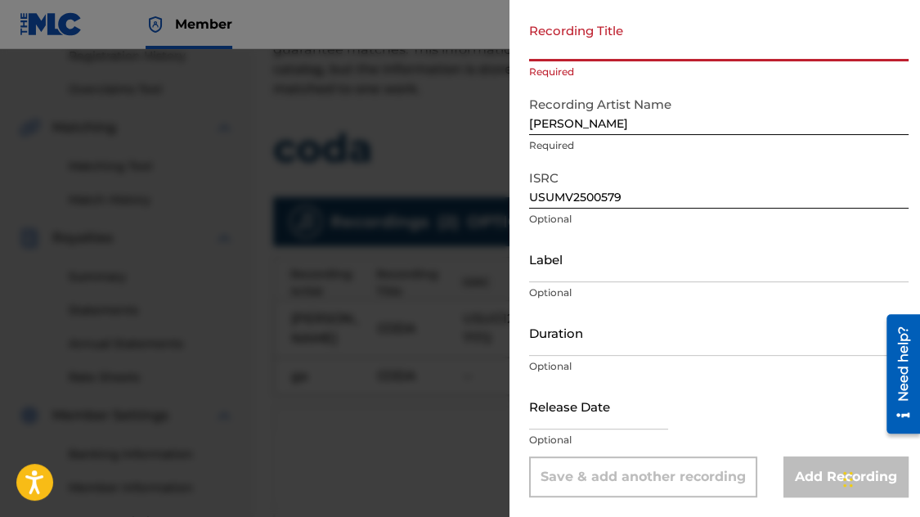
click at [601, 53] on input "Recording Title" at bounding box center [718, 38] width 379 height 47
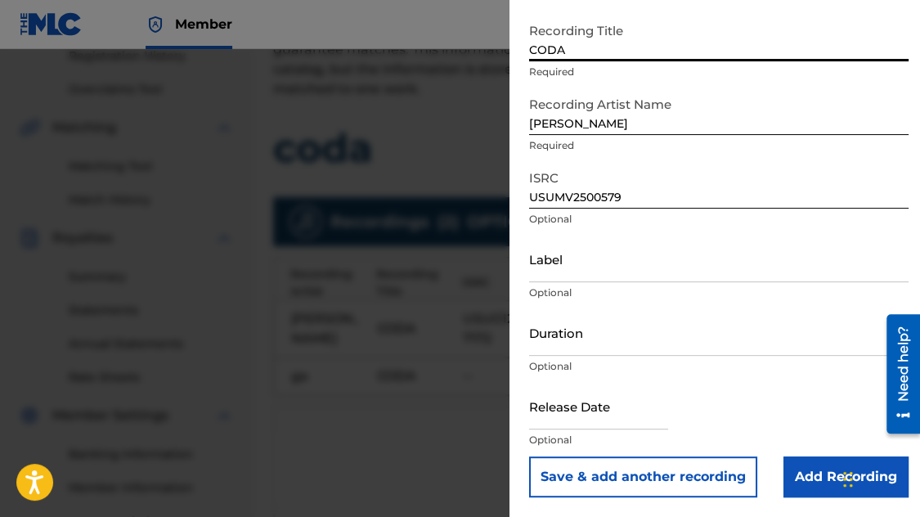
type input "CODA"
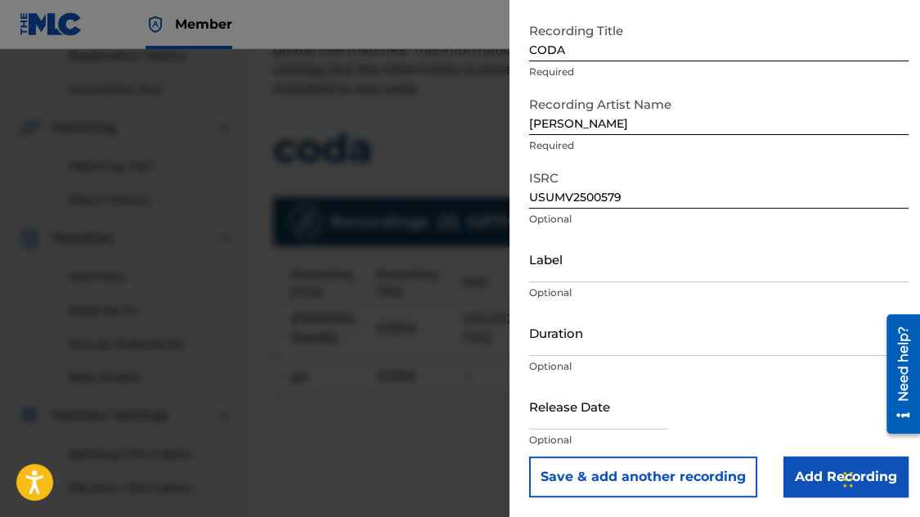
click at [783, 474] on input "Add Recording" at bounding box center [845, 476] width 125 height 41
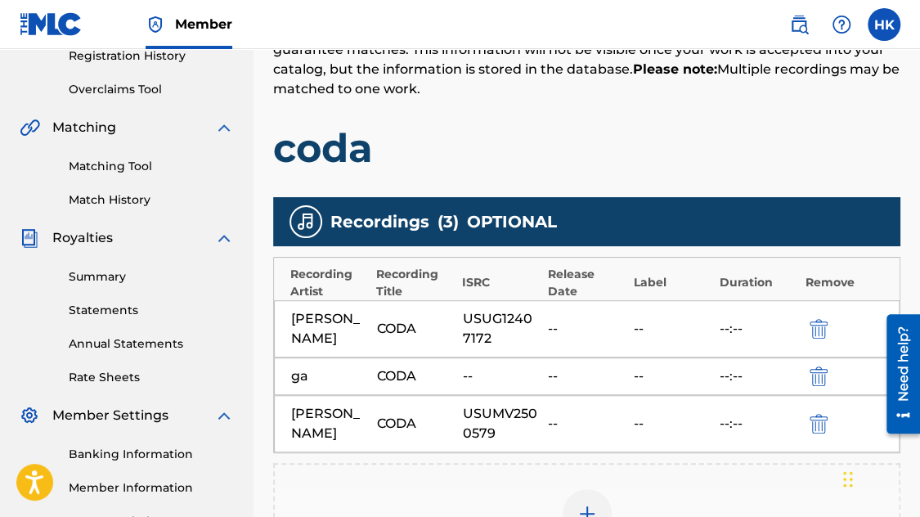
click at [823, 368] on img "submit" at bounding box center [818, 376] width 18 height 20
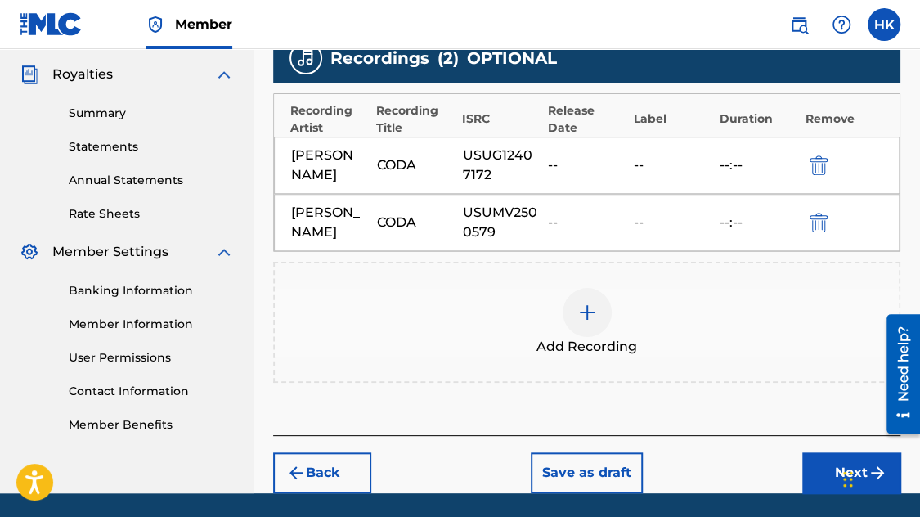
click at [820, 476] on button "Next" at bounding box center [851, 472] width 98 height 41
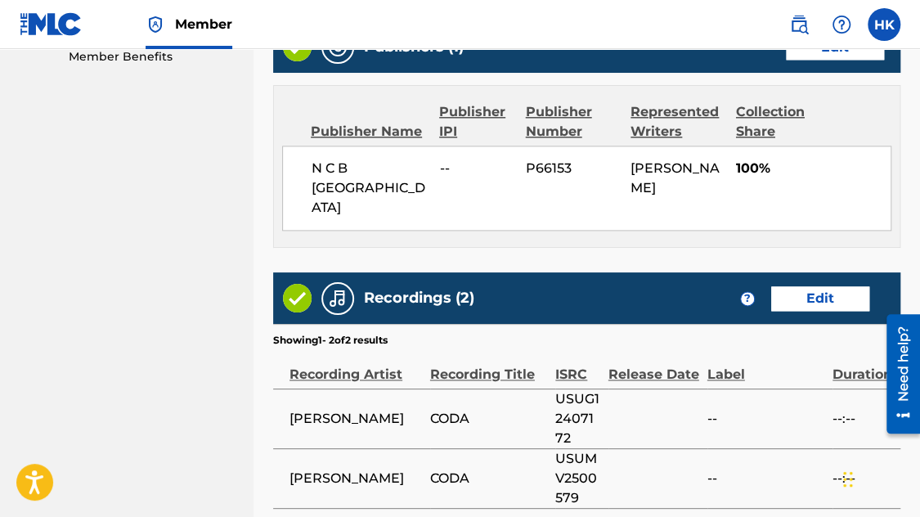
scroll to position [973, 0]
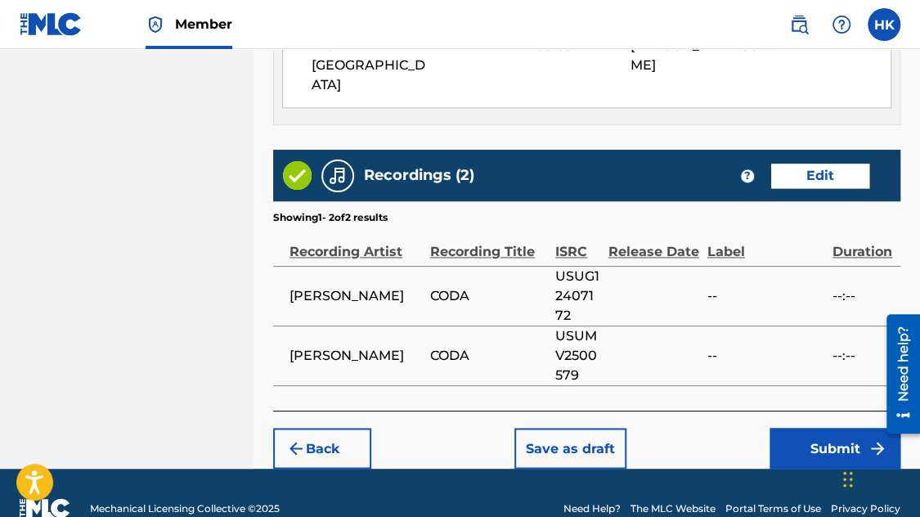
click at [805, 428] on button "Submit" at bounding box center [834, 448] width 131 height 41
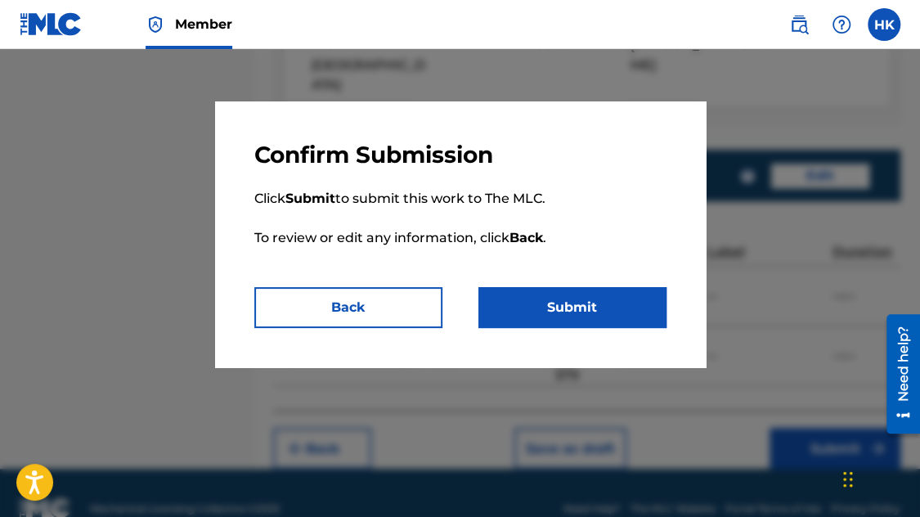
click at [599, 303] on button "Submit" at bounding box center [572, 307] width 188 height 41
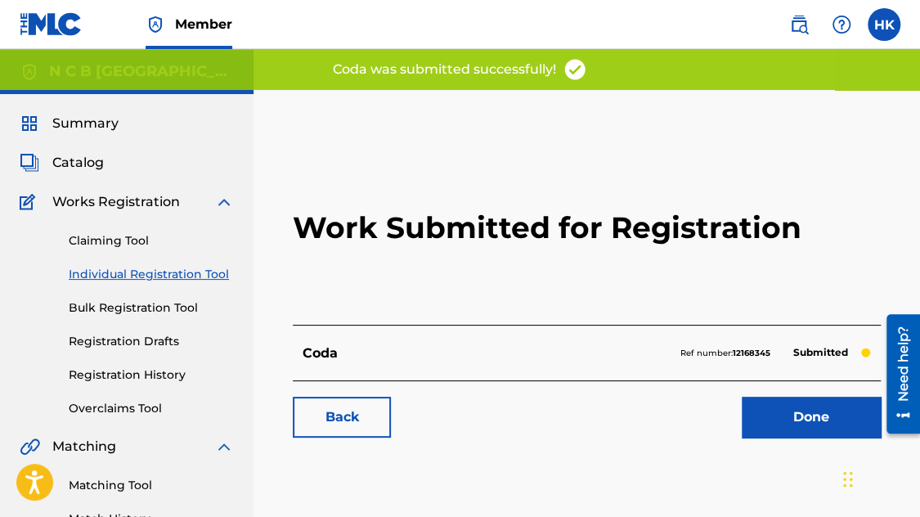
click at [797, 415] on link "Done" at bounding box center [811, 417] width 139 height 41
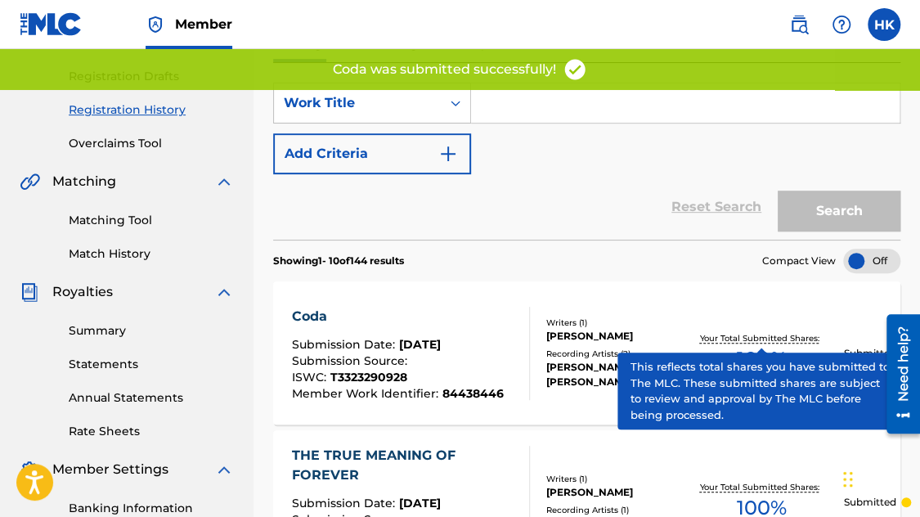
scroll to position [327, 0]
